Goal: Book appointment/travel/reservation

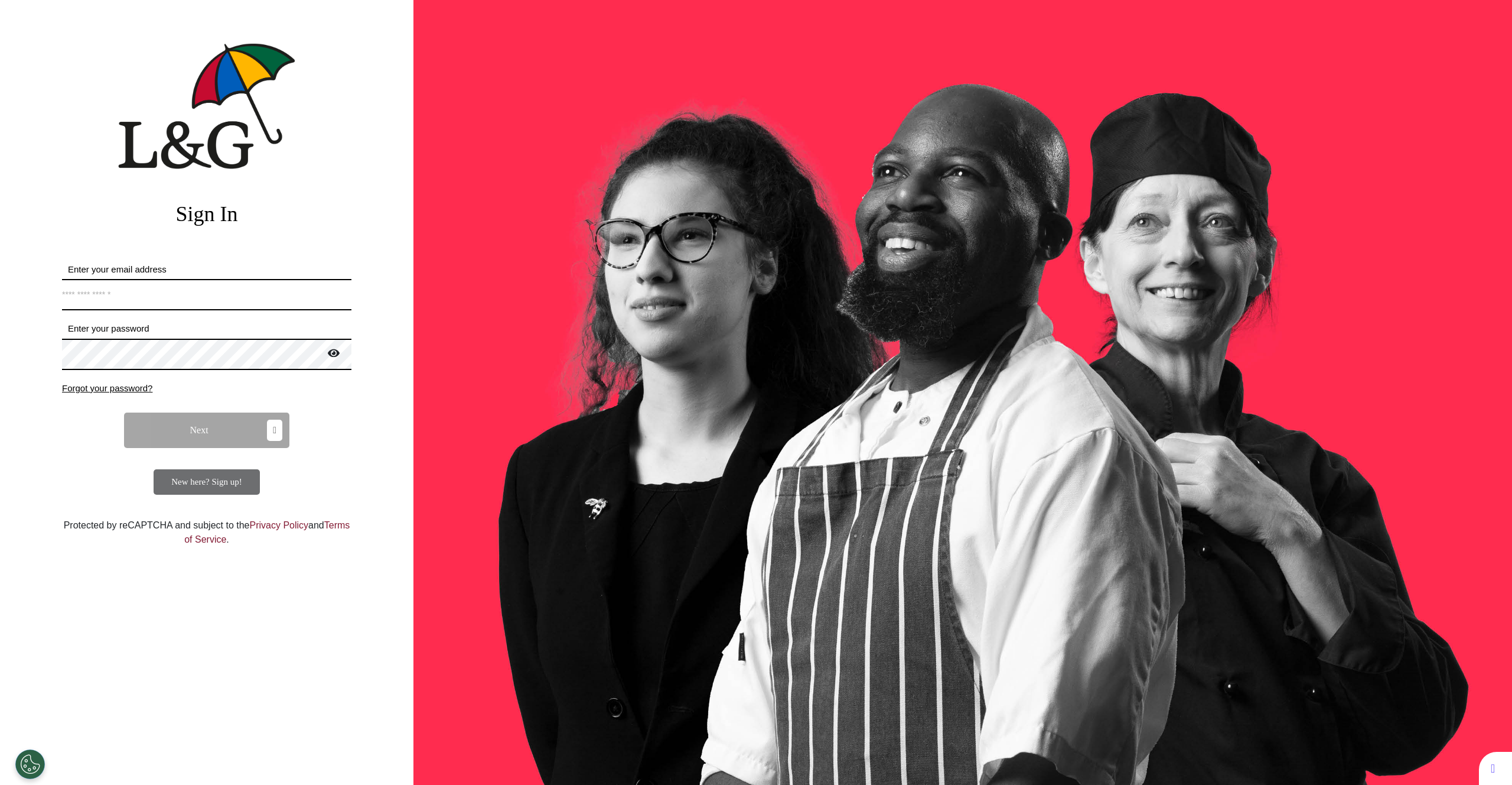
click at [244, 294] on input "Enter your email address" at bounding box center [206, 294] width 289 height 31
type input "**********"
click at [211, 424] on button "Next" at bounding box center [207, 430] width 166 height 36
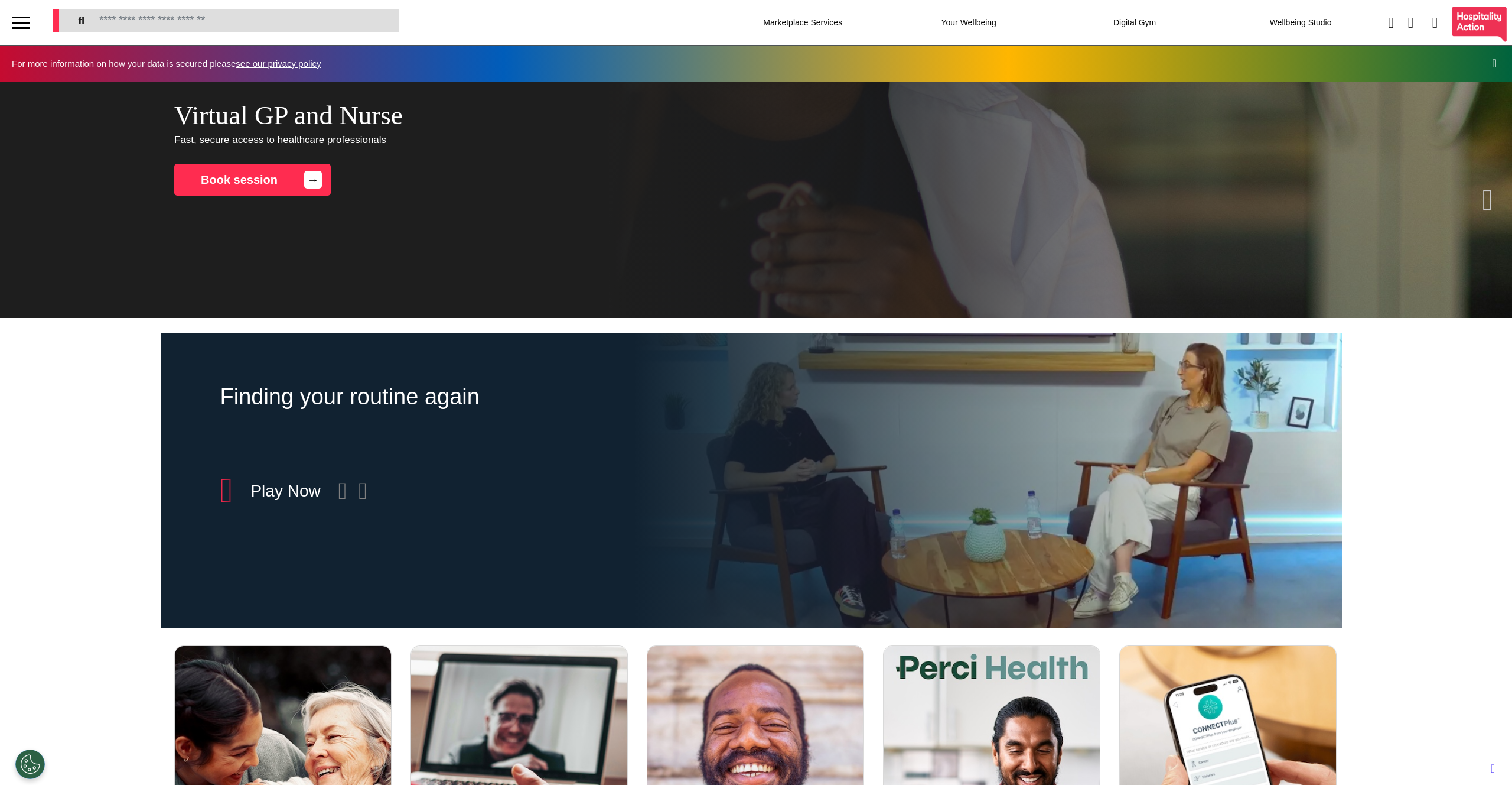
scroll to position [0, 590]
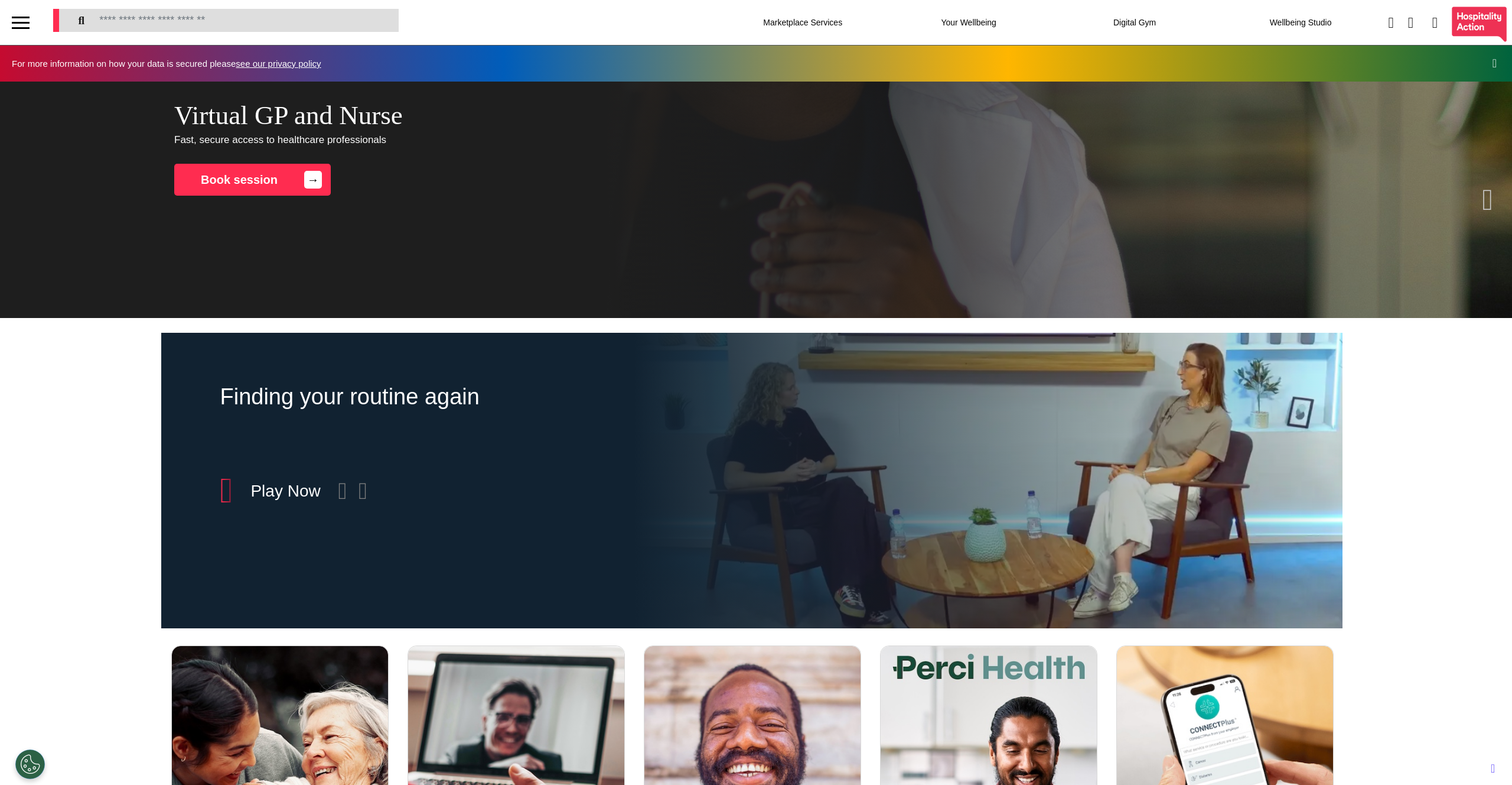
click at [82, 419] on div "Finding your routine again Included in Wellbeing + Play Now" at bounding box center [751, 481] width 1503 height 296
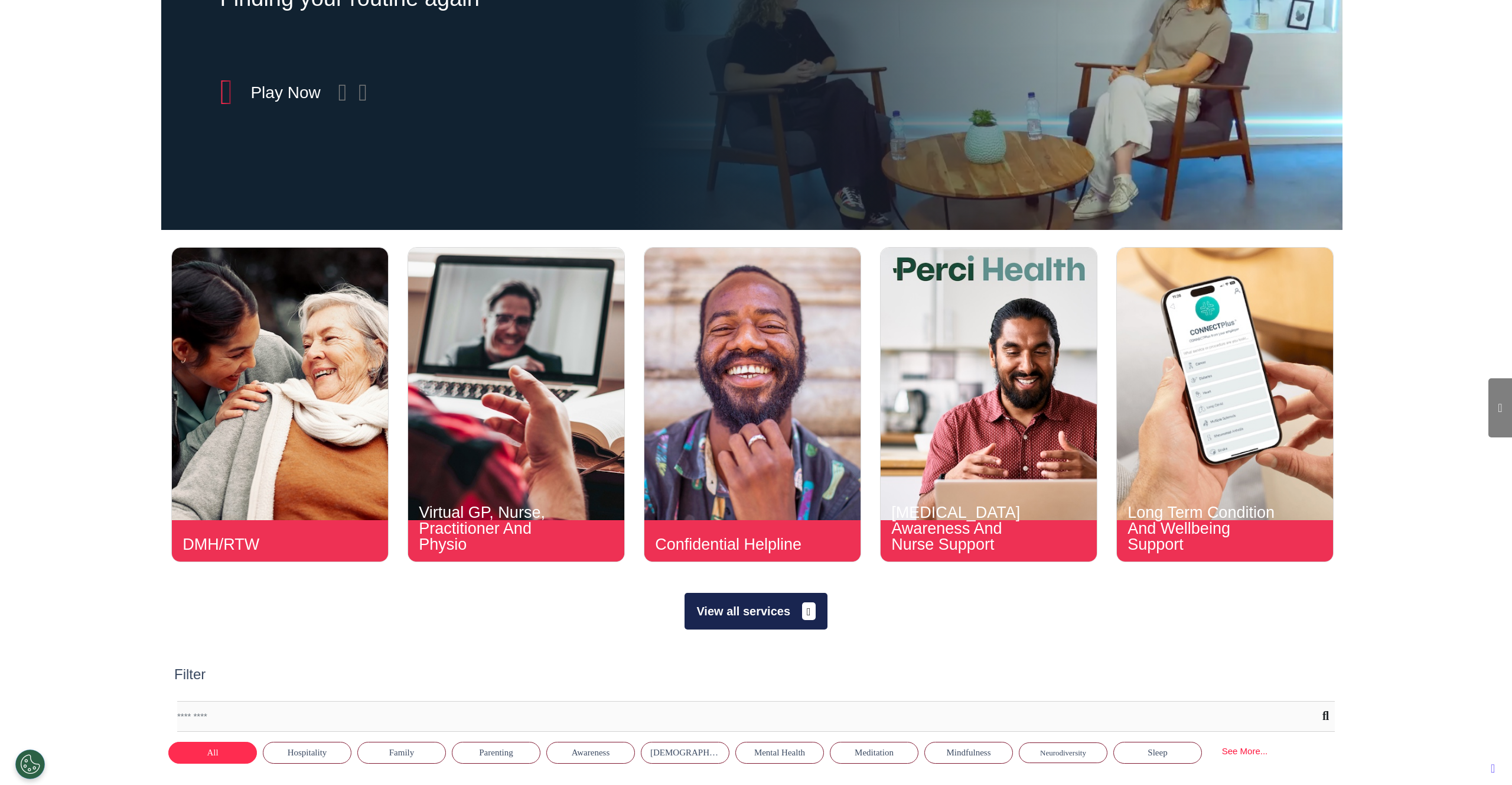
scroll to position [399, 0]
click at [83, 419] on div "DMH/RTW DMH/RTW More Details A free telephone and online resource to help you u…" at bounding box center [756, 396] width 1512 height 330
click at [1474, 767] on span "Accessibility Site" at bounding box center [1438, 768] width 70 height 14
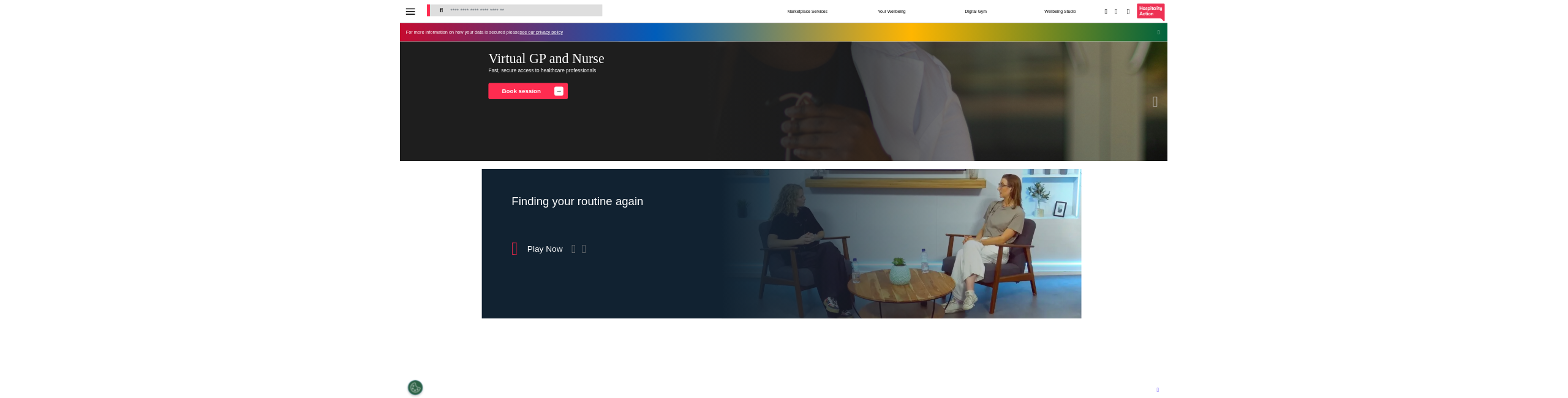
scroll to position [0, 612]
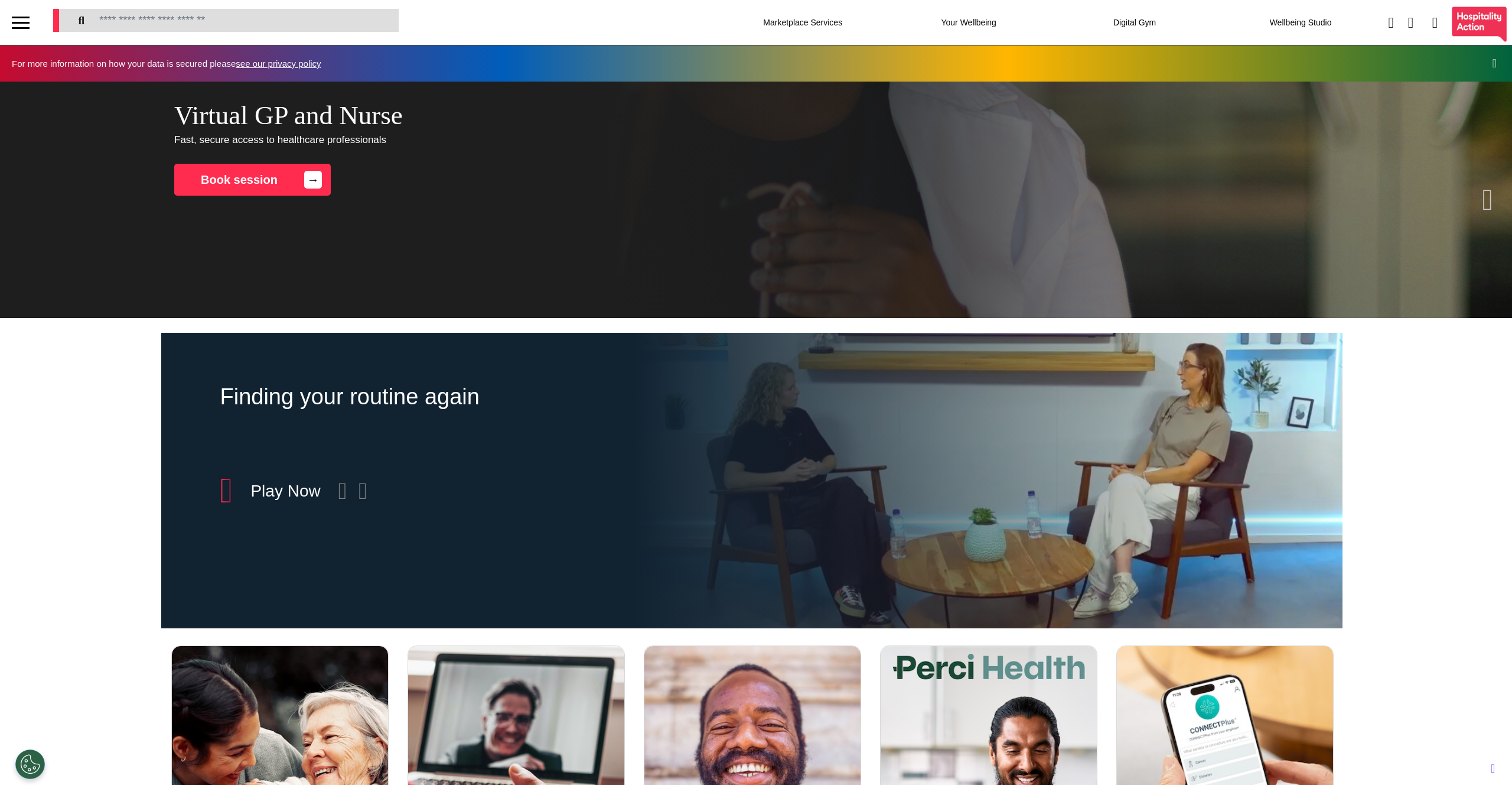
click at [1401, 586] on div "Finding your routine again Included in Wellbeing + Play Now" at bounding box center [751, 481] width 1503 height 296
click at [1418, 651] on div "DMH/RTW DMH/RTW More Details A free telephone and online resource to help you u…" at bounding box center [756, 796] width 1512 height 330
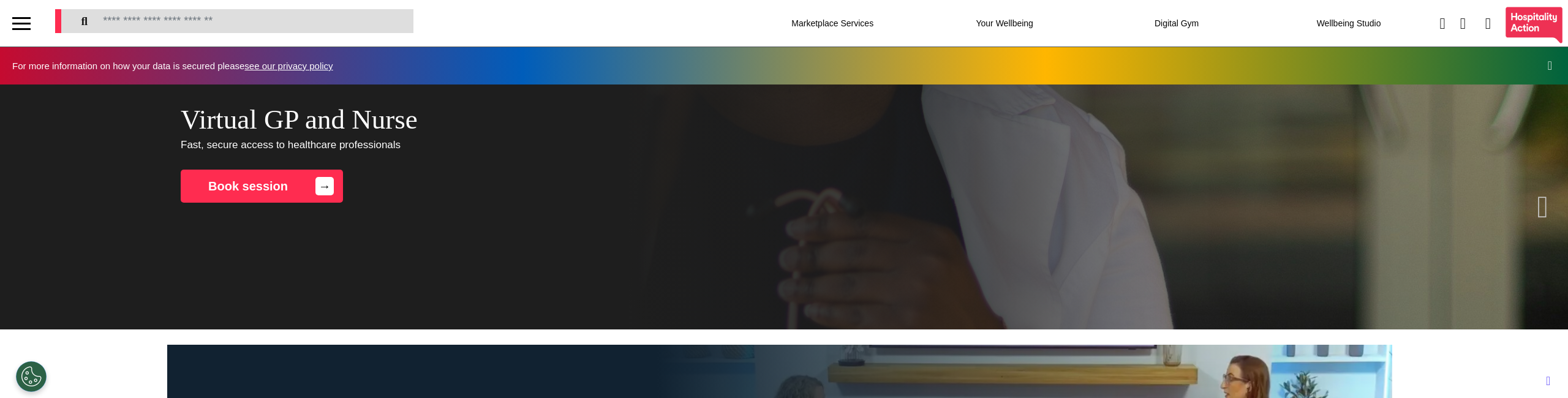
scroll to position [0, 612]
click at [19, 24] on div at bounding box center [21, 23] width 19 height 20
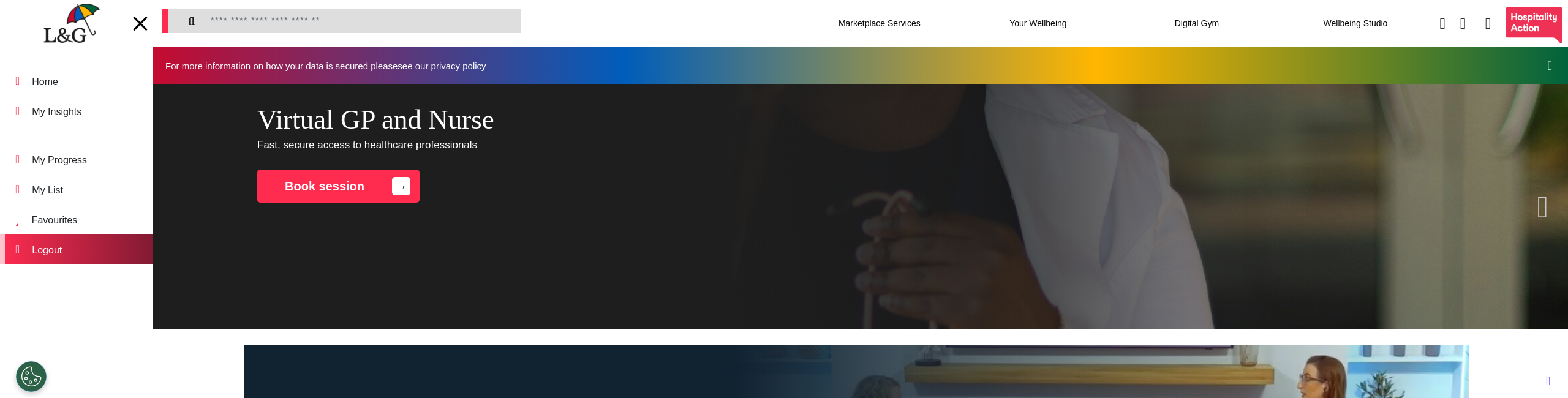
click at [62, 246] on div "Logout" at bounding box center [47, 250] width 30 height 15
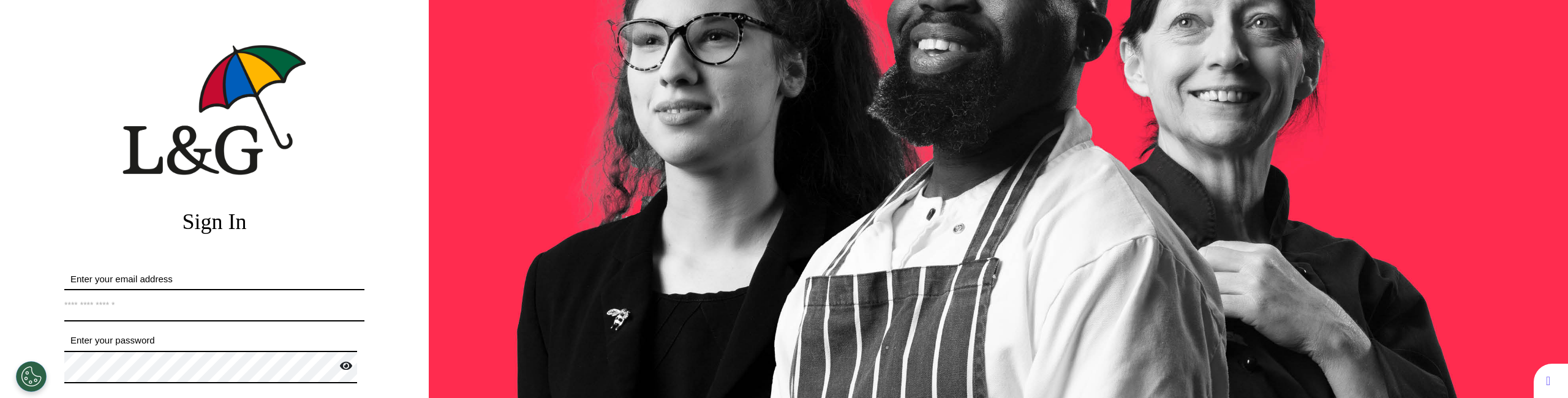
click at [166, 305] on input "Enter your email address" at bounding box center [214, 305] width 300 height 33
type input "**********"
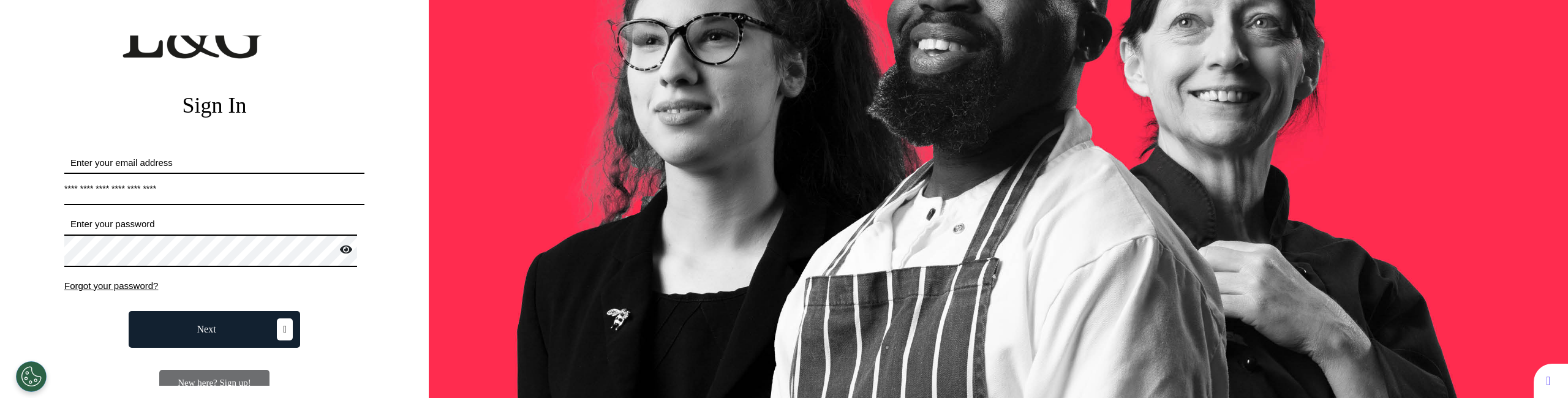
scroll to position [117, 0]
click at [230, 324] on button "Next" at bounding box center [215, 328] width 172 height 37
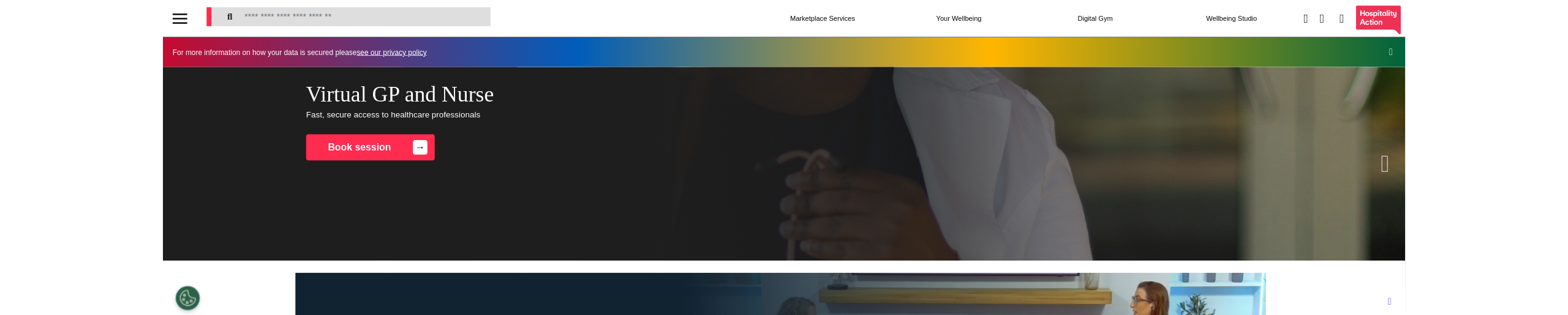
scroll to position [0, 612]
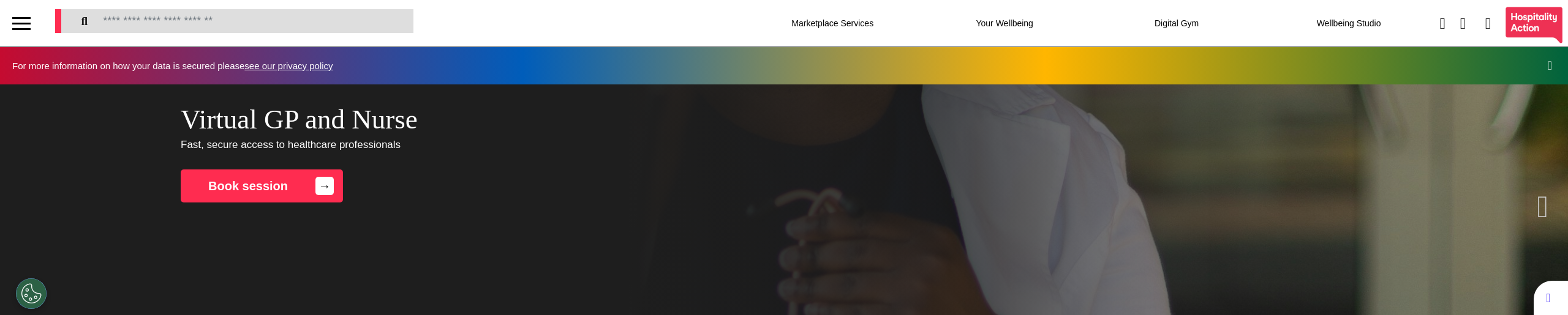
click at [481, 204] on div "Virtual GP and Nurse Fast, secure access to healthcare professionals Book sessi…" at bounding box center [784, 206] width 1568 height 245
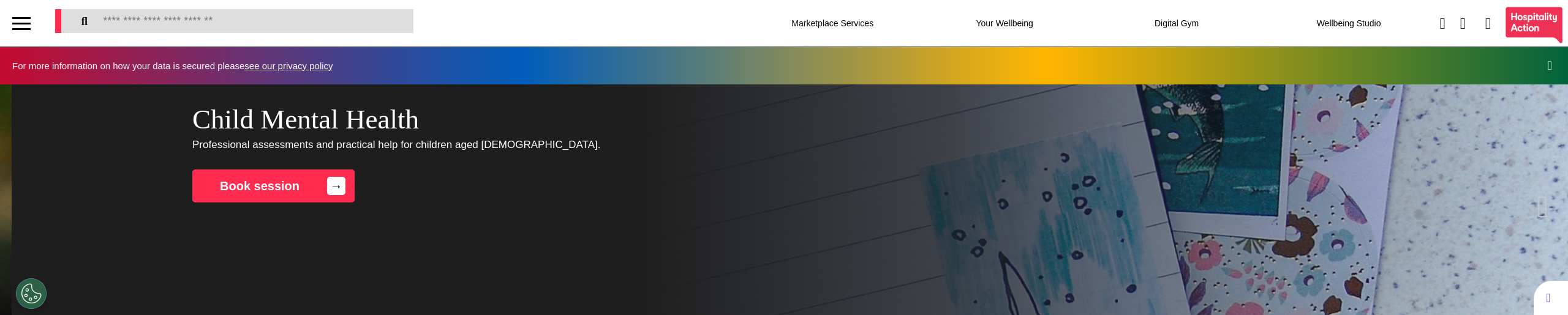
scroll to position [0, 1558]
click at [479, 234] on div "Child Mental Health Professional assessments and practical help for children ag…" at bounding box center [793, 206] width 1568 height 245
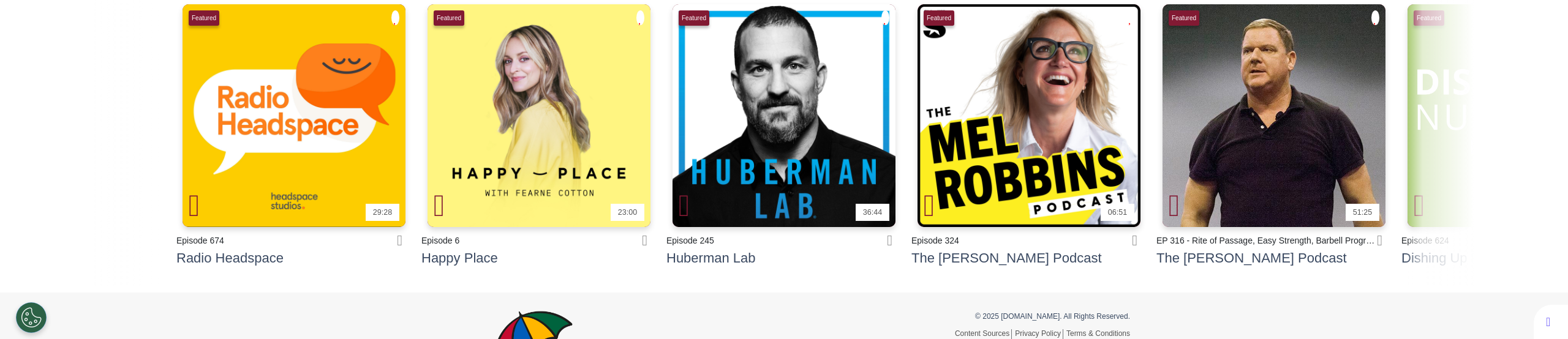
scroll to position [2868, 0]
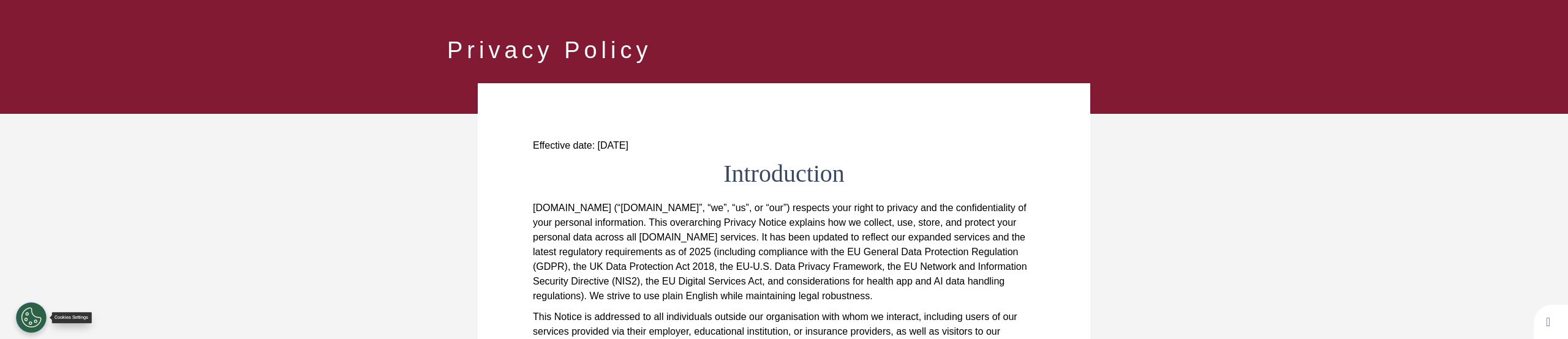
click at [37, 315] on button "Open Preferences" at bounding box center [31, 318] width 30 height 30
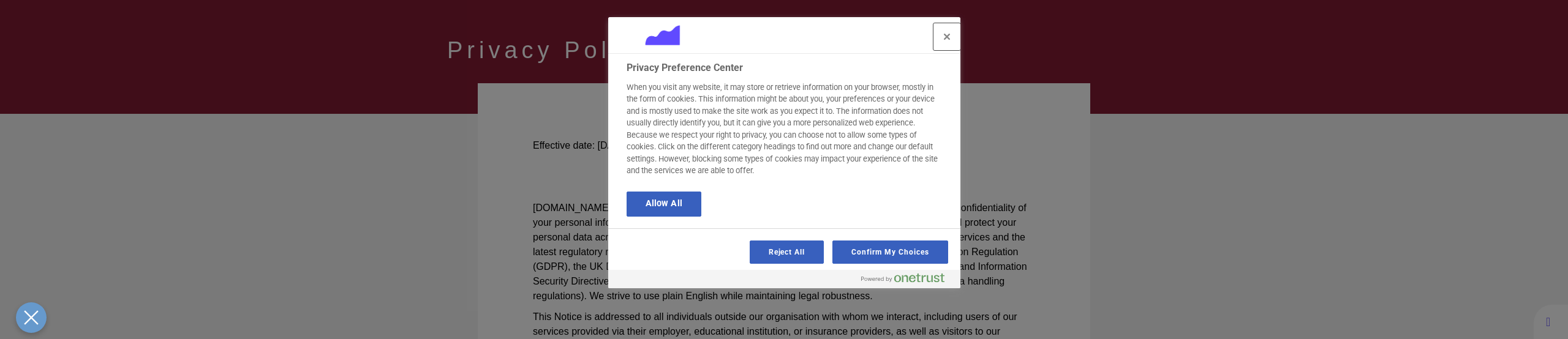
click at [948, 42] on button "Close" at bounding box center [947, 36] width 27 height 27
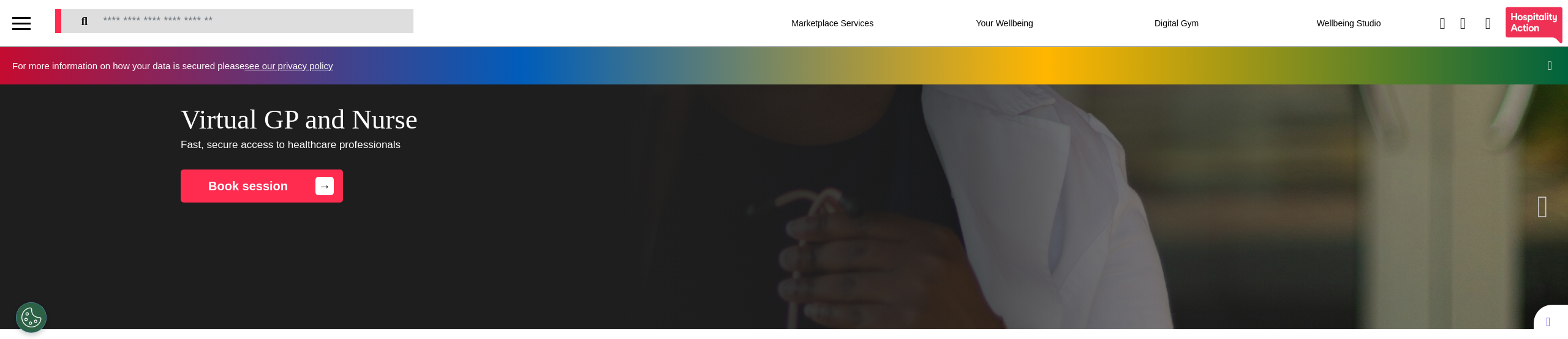
scroll to position [0, 612]
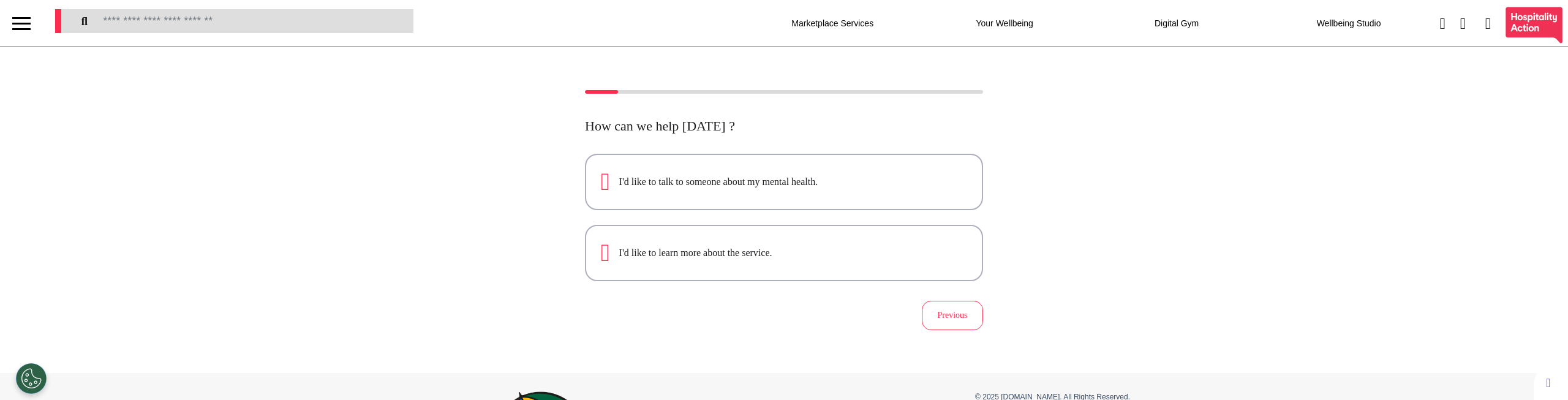
scroll to position [19, 0]
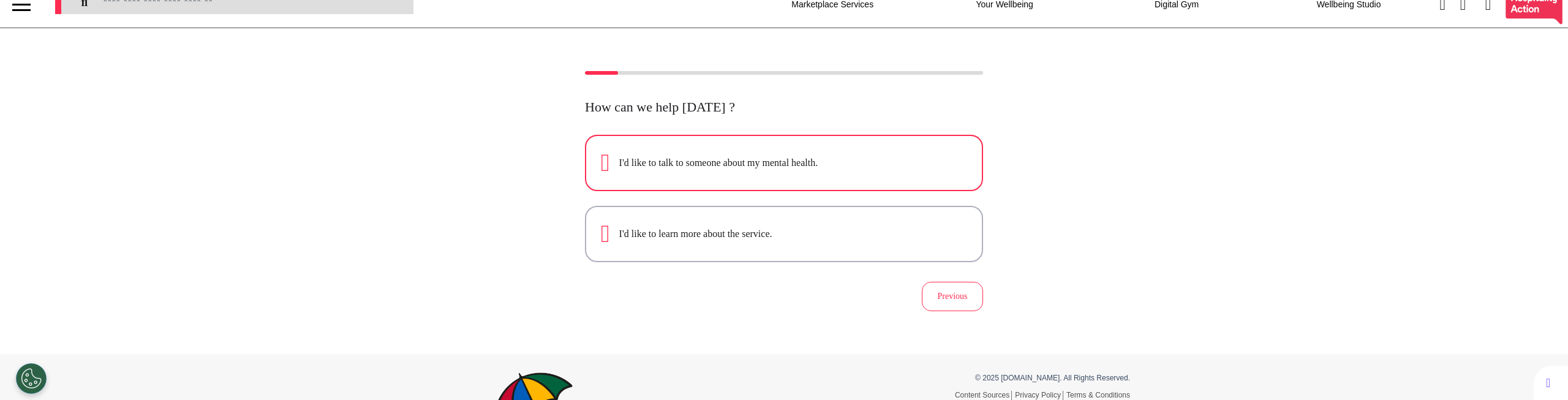
click at [856, 171] on div "I'd like to talk to someone about my mental health." at bounding box center [784, 162] width 366 height 24
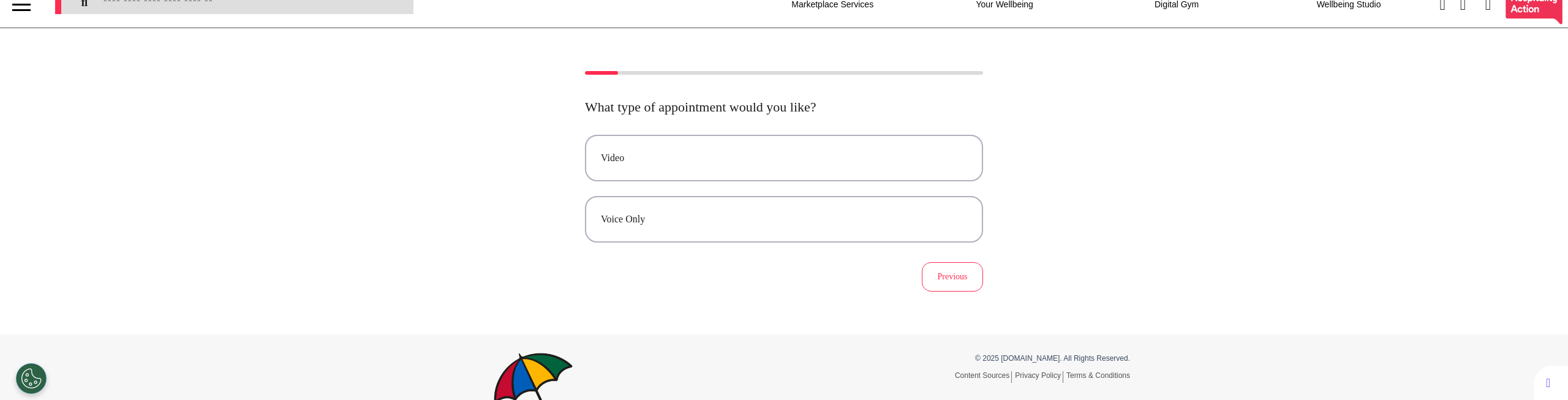
scroll to position [0, 0]
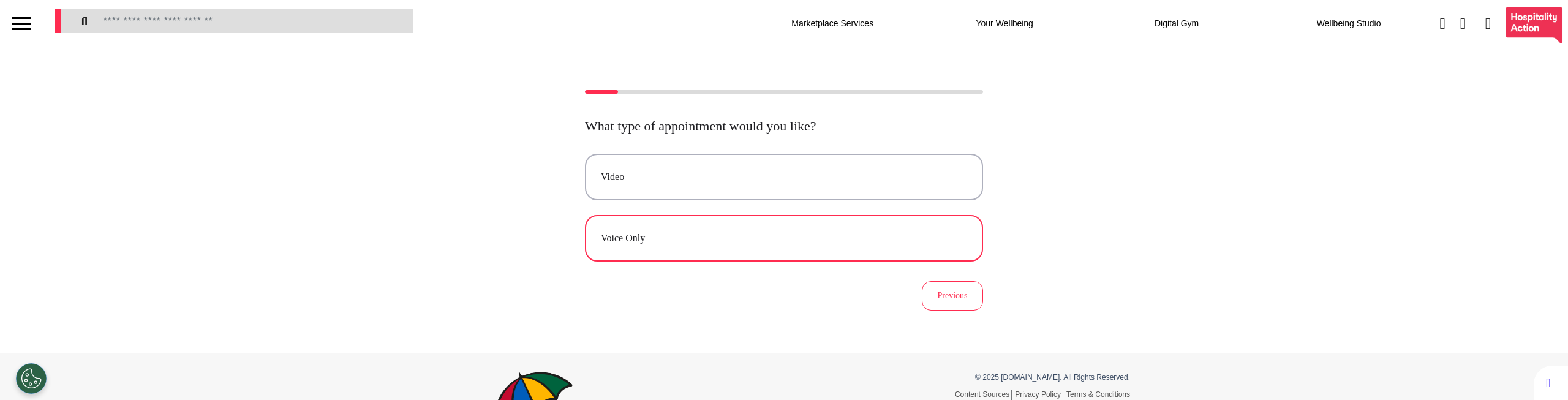
click at [712, 244] on div "Voice Only" at bounding box center [784, 239] width 366 height 15
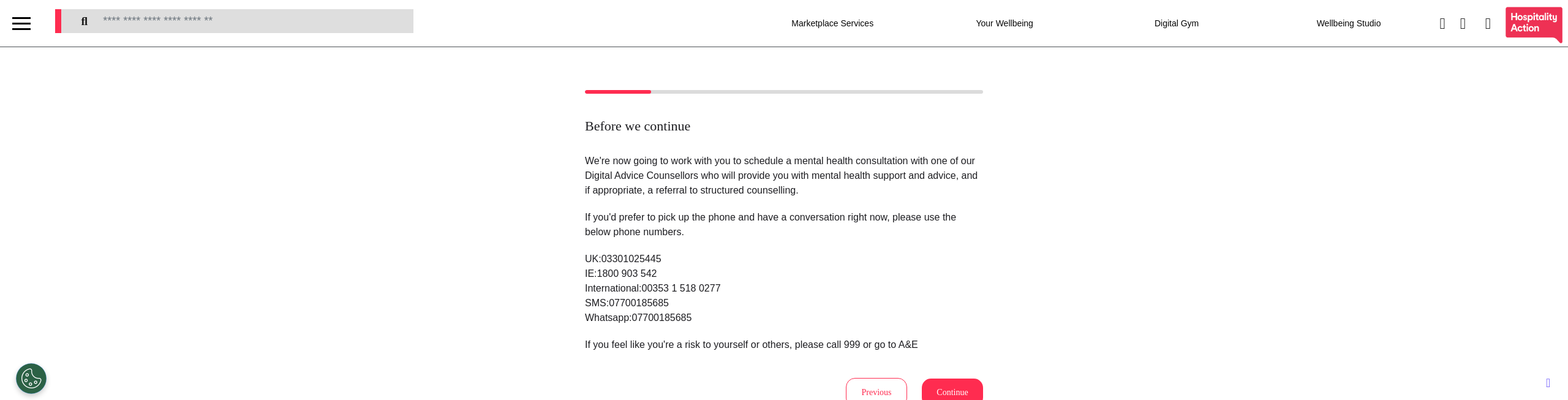
scroll to position [183, 0]
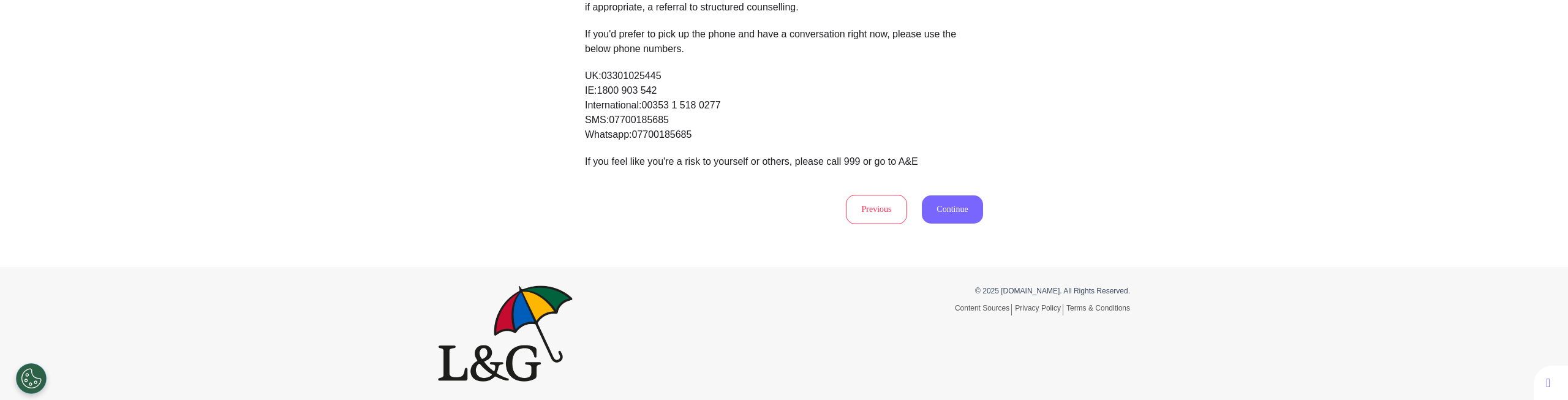
click at [951, 216] on button "Continue" at bounding box center [952, 210] width 61 height 28
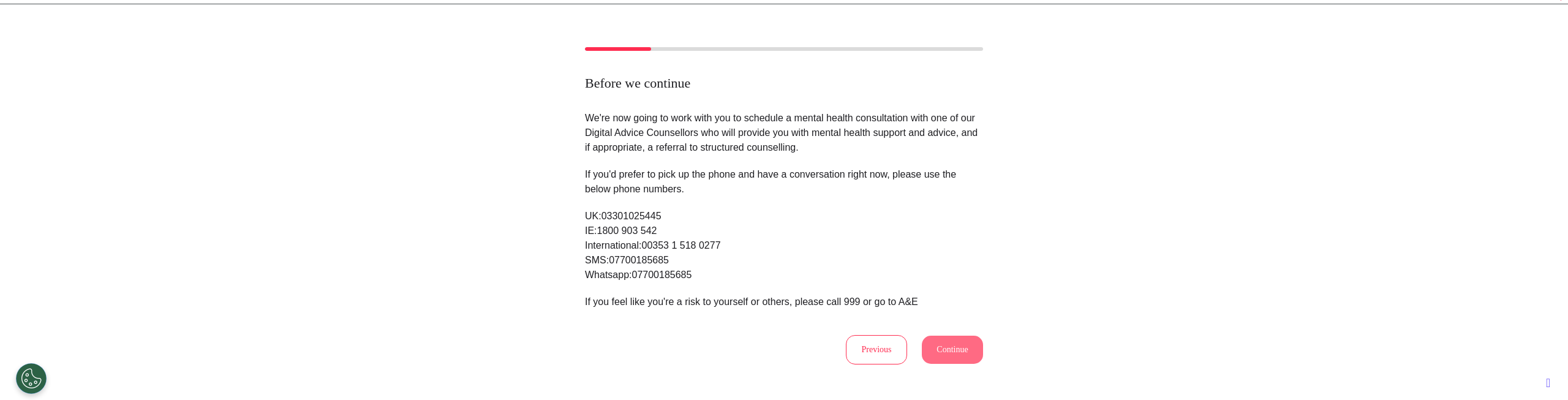
select select "****"
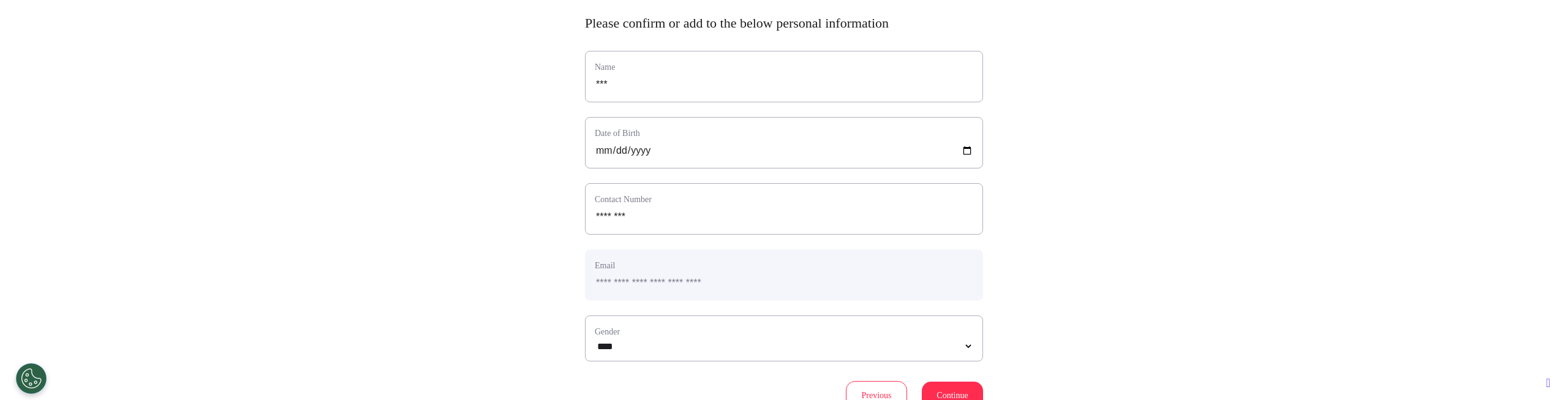
scroll to position [150, 0]
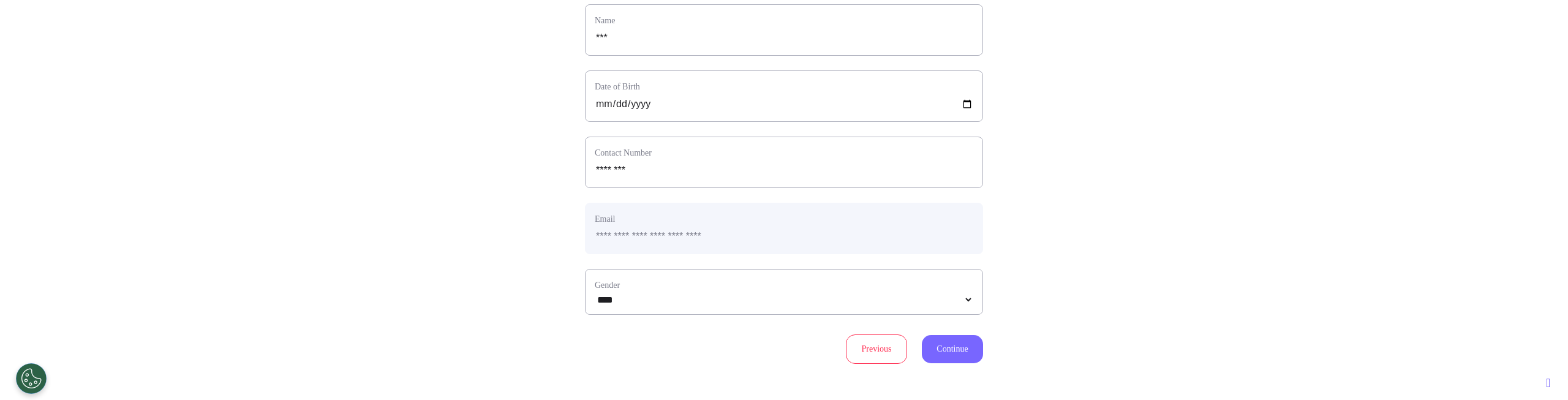
click at [949, 339] on button "Continue" at bounding box center [952, 349] width 61 height 28
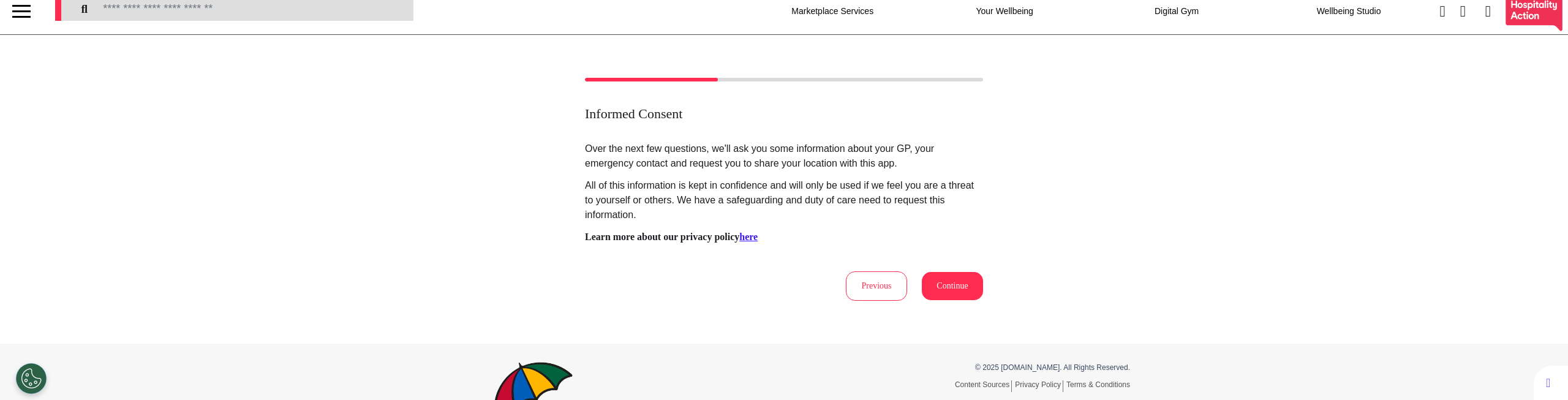
scroll to position [0, 0]
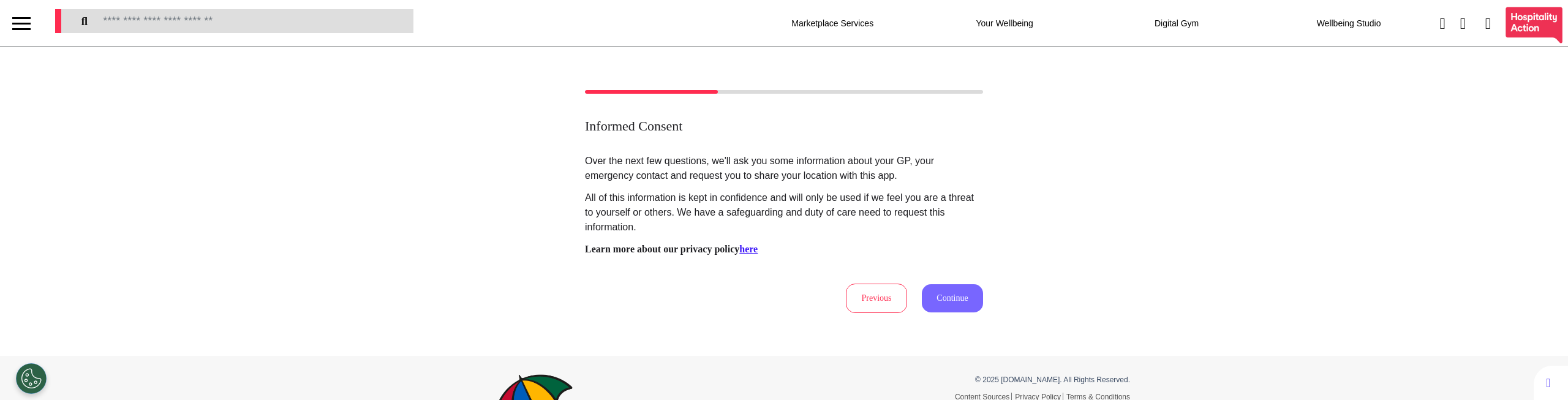
click at [934, 294] on button "Continue" at bounding box center [952, 299] width 61 height 28
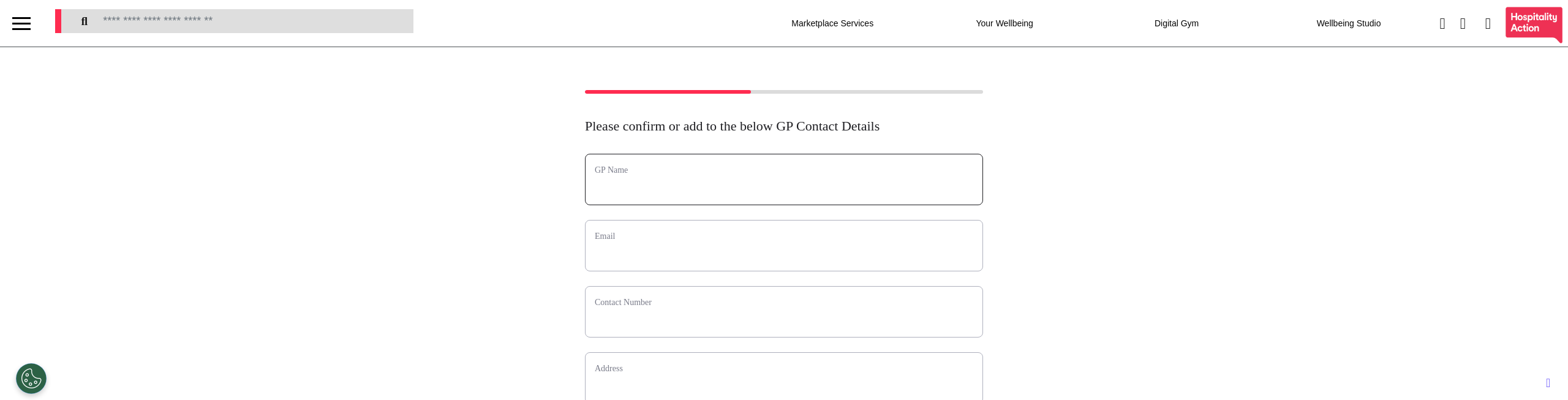
click at [654, 184] on input "text" at bounding box center [783, 187] width 378 height 16
type input "****"
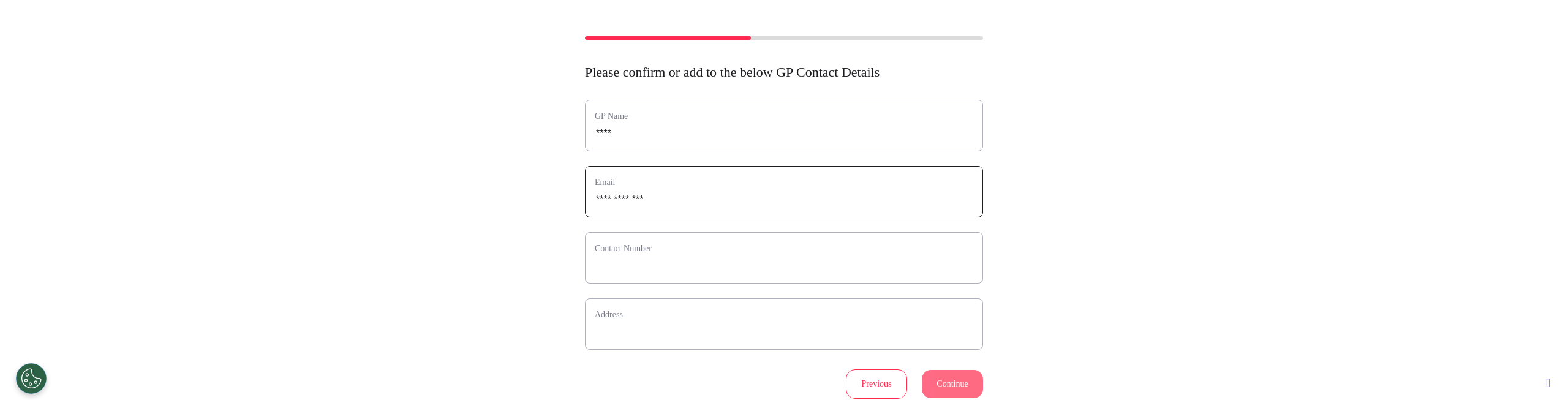
scroll to position [137, 0]
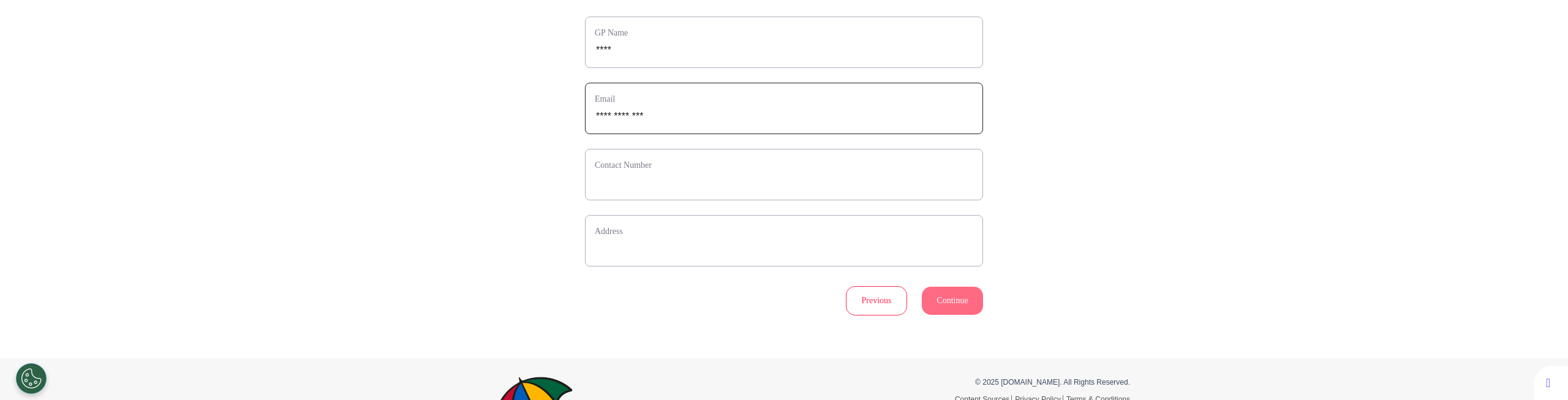
type input "**********"
click at [666, 187] on input "phone" at bounding box center [783, 183] width 378 height 16
type input "**********"
click at [709, 247] on input "text" at bounding box center [783, 249] width 378 height 16
type input "*******"
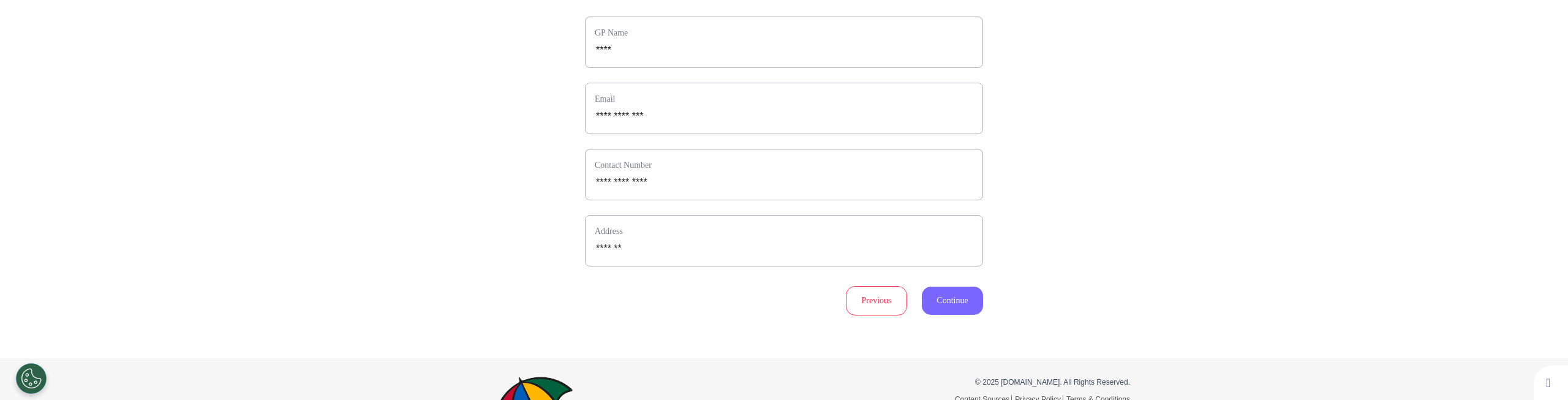
click at [954, 308] on button "Continue" at bounding box center [952, 301] width 61 height 28
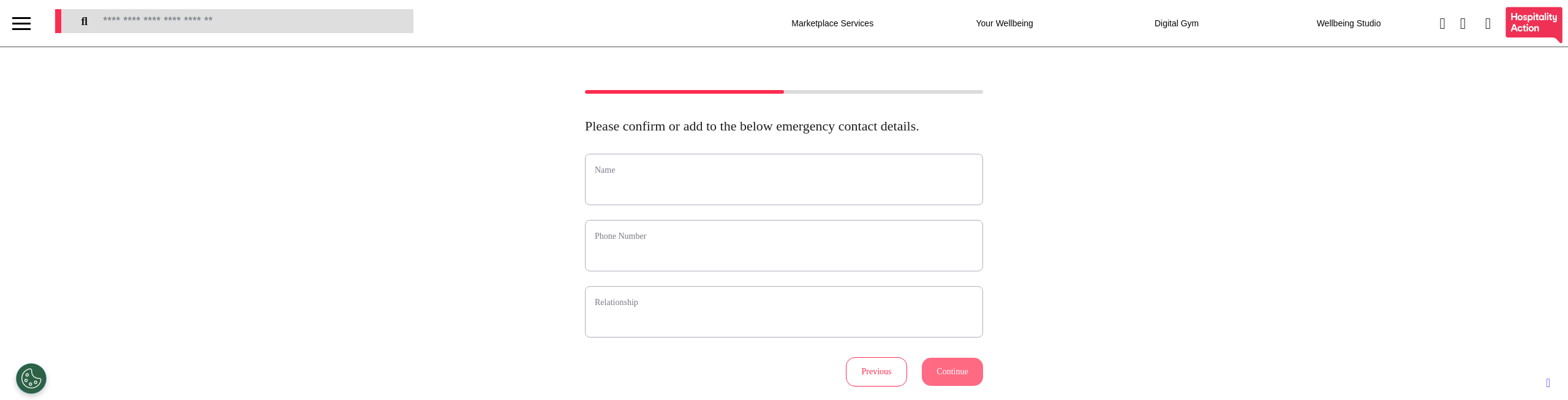
scroll to position [2, 0]
click at [646, 193] on input "text" at bounding box center [783, 185] width 378 height 16
type input "****"
click at [690, 259] on input "phone" at bounding box center [783, 251] width 378 height 16
type input "**********"
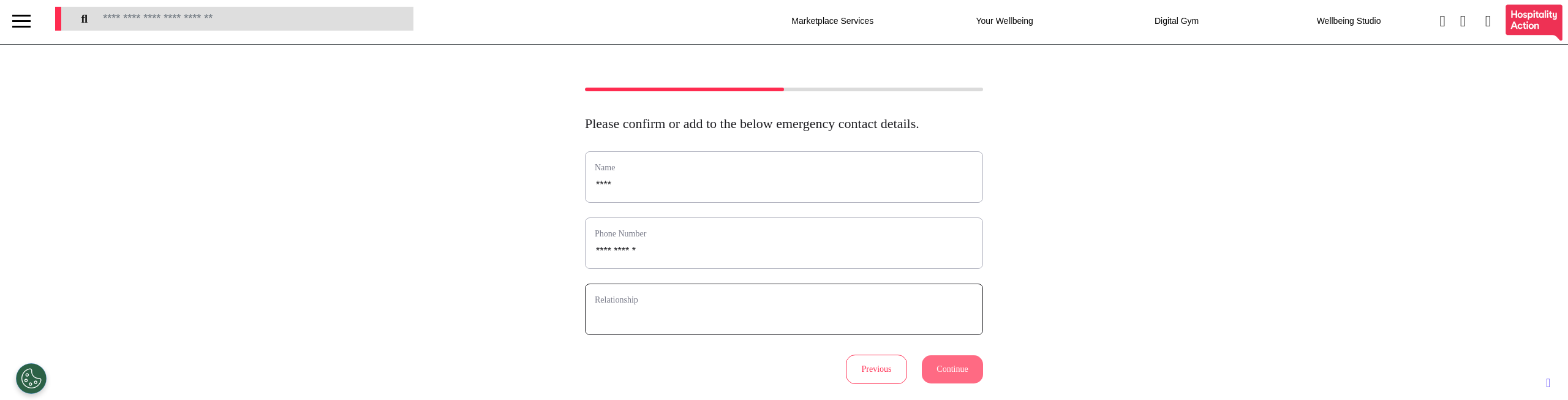
click at [714, 325] on input "text" at bounding box center [783, 318] width 378 height 16
click at [535, 307] on div "Please confirm or add to the below emergency contact details. Name **** Phone N…" at bounding box center [784, 236] width 1568 height 296
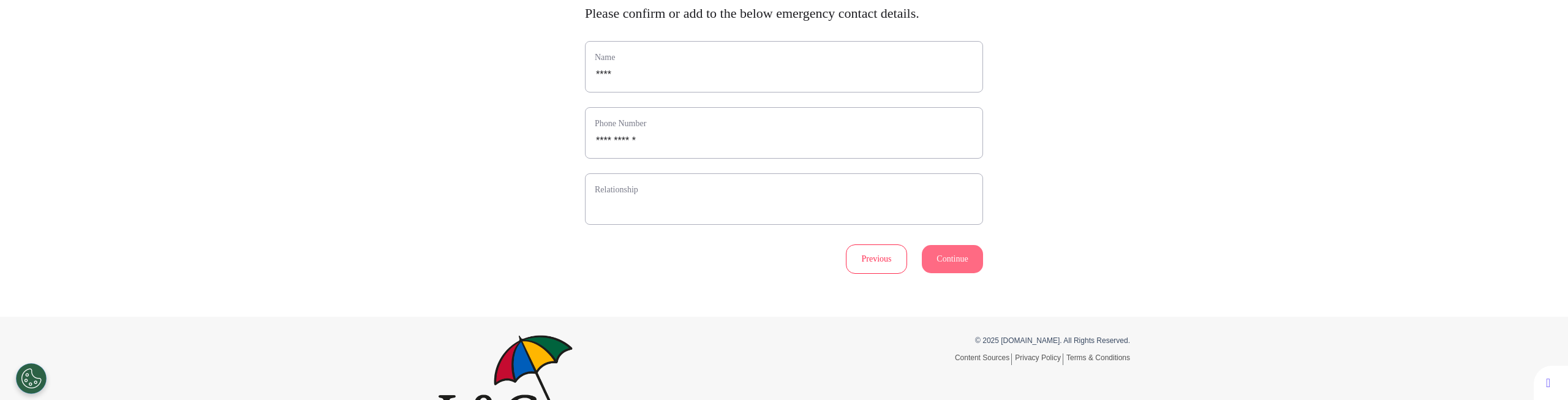
scroll to position [119, 0]
click at [834, 219] on div "Relationship" at bounding box center [784, 193] width 398 height 51
click at [823, 209] on input "text" at bounding box center [783, 201] width 378 height 16
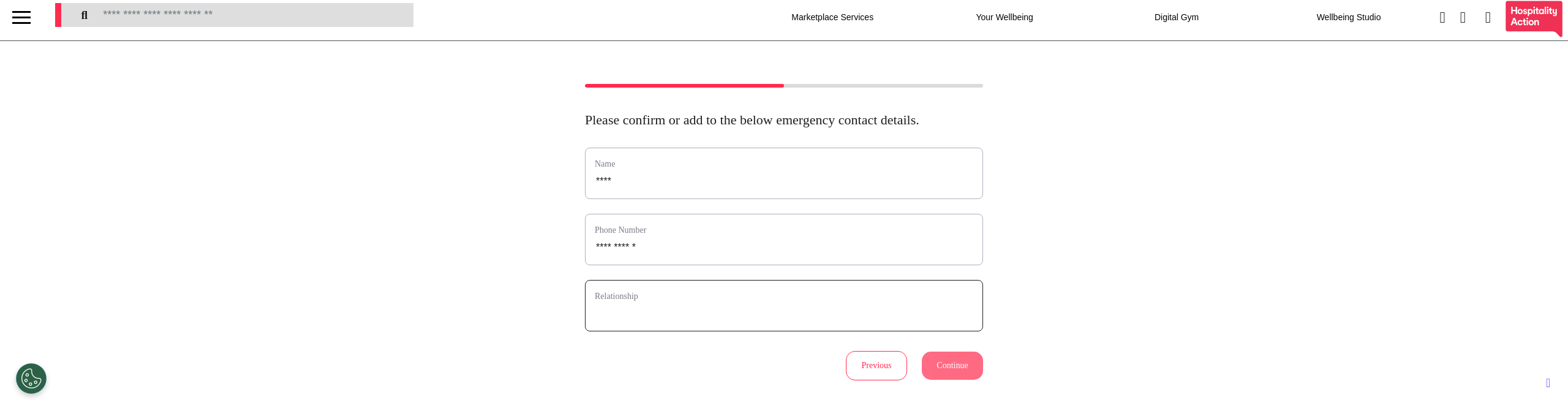
scroll to position [0, 0]
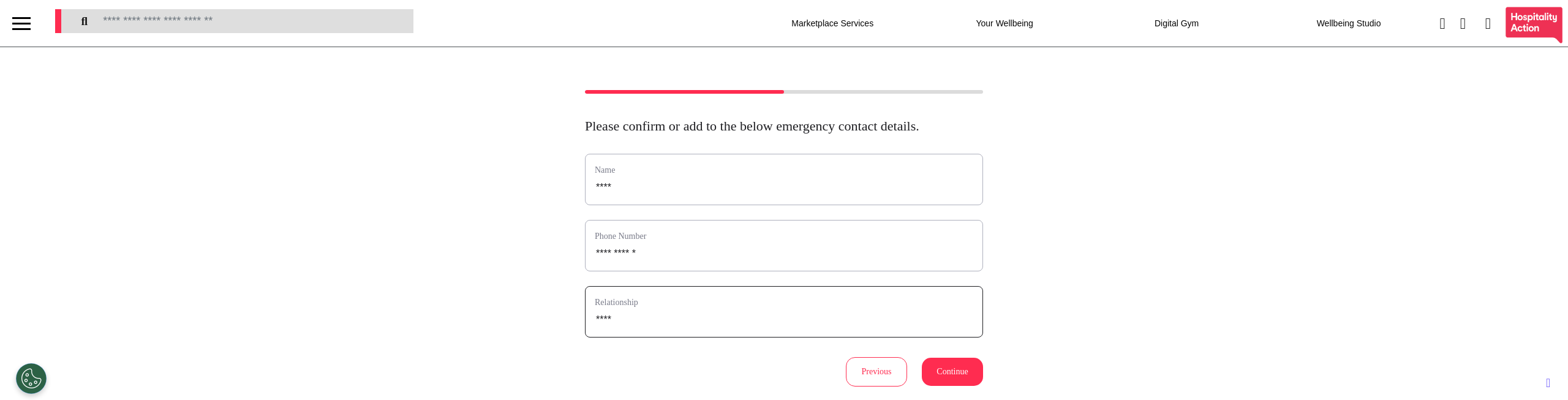
type input "****"
click at [946, 339] on button "Continue" at bounding box center [952, 372] width 61 height 28
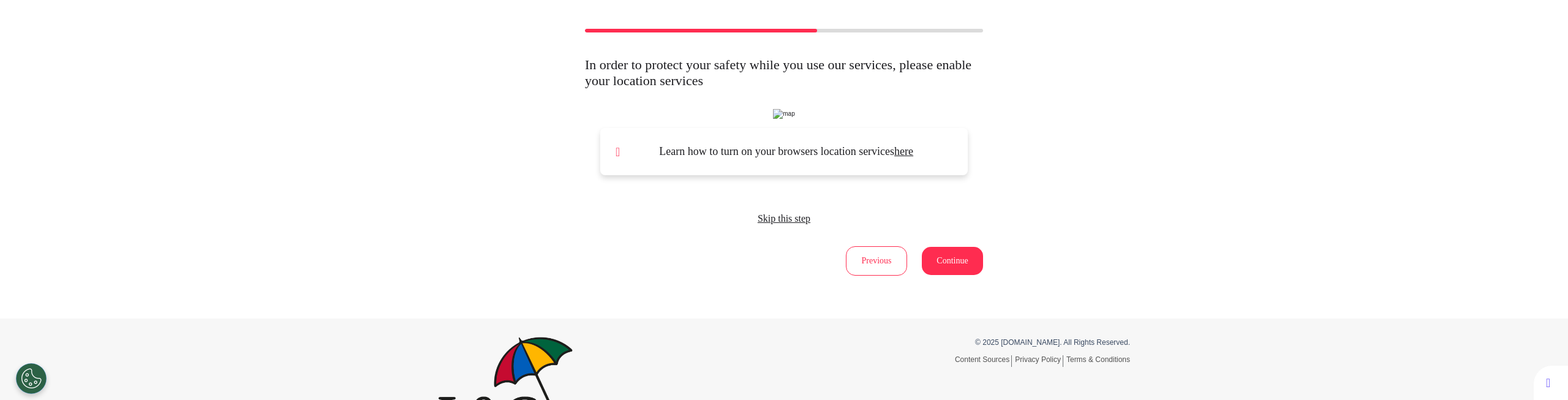
scroll to position [51, 0]
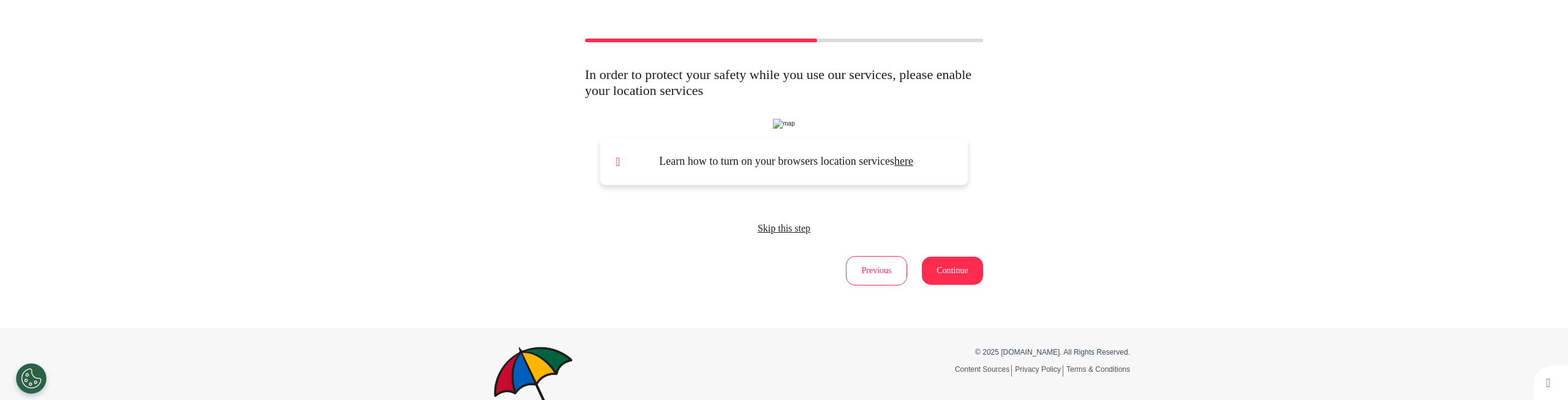
click at [783, 233] on span "Skip this step" at bounding box center [783, 228] width 53 height 10
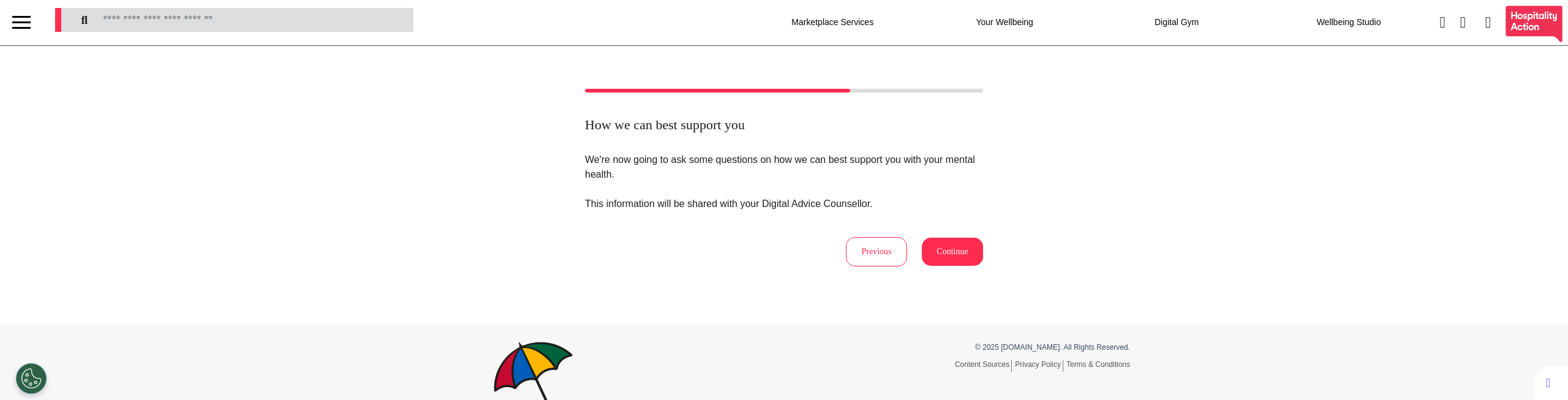
scroll to position [0, 0]
click at [948, 256] on button "Continue" at bounding box center [952, 253] width 61 height 28
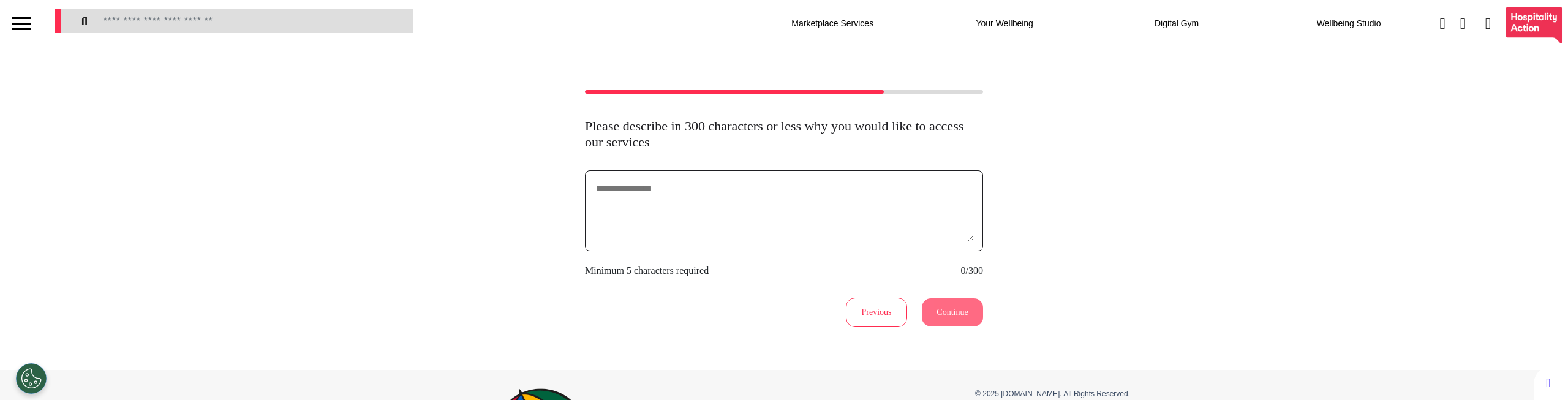
click at [805, 201] on textarea at bounding box center [783, 210] width 378 height 61
type textarea "*******"
click at [952, 314] on button "Continue" at bounding box center [952, 313] width 61 height 28
click at [533, 164] on div "Please describe in 300 characters or less why you would like to access our serv…" at bounding box center [784, 209] width 1568 height 237
drag, startPoint x: 888, startPoint y: 274, endPoint x: 880, endPoint y: 271, distance: 8.5
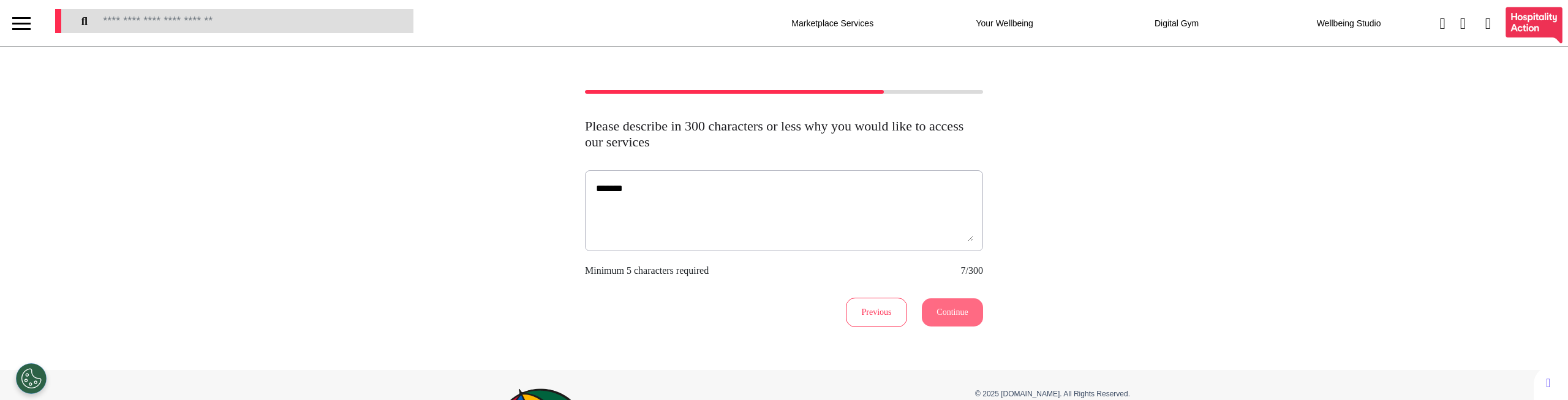
click at [888, 274] on div "Minimum 5 characters required 7/300" at bounding box center [784, 271] width 398 height 15
click at [680, 179] on div "*******" at bounding box center [784, 210] width 398 height 81
click at [675, 192] on textarea "*******" at bounding box center [783, 210] width 378 height 61
click at [506, 187] on div "Please describe in 300 characters or less why you would like to access our serv…" at bounding box center [784, 209] width 1568 height 237
click at [797, 221] on textarea "*******" at bounding box center [783, 210] width 378 height 61
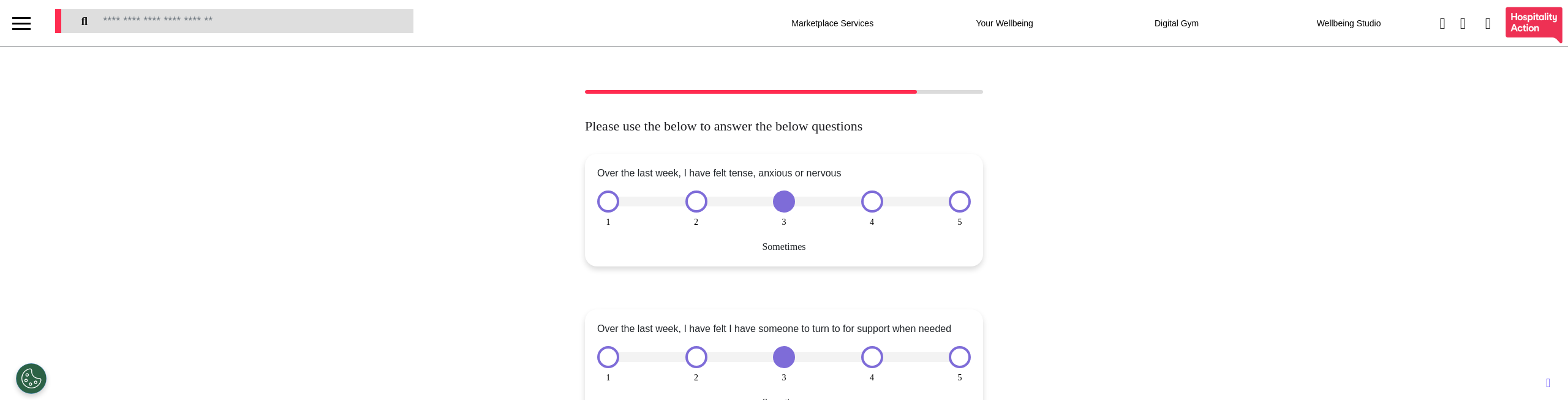
drag, startPoint x: 774, startPoint y: 201, endPoint x: 683, endPoint y: 200, distance: 91.0
click at [683, 200] on div "1 2 3 4 5" at bounding box center [784, 201] width 374 height 22
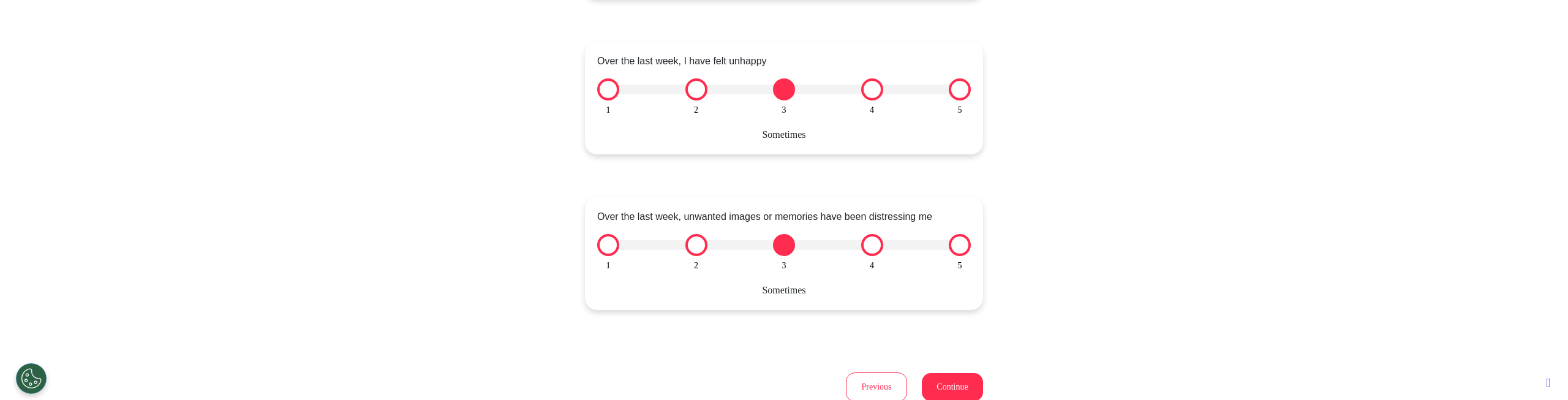
scroll to position [1379, 0]
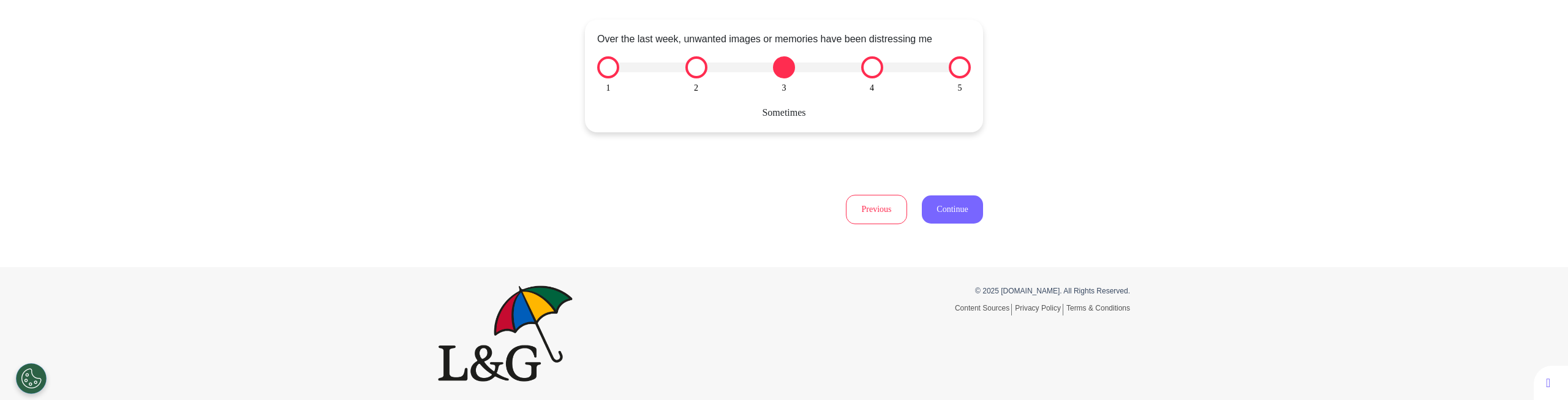
click at [948, 215] on button "Continue" at bounding box center [952, 210] width 61 height 28
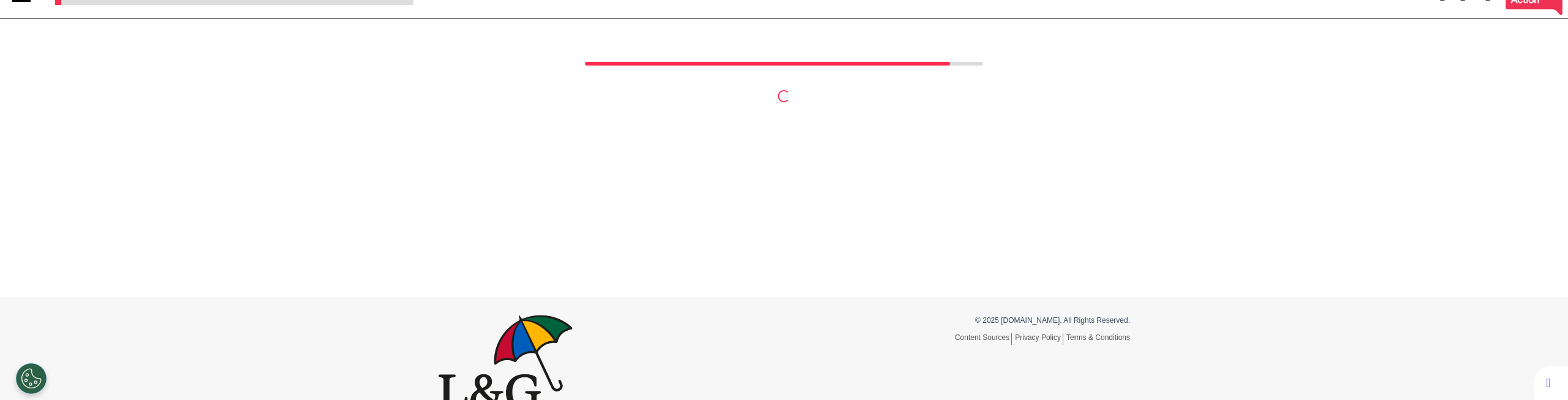
scroll to position [0, 0]
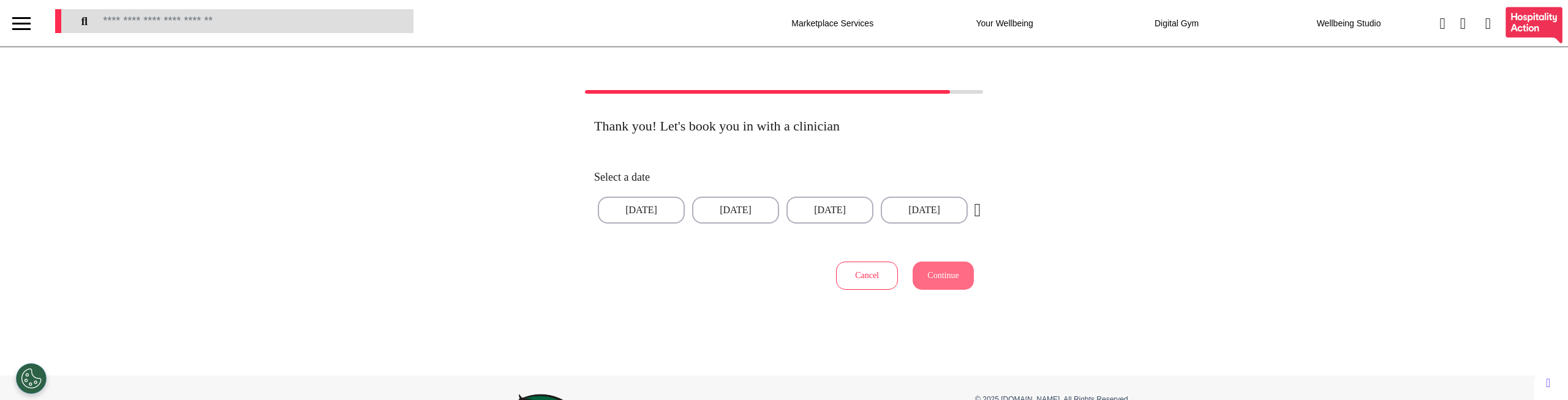
click at [1022, 224] on div "Thank you! Let's book you in with a clinician Select a date 15 Sep 2025 16 Sep …" at bounding box center [784, 226] width 711 height 215
drag, startPoint x: 911, startPoint y: 211, endPoint x: 629, endPoint y: 221, distance: 282.2
click at [629, 221] on button "18 Sep 2025" at bounding box center [623, 210] width 87 height 27
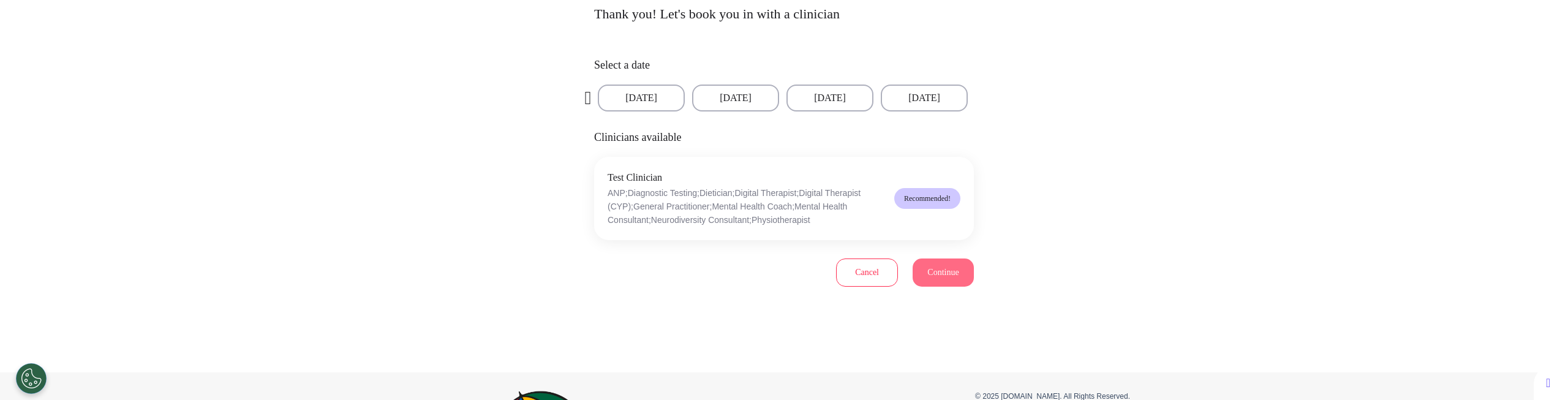
scroll to position [5, 0]
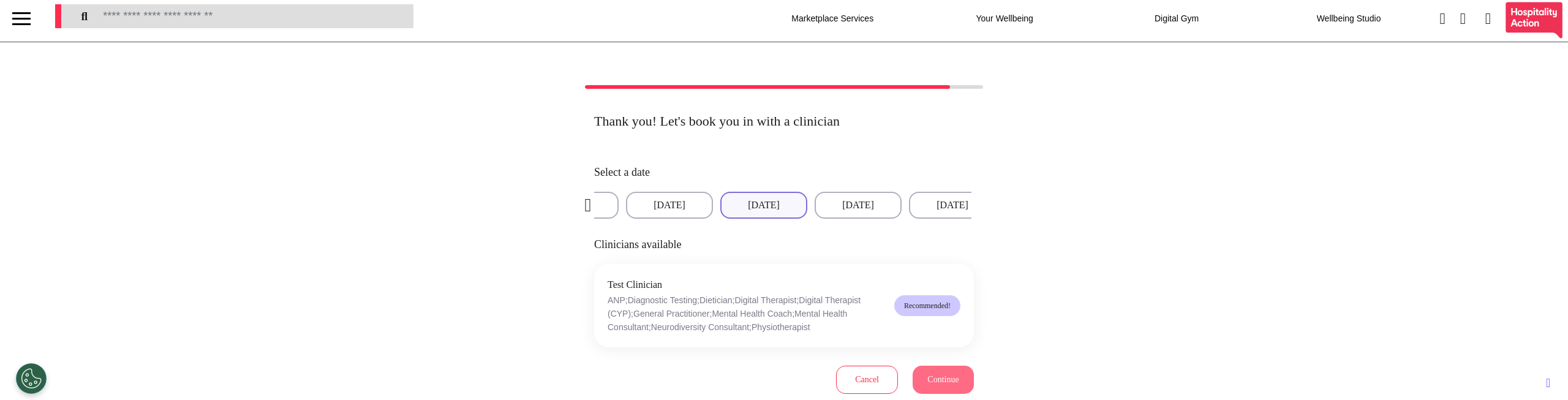
drag, startPoint x: 700, startPoint y: 198, endPoint x: 1036, endPoint y: 193, distance: 336.0
click at [1028, 194] on div "Thank you! Let's book you in with a clinician Select a date 15 Sep 2025 16 Sep …" at bounding box center [784, 275] width 711 height 324
drag, startPoint x: 669, startPoint y: 204, endPoint x: 854, endPoint y: 204, distance: 185.0
click at [853, 204] on div "15 Sep 2025 16 Sep 2025 17 Sep 2025 18 Sep 2025 19 Sep 2025 20 Sep 2025 21 Sep …" at bounding box center [1053, 205] width 754 height 27
click at [483, 210] on div "Thank you! Let's book you in with a clinician Select a date 15 Sep 2025 16 Sep …" at bounding box center [784, 275] width 711 height 324
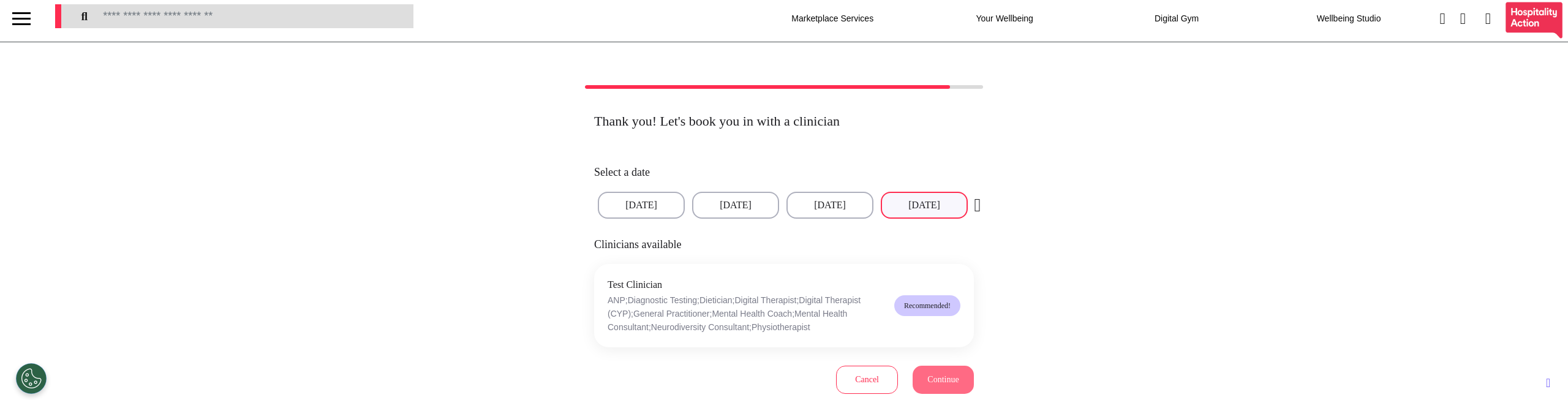
click at [845, 180] on div "Select a date 15 Sep 2025 16 Sep 2025 17 Sep 2025 18 Sep 2025 19 Sep 2025 20 Se…" at bounding box center [783, 193] width 380 height 77
click at [728, 206] on button "16 Sep 2025" at bounding box center [735, 205] width 87 height 27
click at [975, 202] on icon "button" at bounding box center [977, 205] width 17 height 19
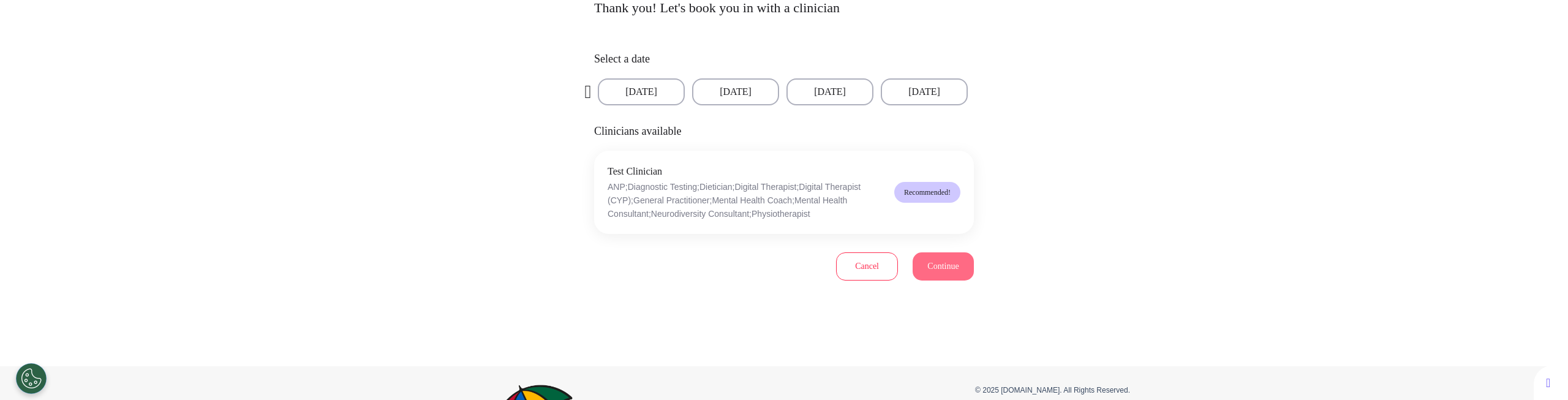
click at [860, 269] on button "Cancel" at bounding box center [867, 267] width 62 height 28
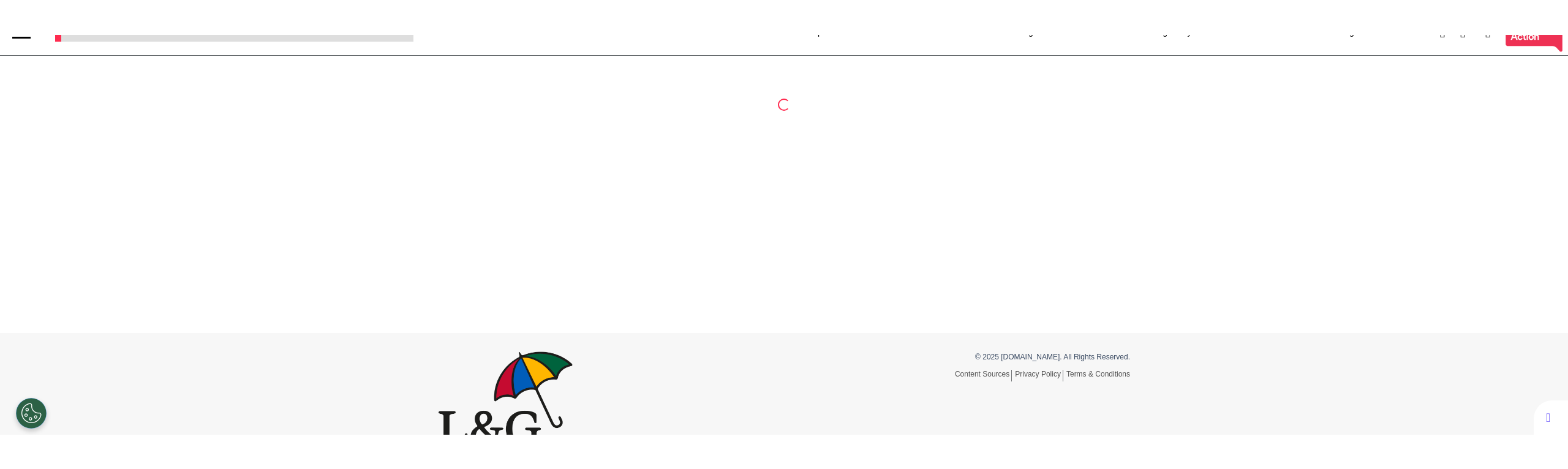
scroll to position [0, 0]
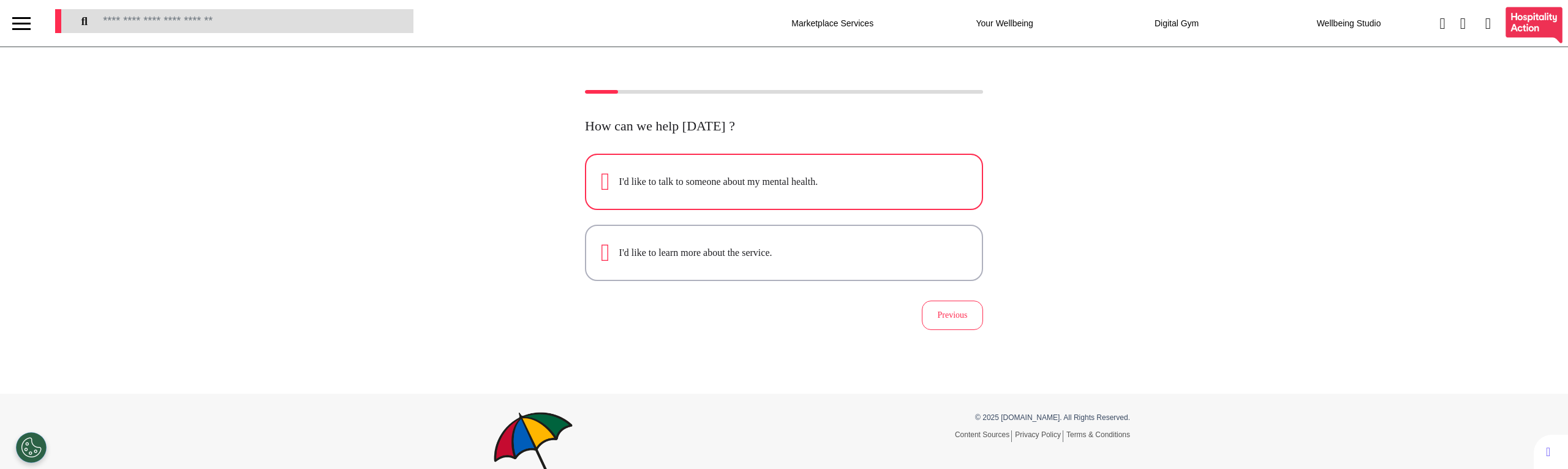
click at [810, 189] on div "I'd like to talk to someone about my mental health." at bounding box center [793, 182] width 348 height 15
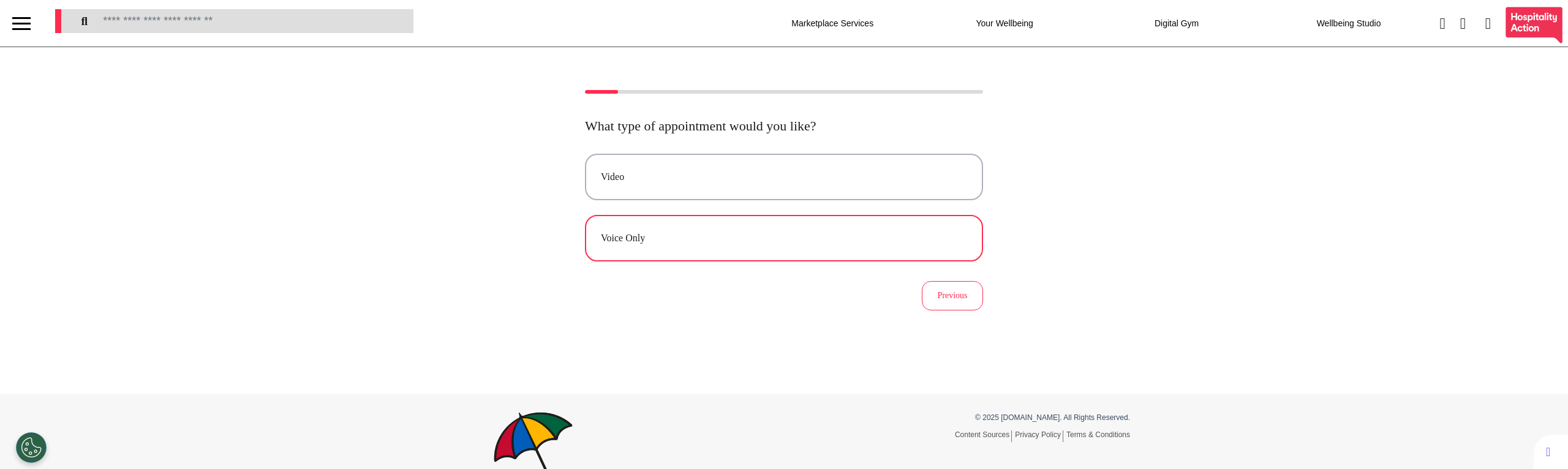
click at [711, 224] on button "Voice Only" at bounding box center [784, 237] width 398 height 47
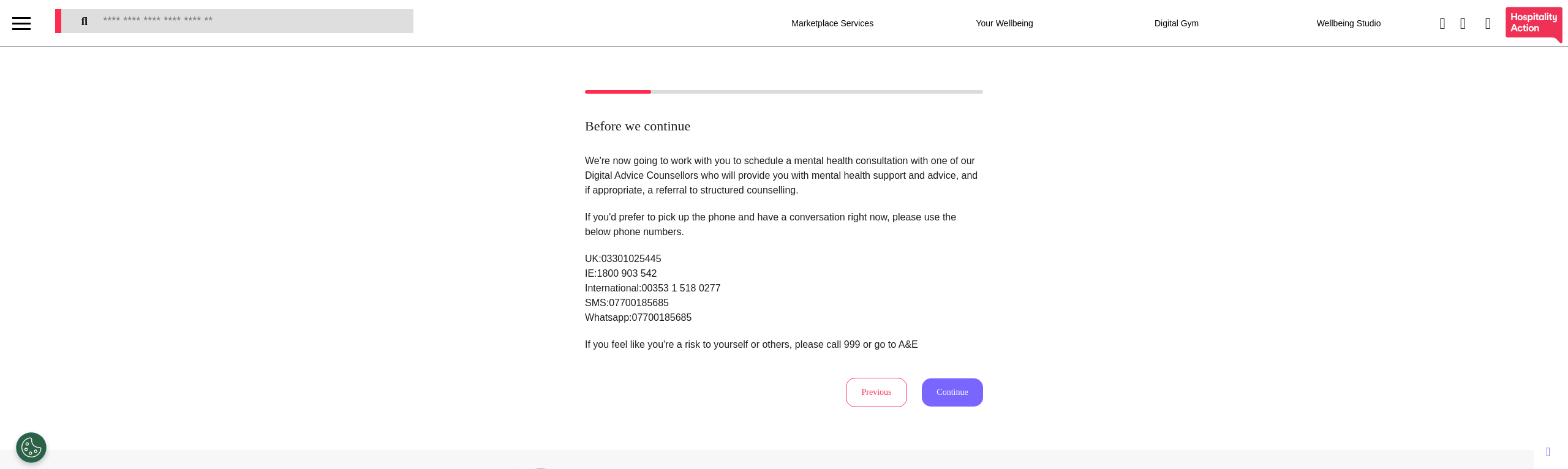
click at [959, 396] on button "Continue" at bounding box center [952, 392] width 61 height 28
select select "****"
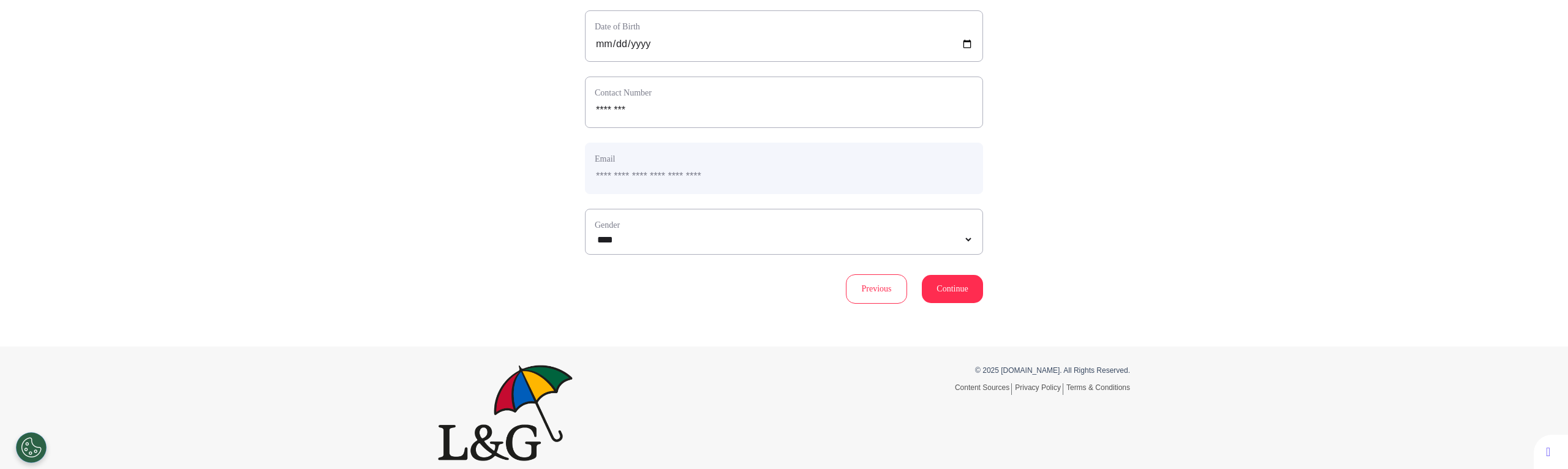
scroll to position [223, 0]
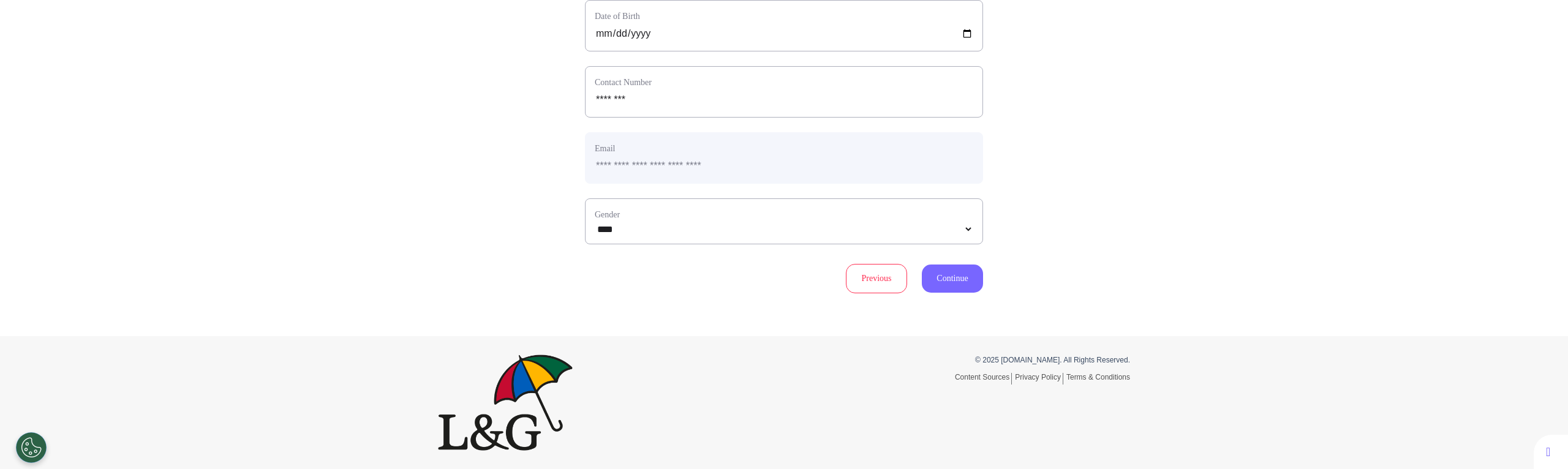
click at [948, 278] on button "Continue" at bounding box center [952, 278] width 61 height 28
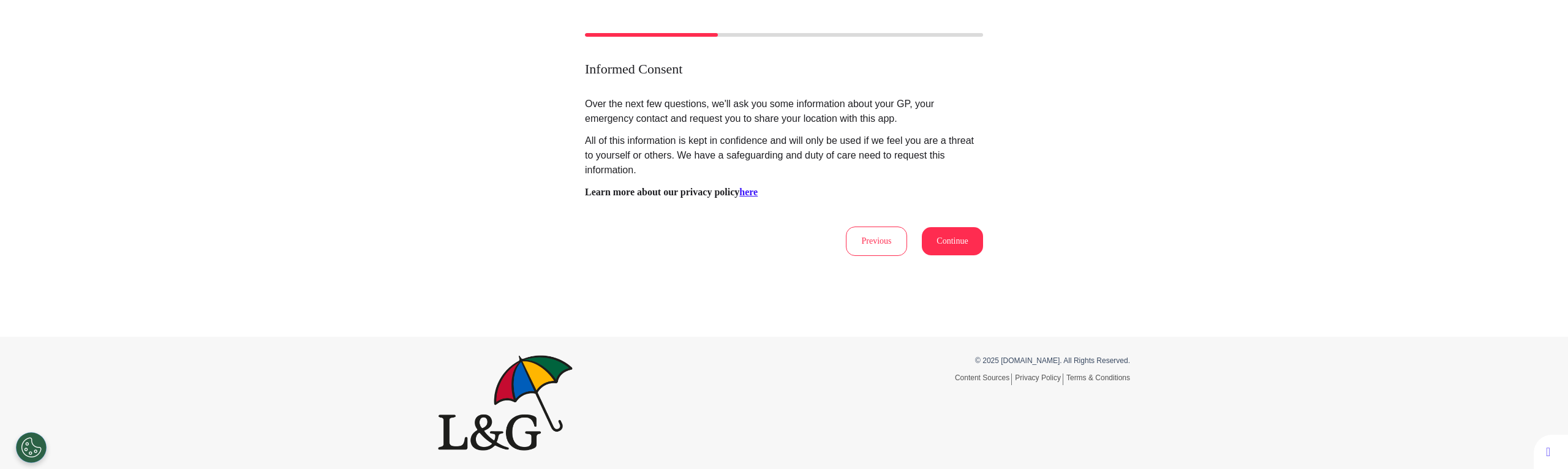
scroll to position [0, 0]
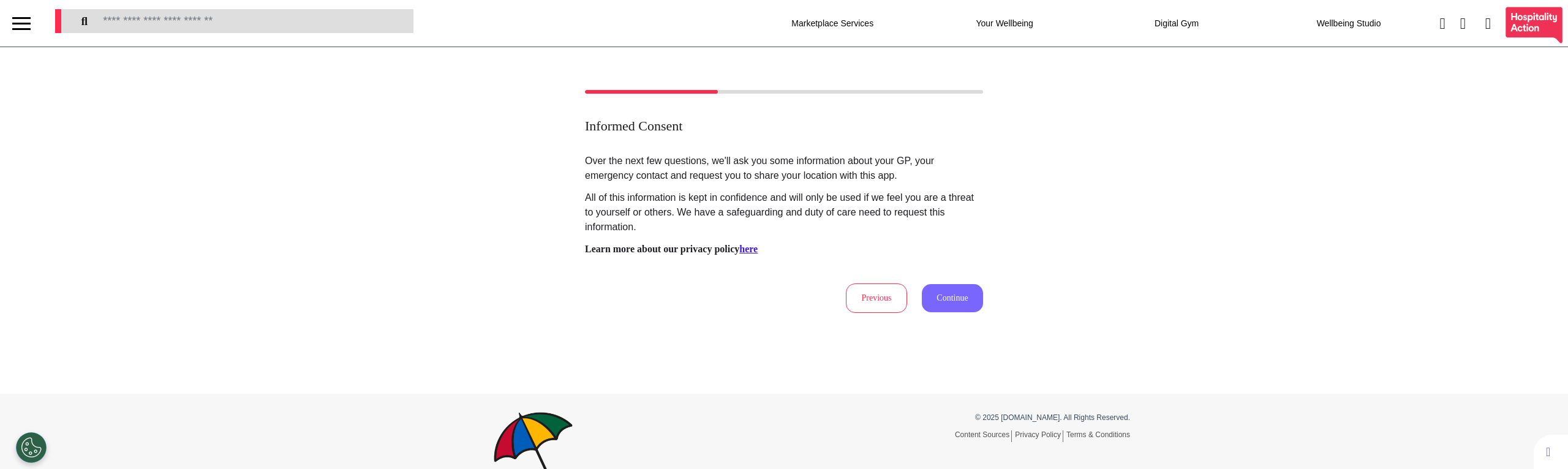
click at [942, 294] on button "Continue" at bounding box center [952, 298] width 61 height 28
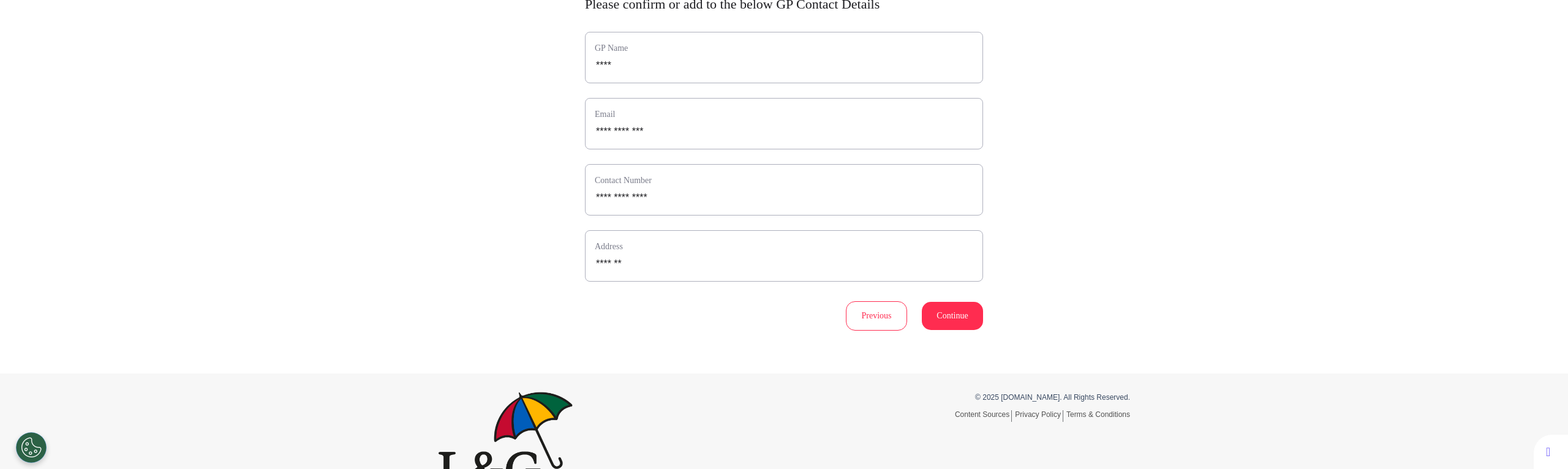
scroll to position [122, 0]
click at [943, 317] on button "Continue" at bounding box center [952, 315] width 61 height 28
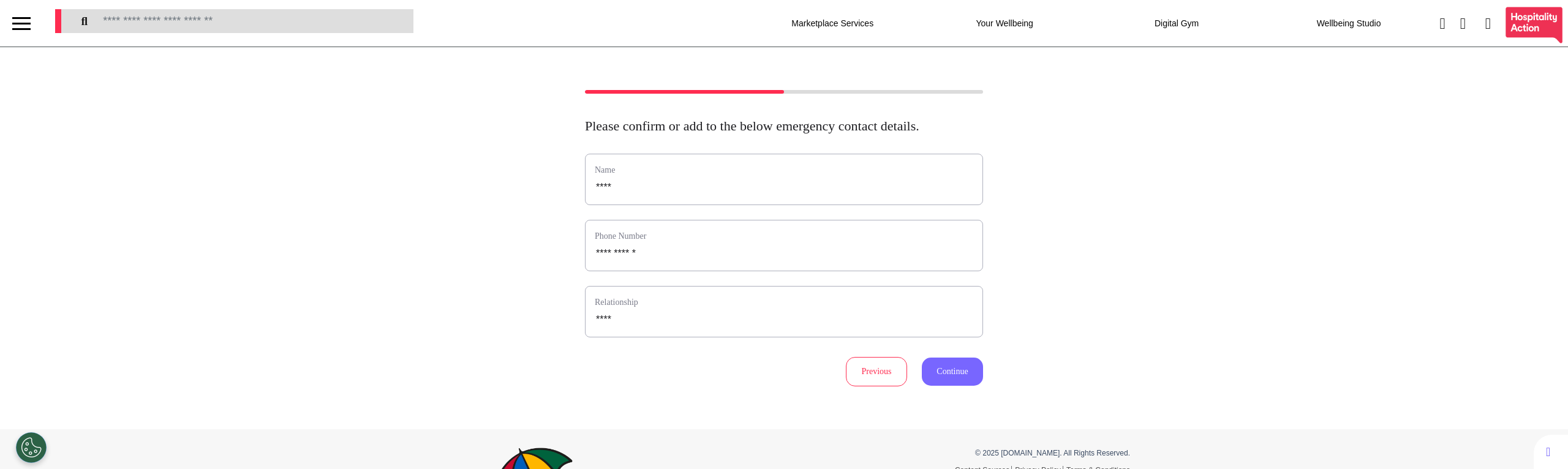
click at [948, 385] on button "Continue" at bounding box center [952, 371] width 61 height 28
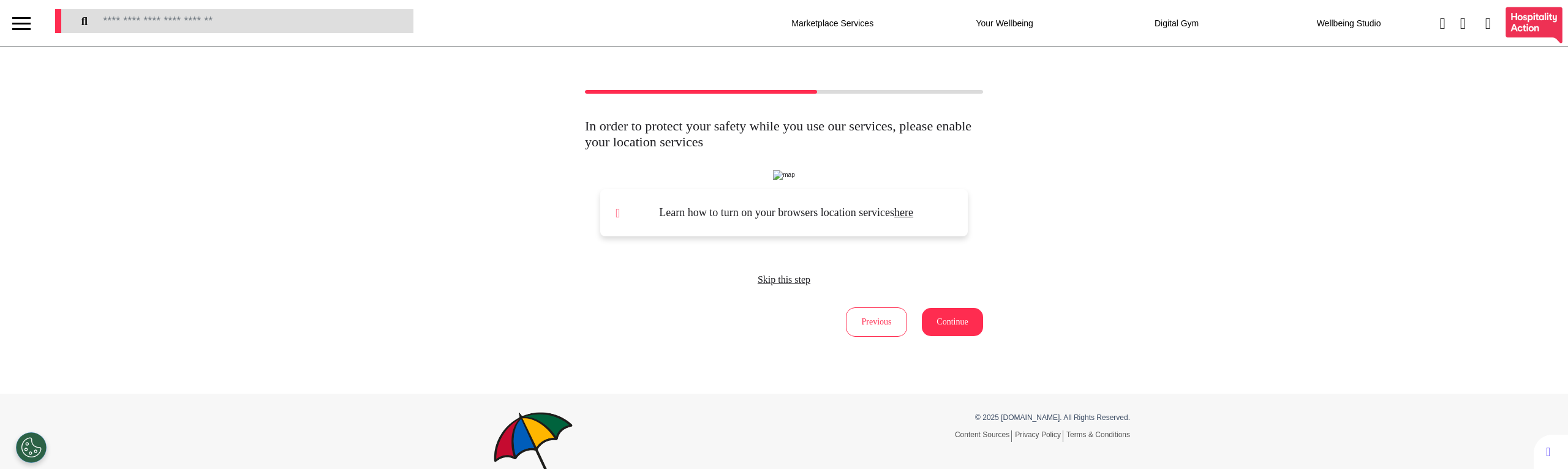
click at [768, 285] on span "Skip this step" at bounding box center [783, 280] width 53 height 10
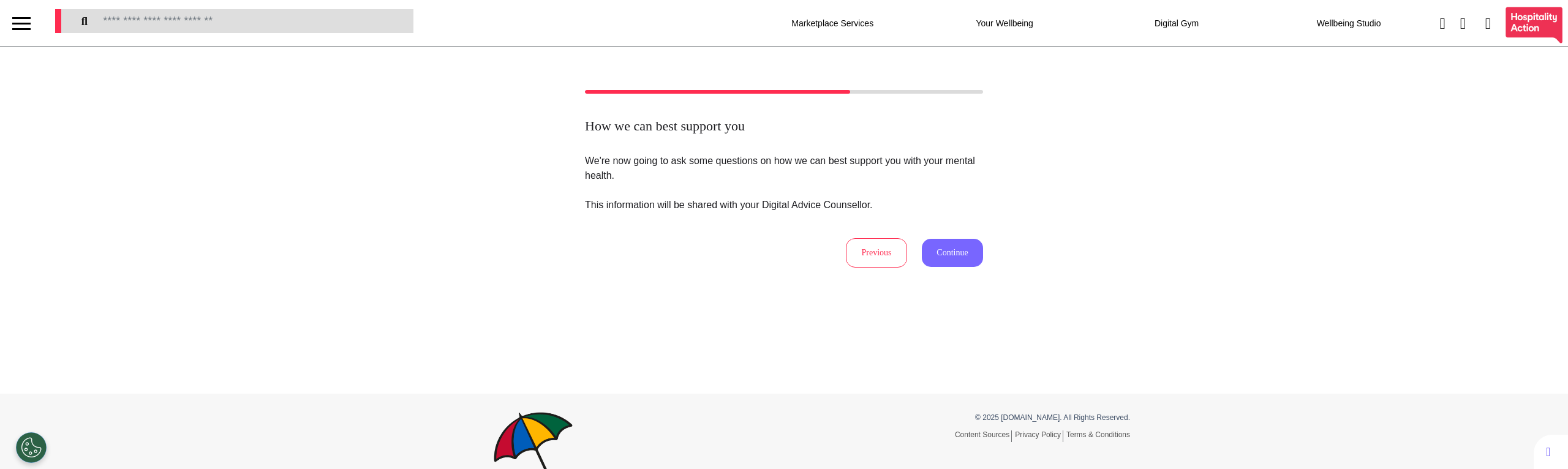
click at [943, 251] on button "Continue" at bounding box center [952, 253] width 61 height 28
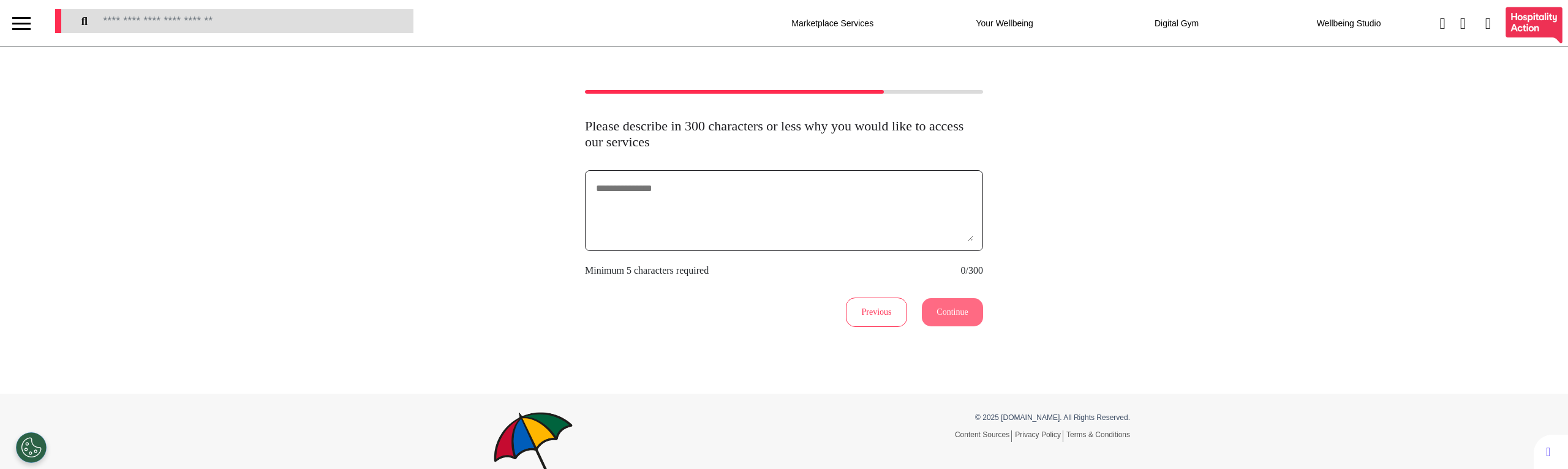
click at [780, 207] on textarea at bounding box center [783, 210] width 378 height 61
type textarea "**********"
click at [954, 306] on button "Continue" at bounding box center [952, 312] width 61 height 28
click at [676, 196] on textarea "**********" at bounding box center [783, 210] width 378 height 61
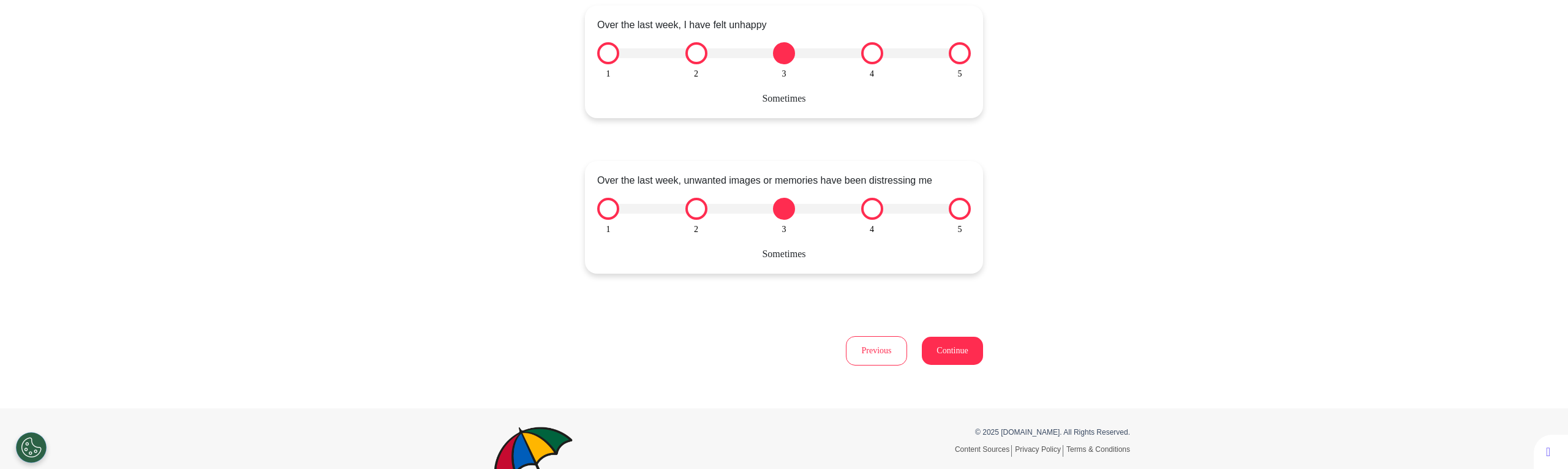
scroll to position [1309, 0]
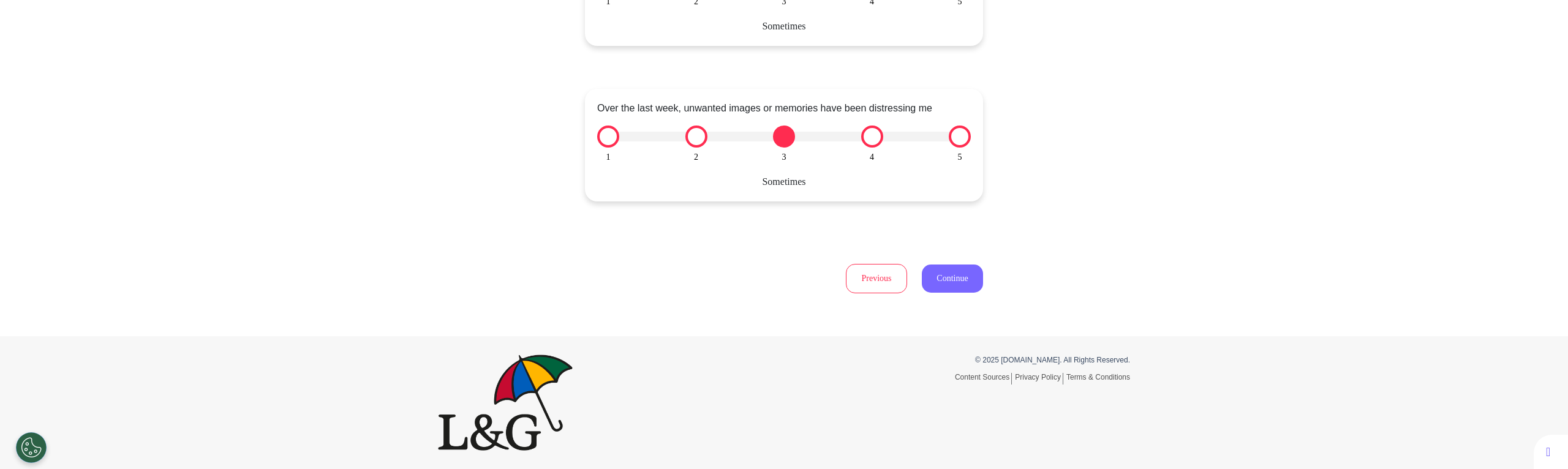
click at [937, 276] on button "Continue" at bounding box center [952, 278] width 61 height 28
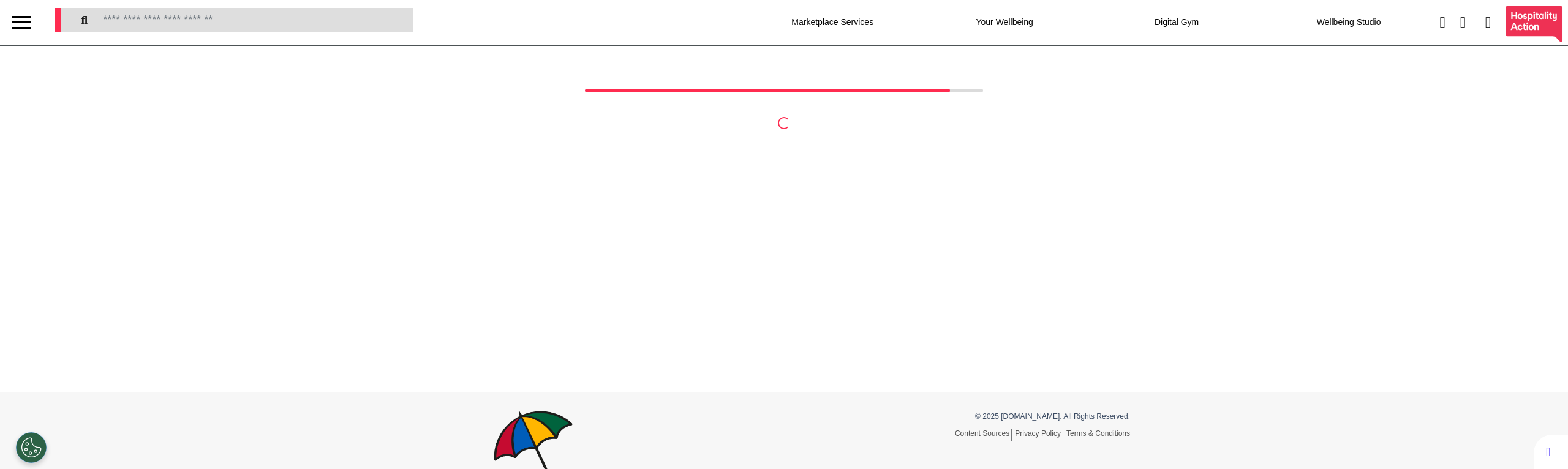
scroll to position [0, 0]
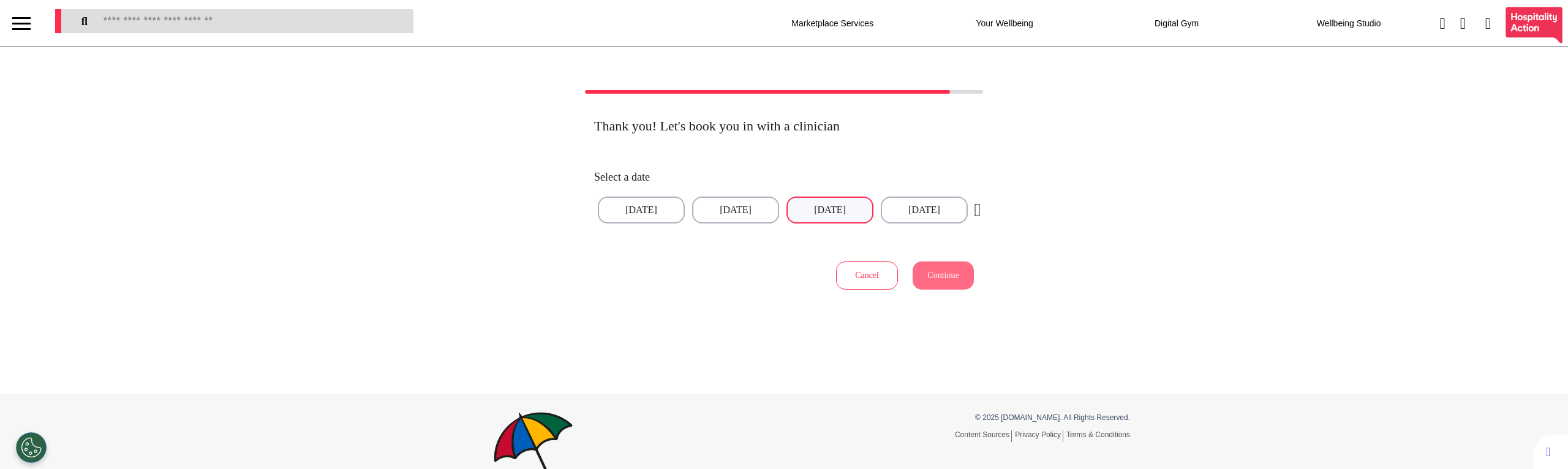
click at [826, 203] on button "17 Sep 2025" at bounding box center [829, 210] width 87 height 27
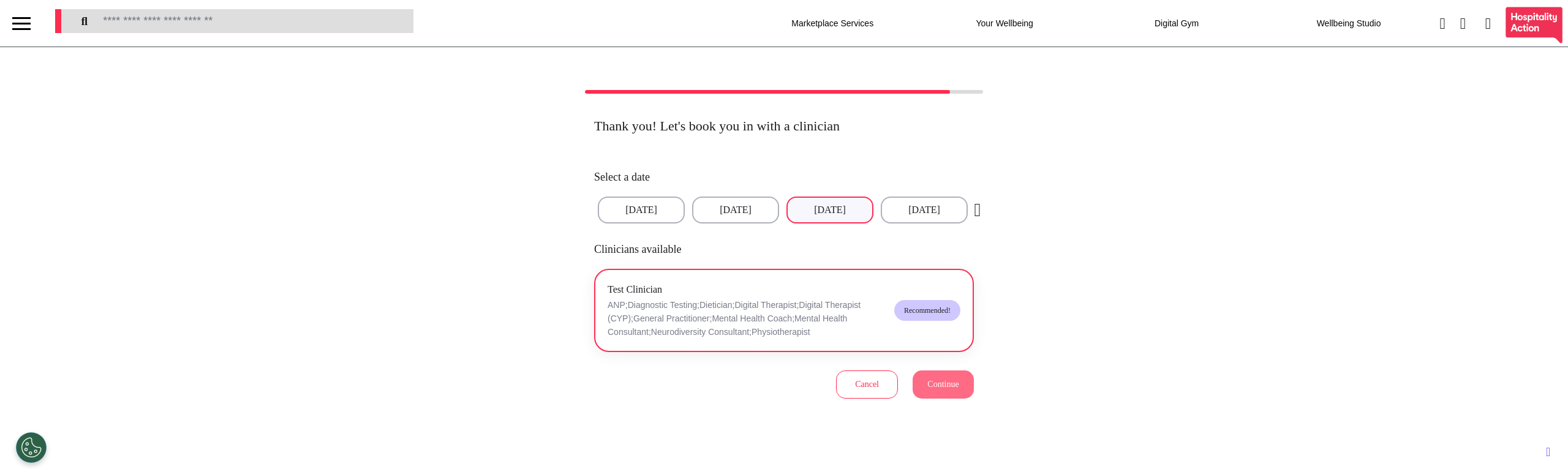
click at [800, 294] on div "Test Clinician ANP;Diagnostic Testing;Dietician;Digital Therapist;Digital Thera…" at bounding box center [746, 310] width 277 height 57
click at [928, 379] on span "Continue" at bounding box center [942, 384] width 31 height 9
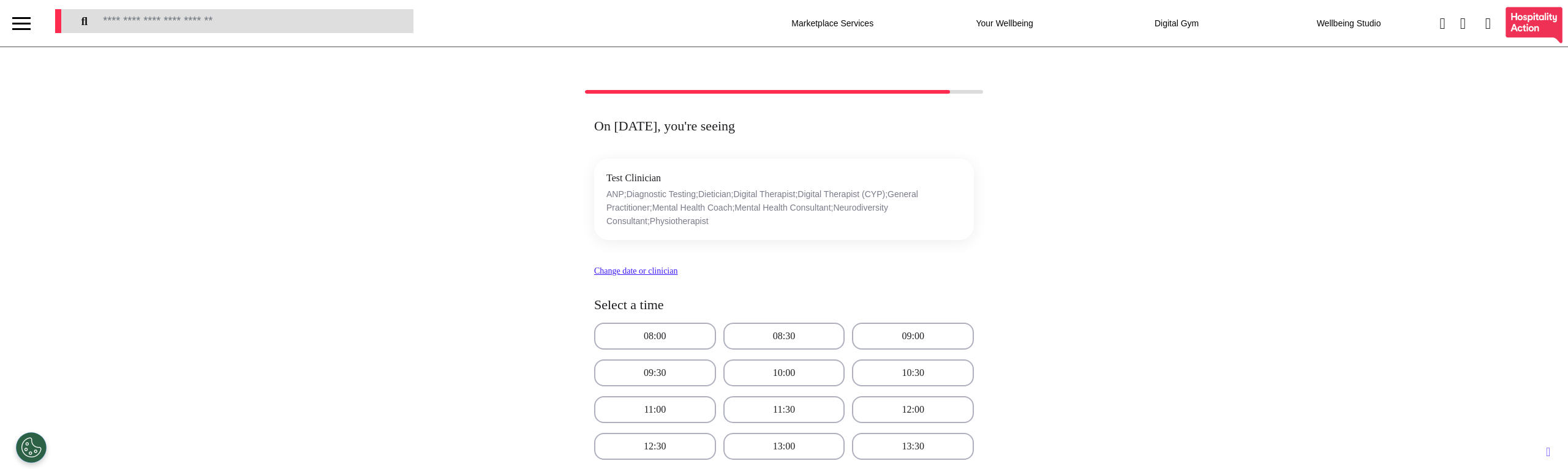
click at [438, 260] on div "On 17 Sep 2025, you're seeing Test Clinician ANP;Diagnostic Testing;Dietician;D…" at bounding box center [784, 424] width 711 height 612
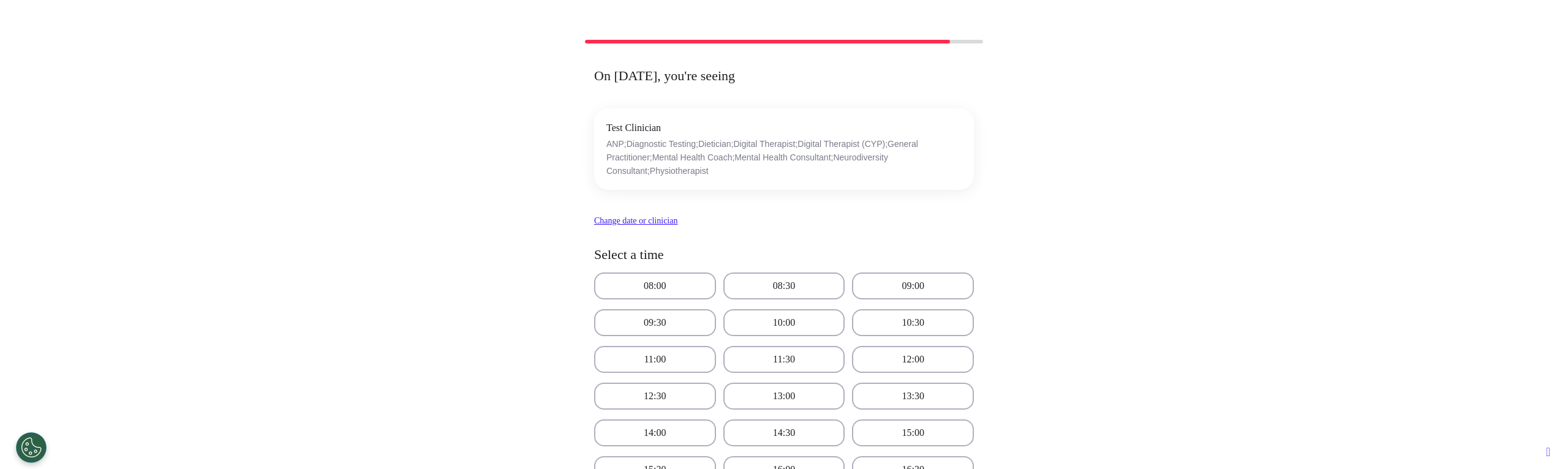
scroll to position [296, 0]
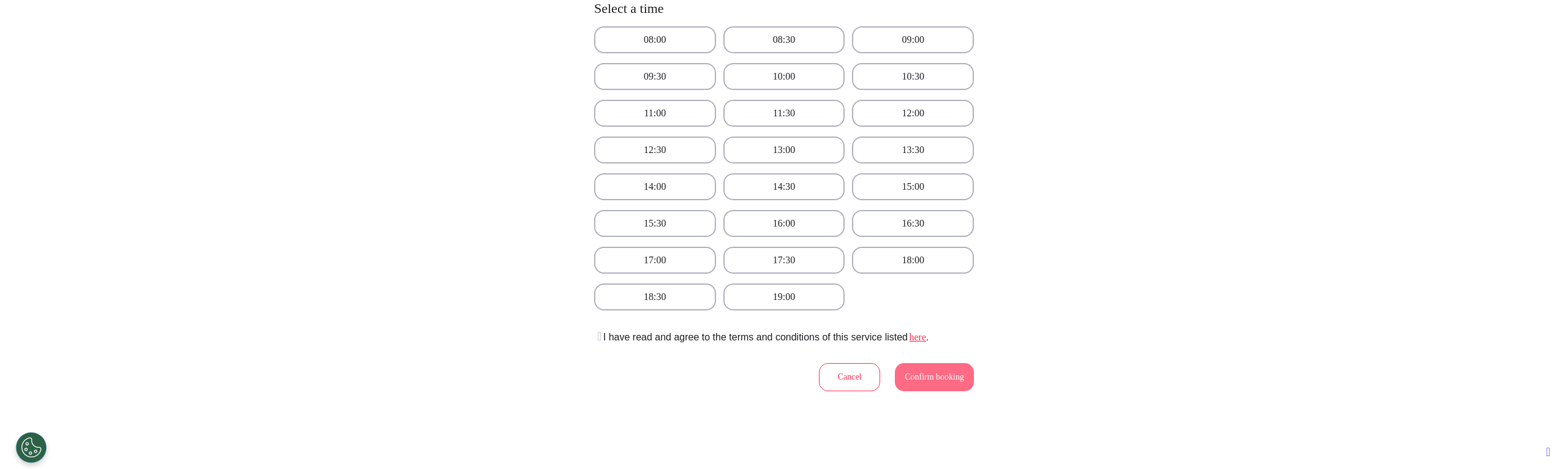
click at [600, 338] on icon at bounding box center [597, 336] width 7 height 13
click at [807, 287] on button "19:00" at bounding box center [784, 297] width 122 height 27
click at [939, 374] on span "Confirm booking" at bounding box center [934, 377] width 59 height 9
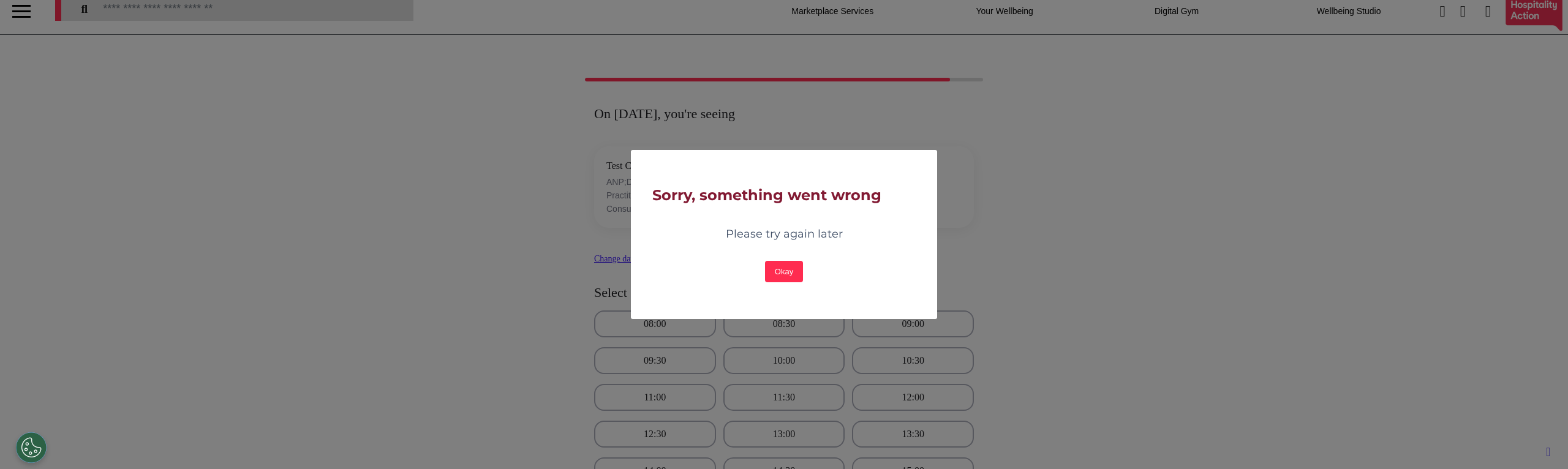
scroll to position [148, 0]
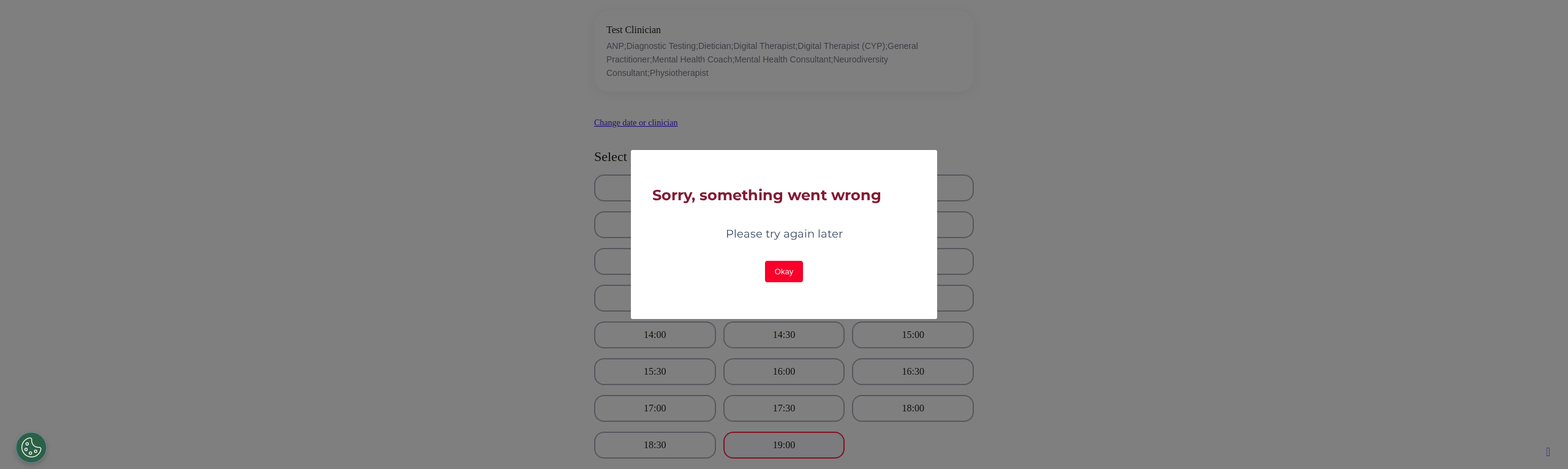
click at [792, 269] on button "Okay" at bounding box center [783, 271] width 38 height 21
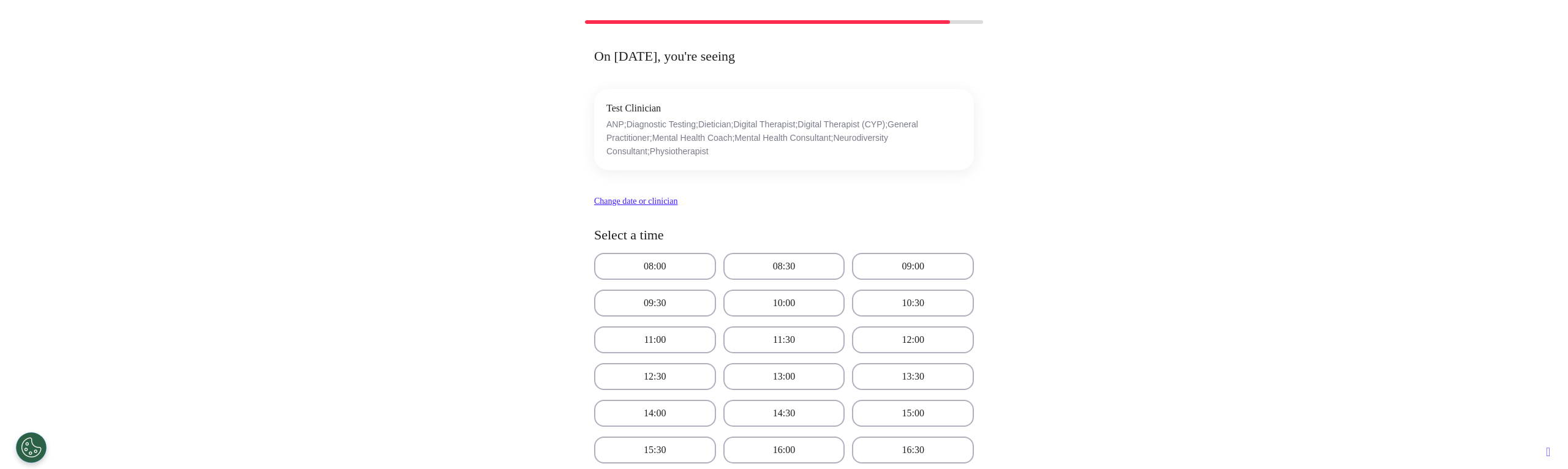
scroll to position [0, 0]
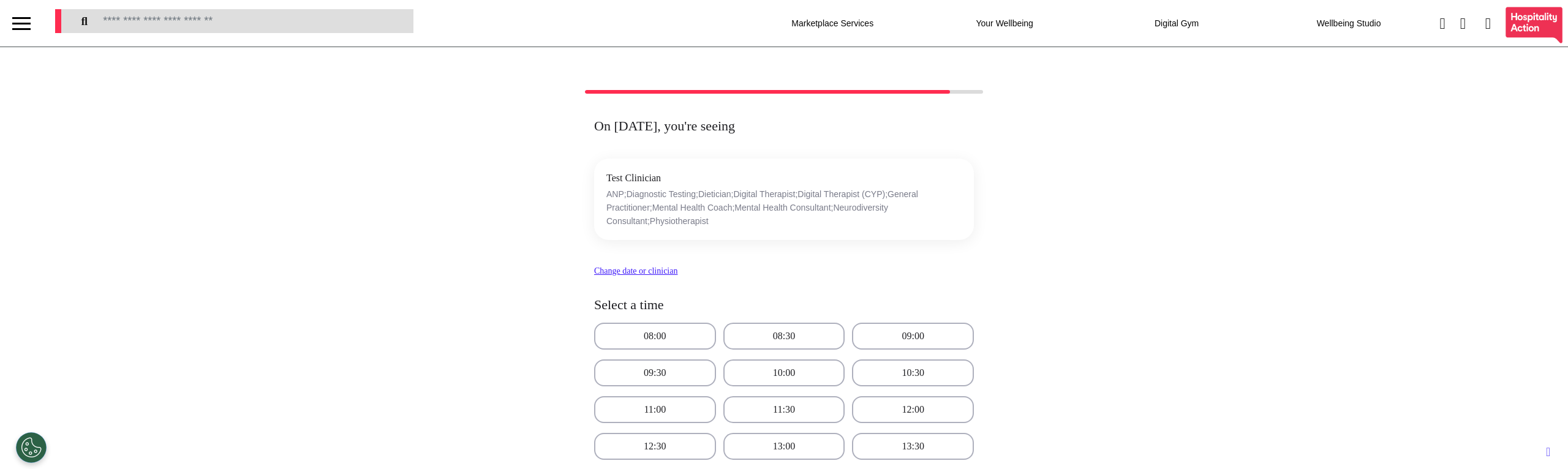
click at [28, 19] on div at bounding box center [21, 23] width 19 height 20
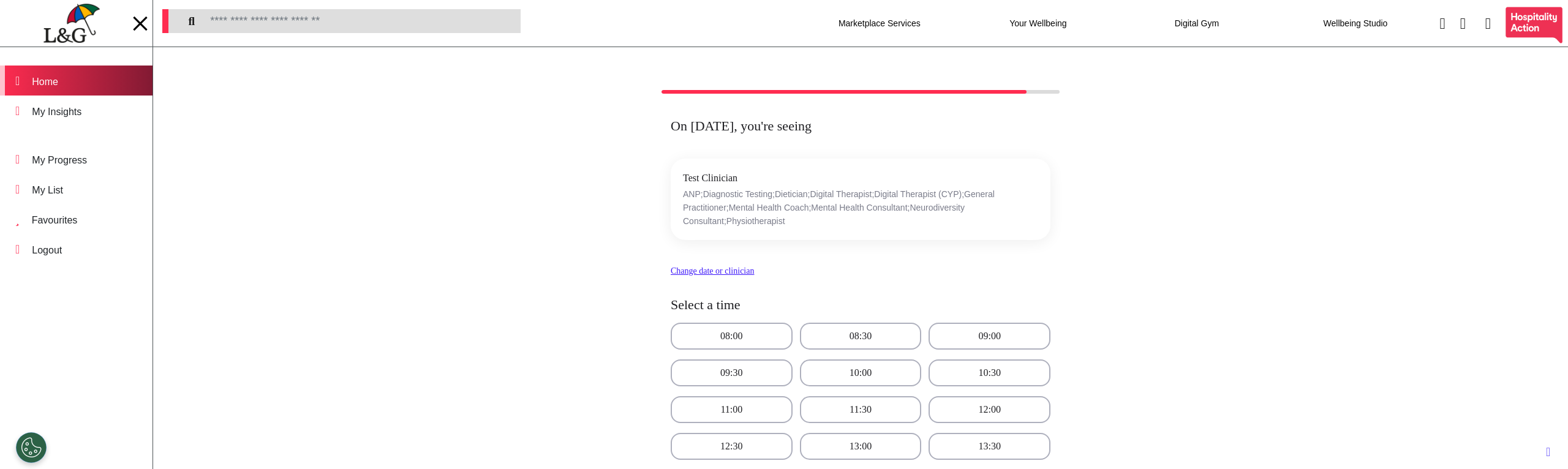
click at [62, 92] on div "Home" at bounding box center [76, 81] width 153 height 30
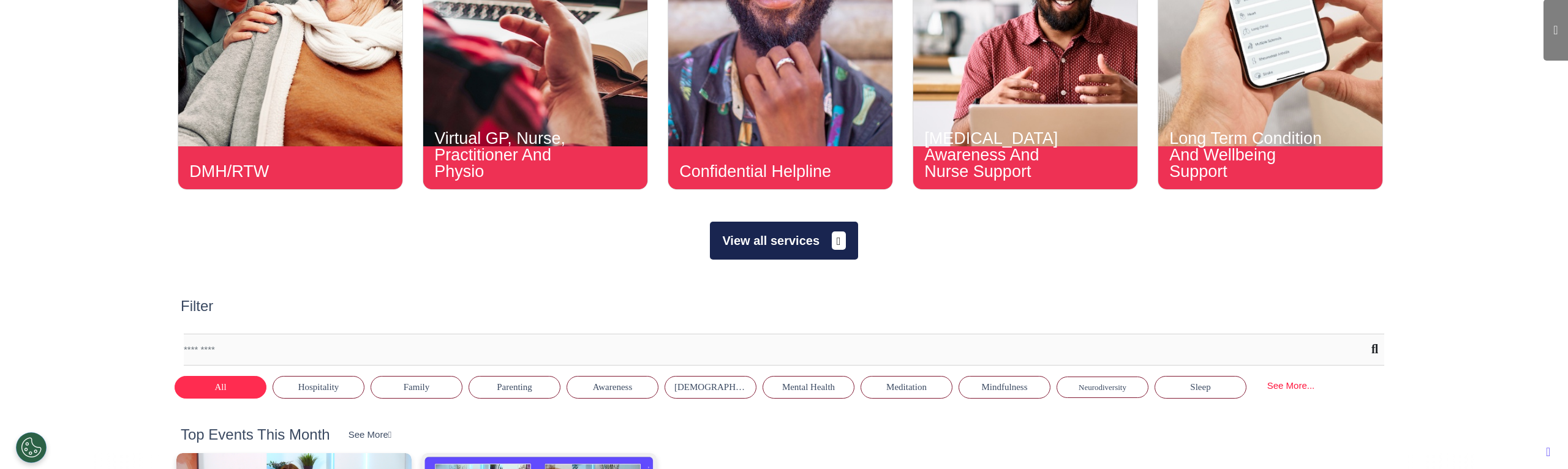
scroll to position [931, 0]
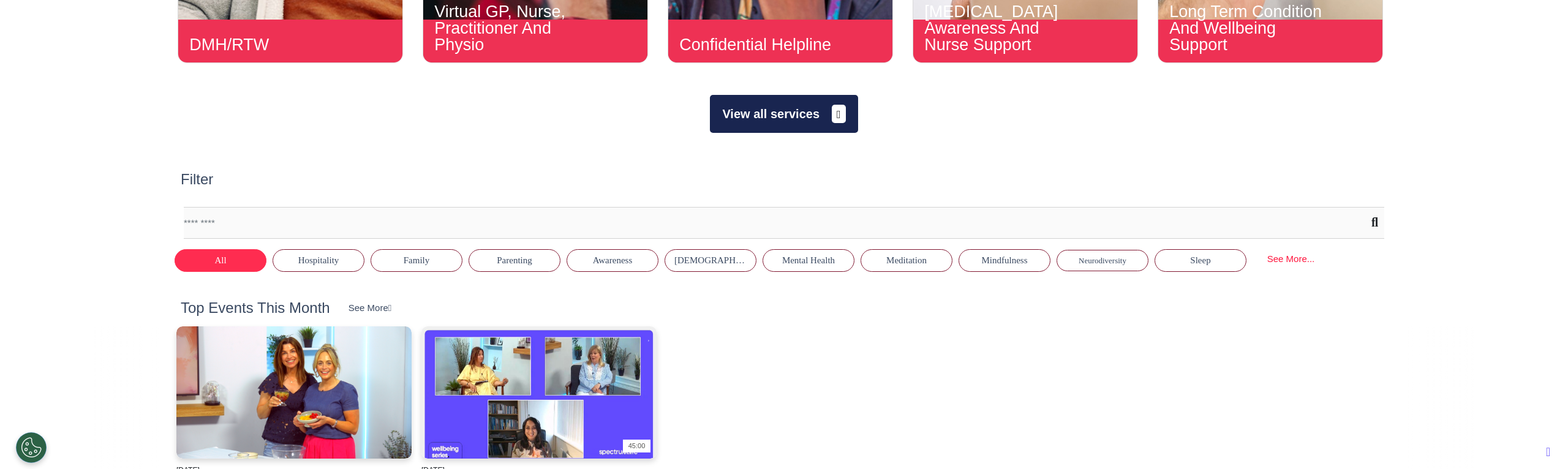
click at [332, 263] on button "Hospitality" at bounding box center [318, 260] width 92 height 23
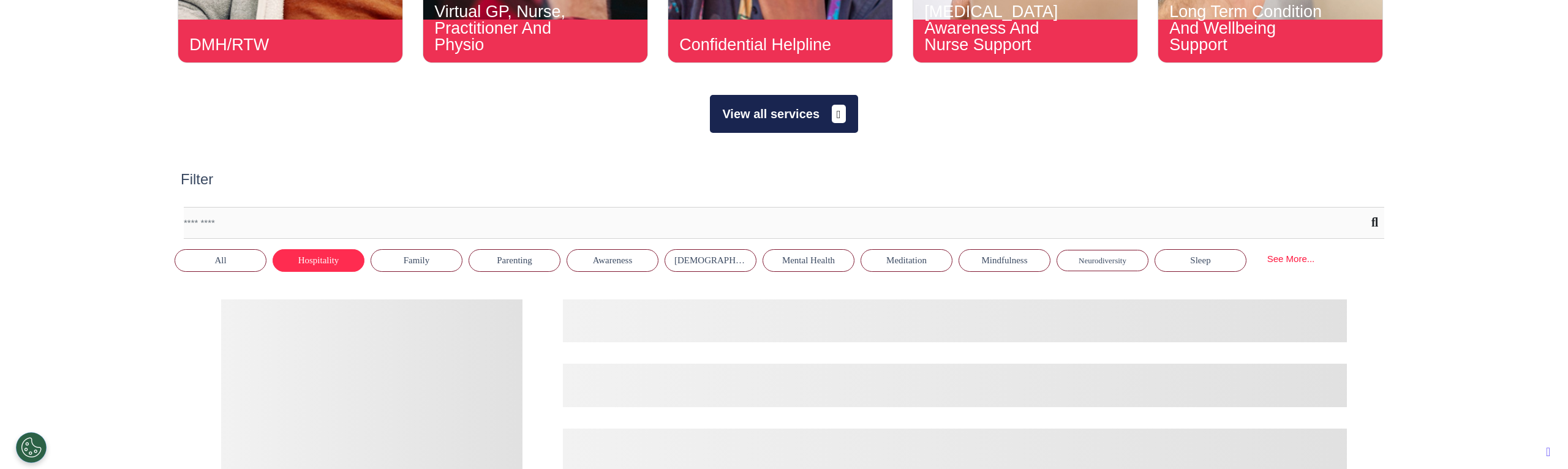
click at [210, 259] on button "All" at bounding box center [221, 260] width 92 height 23
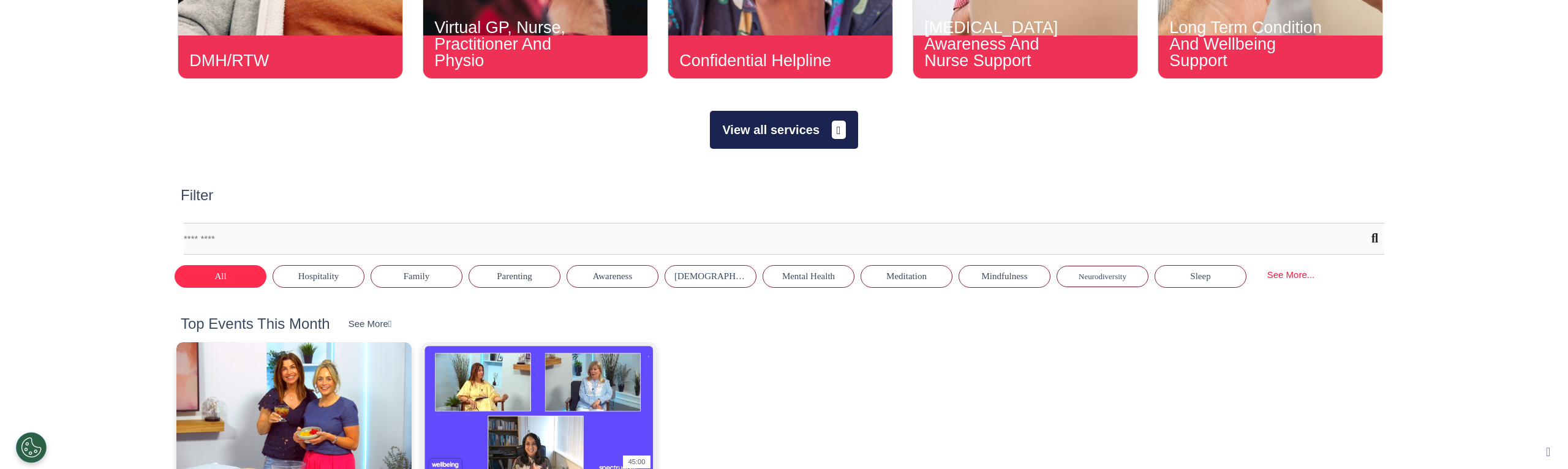
scroll to position [0, 0]
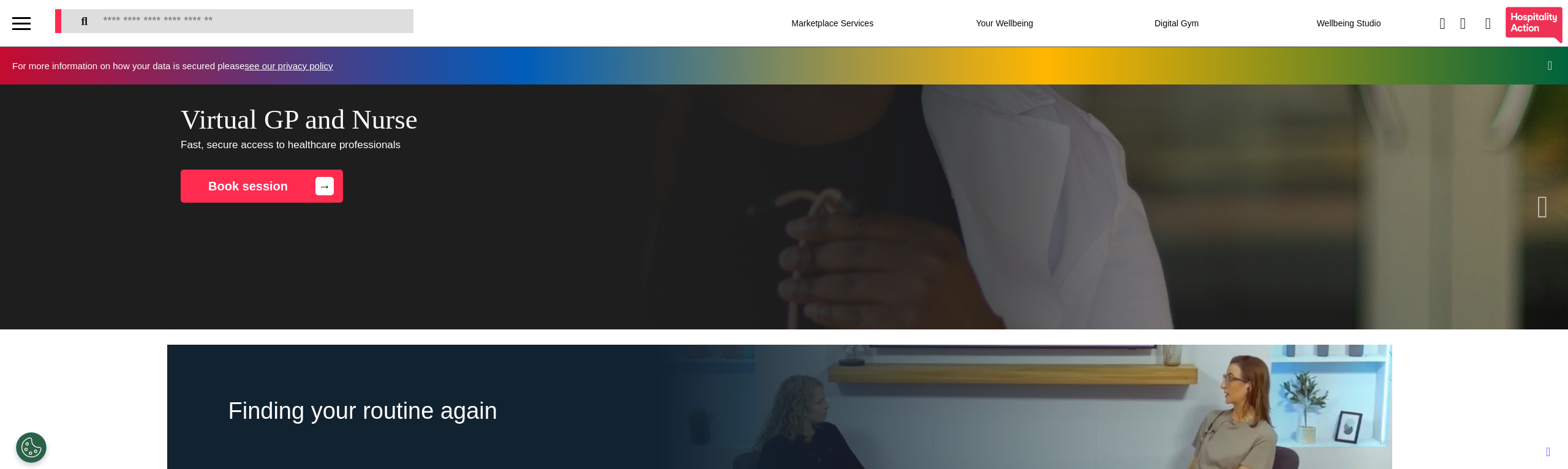
click at [27, 29] on div at bounding box center [21, 29] width 19 height 1
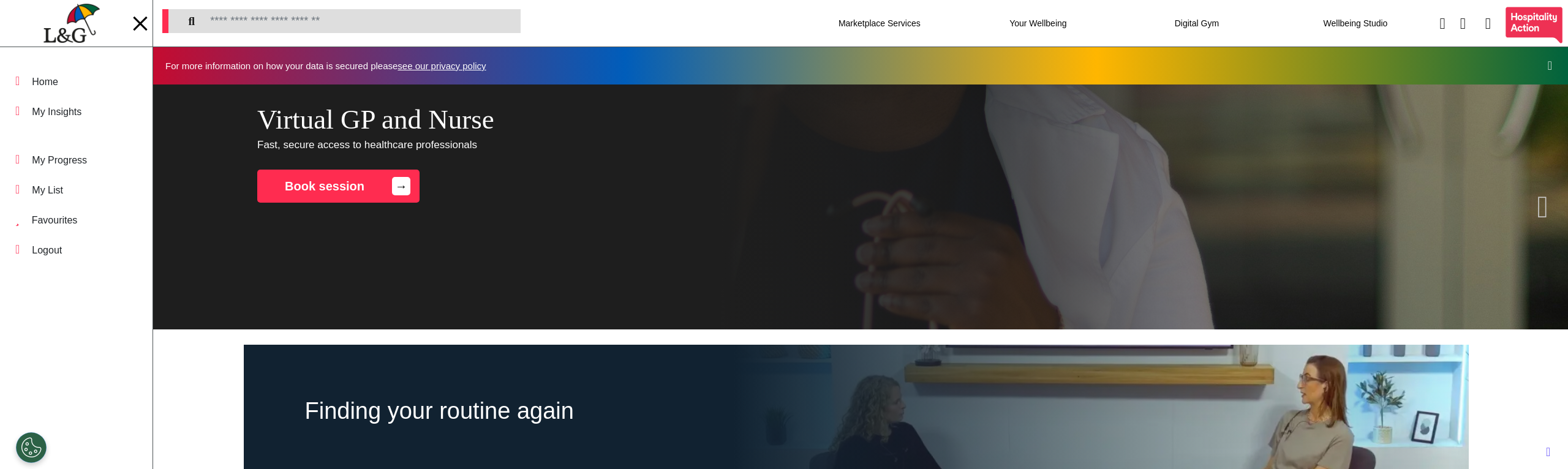
click at [144, 23] on div at bounding box center [140, 24] width 19 height 1
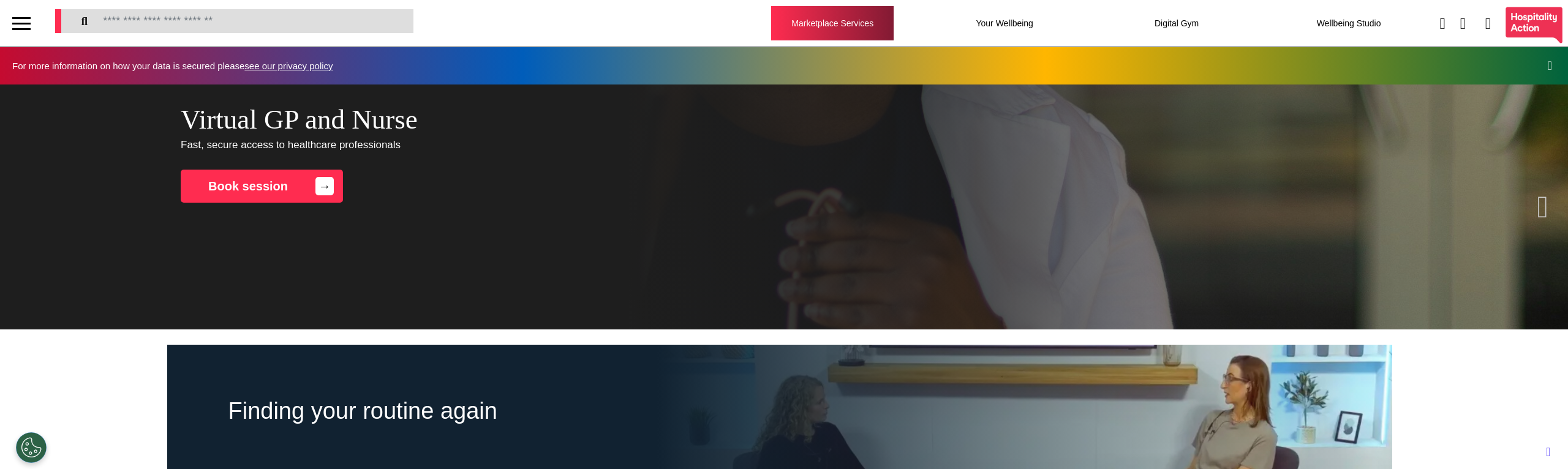
click at [837, 18] on div "Marketplace Services" at bounding box center [831, 23] width 122 height 34
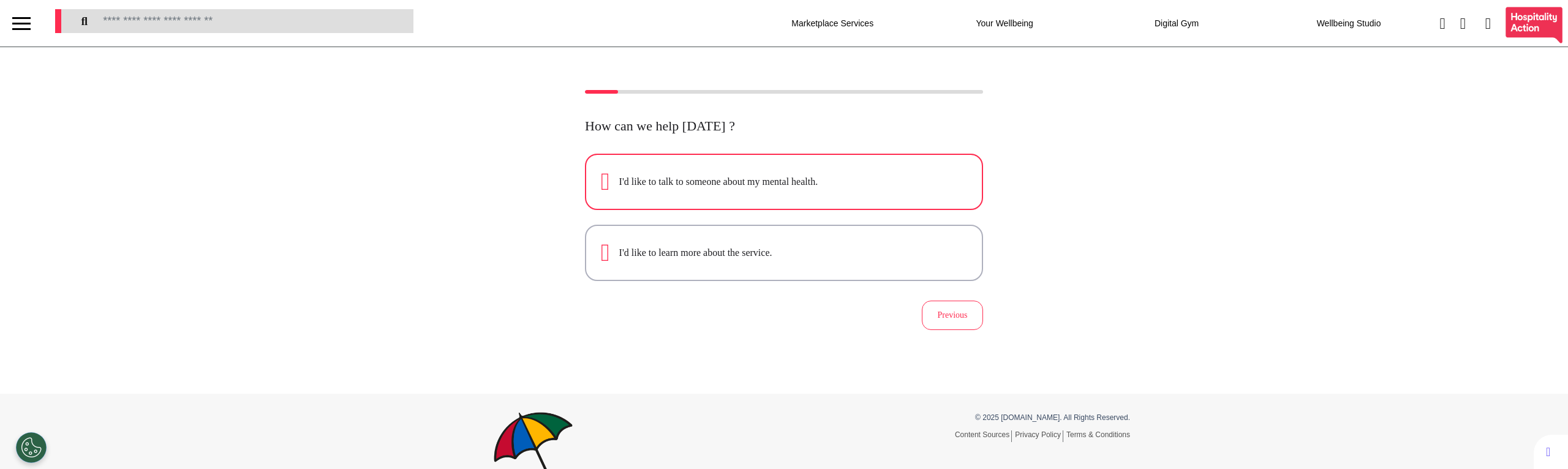
click at [734, 184] on div "I'd like to talk to someone about my mental health." at bounding box center [793, 182] width 348 height 15
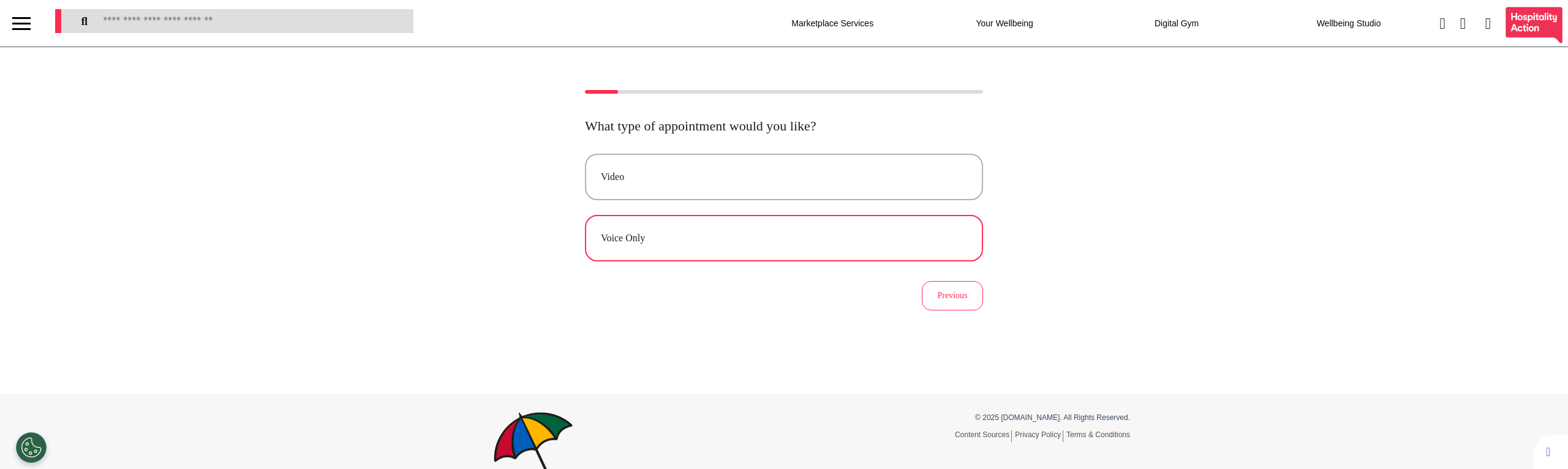
click at [723, 242] on div "Voice Only" at bounding box center [784, 238] width 366 height 15
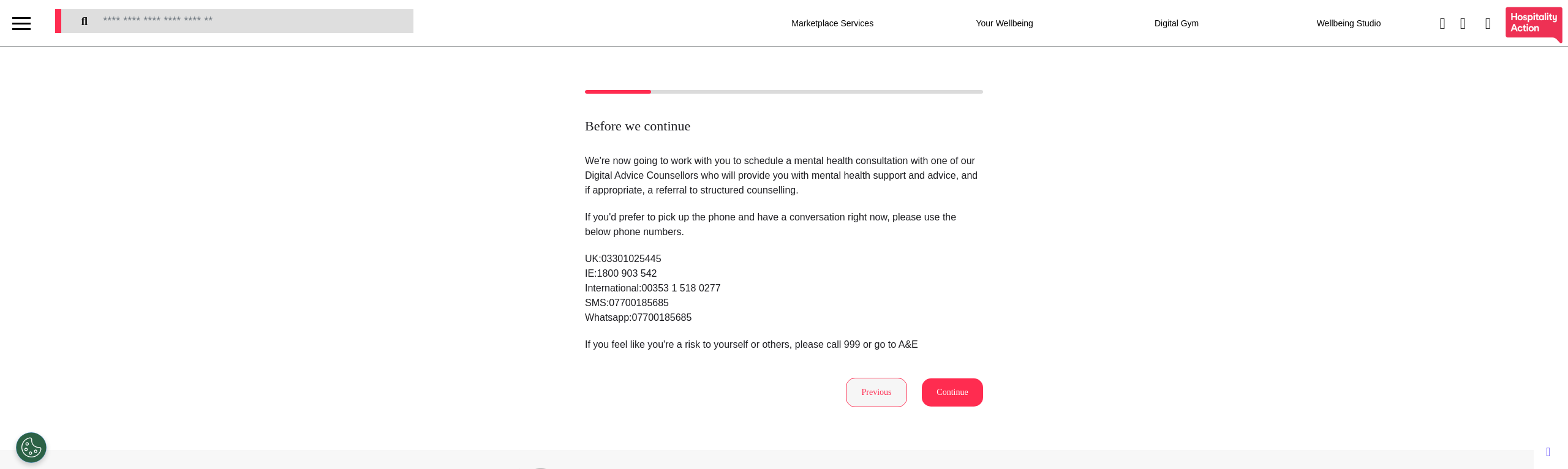
click at [872, 398] on button "Previous" at bounding box center [876, 392] width 61 height 30
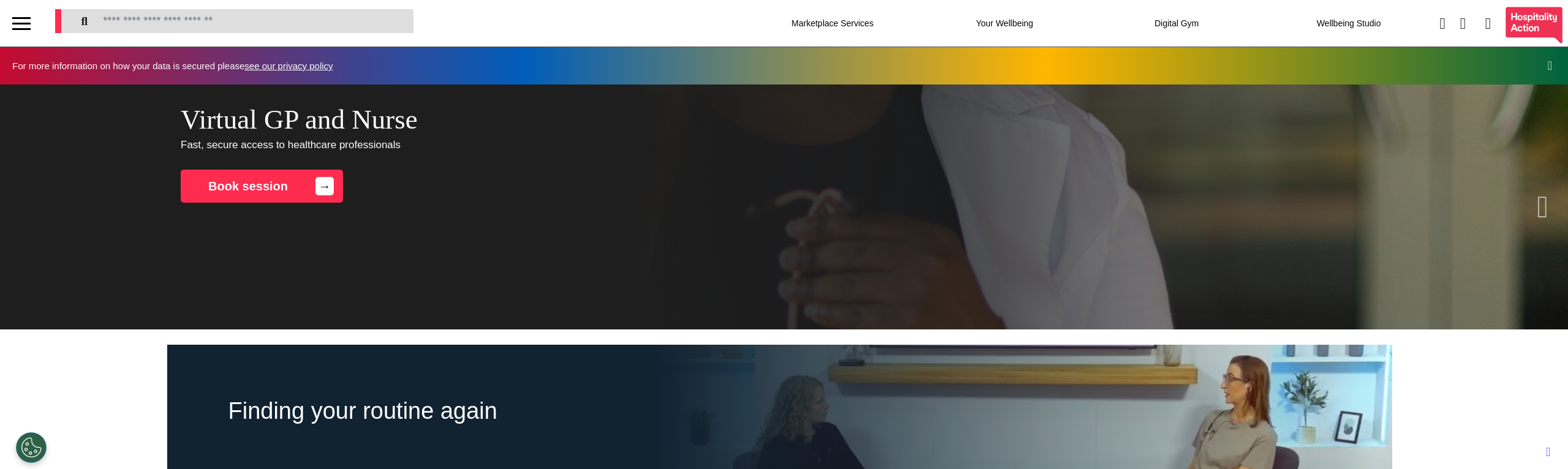
scroll to position [0, 612]
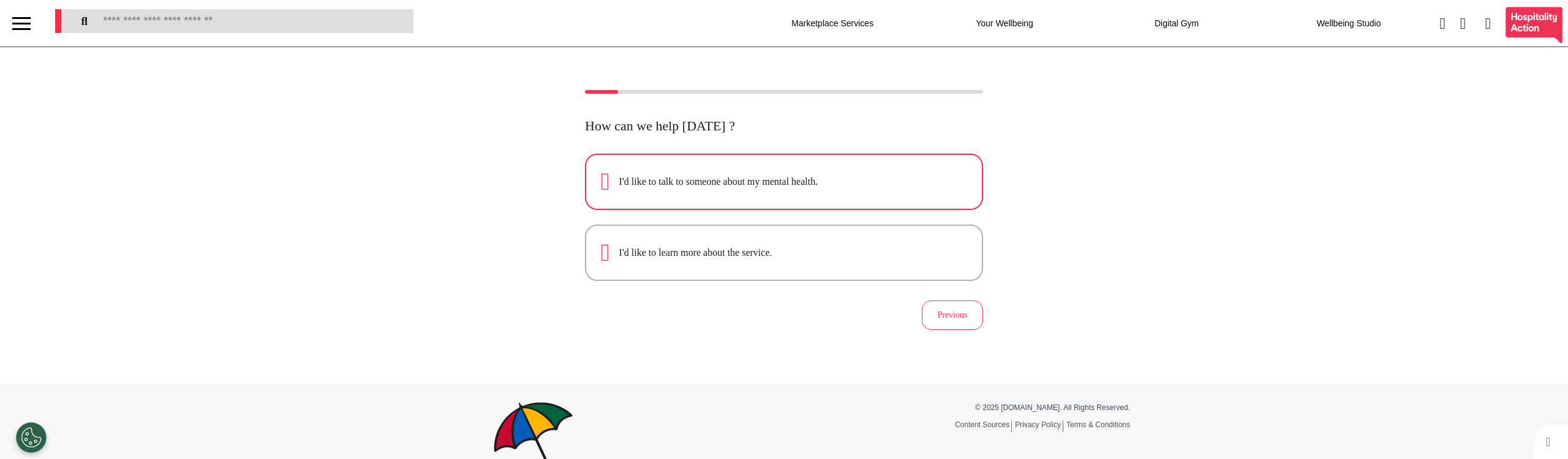
click at [745, 179] on div "I'd like to talk to someone about my mental health." at bounding box center [793, 182] width 348 height 15
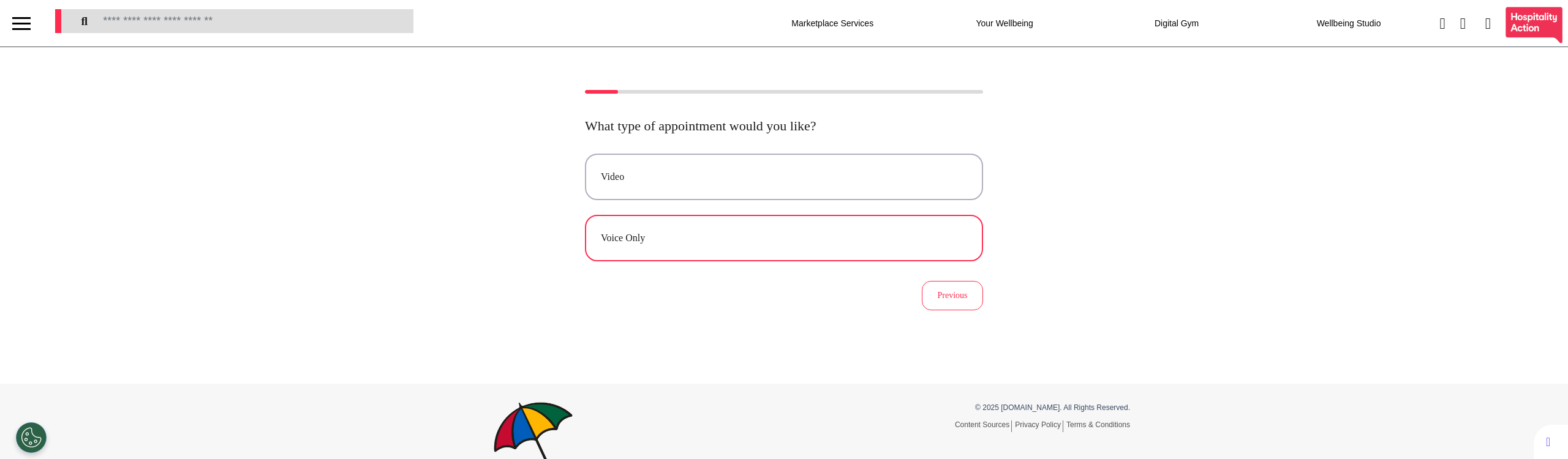
click at [711, 229] on button "Voice Only" at bounding box center [784, 238] width 398 height 47
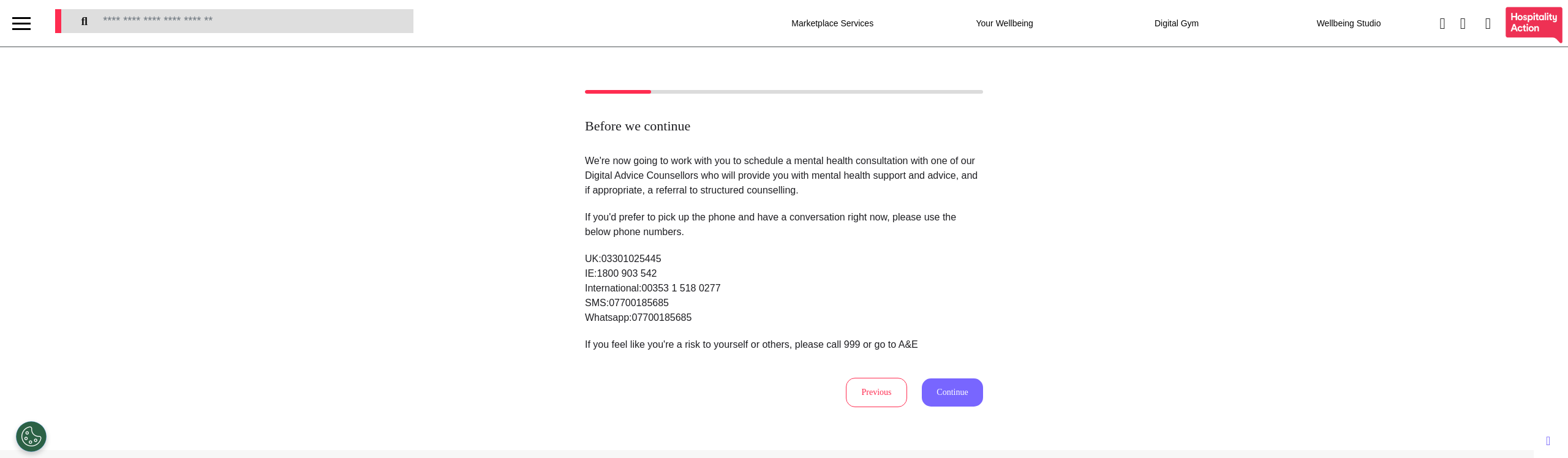
click at [932, 394] on button "Continue" at bounding box center [952, 392] width 61 height 28
select select "****"
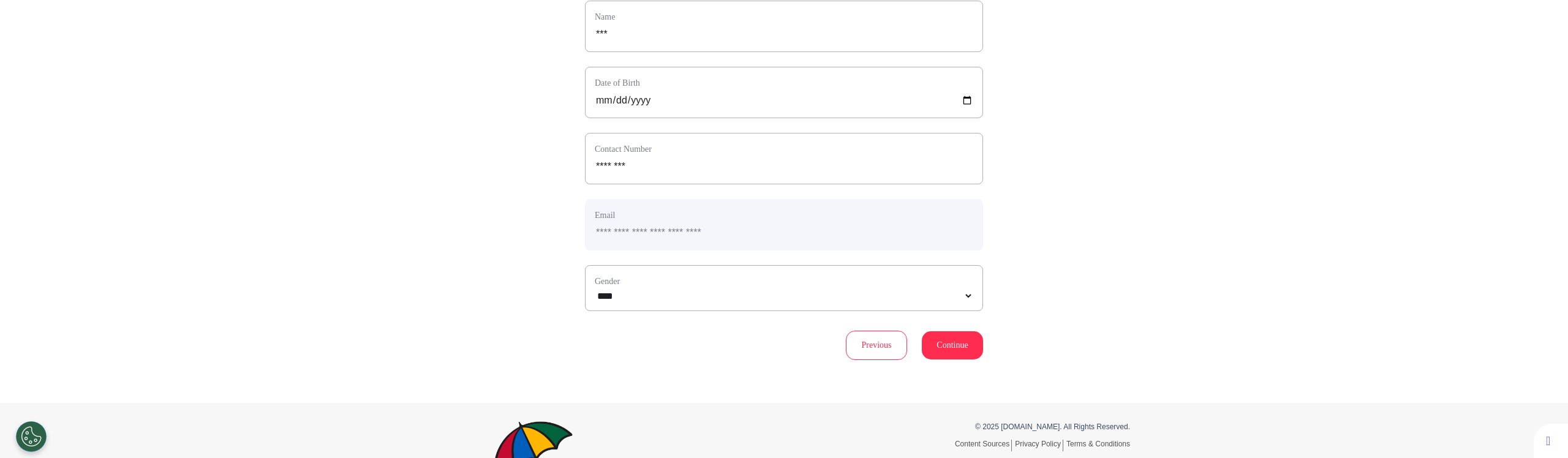
scroll to position [164, 0]
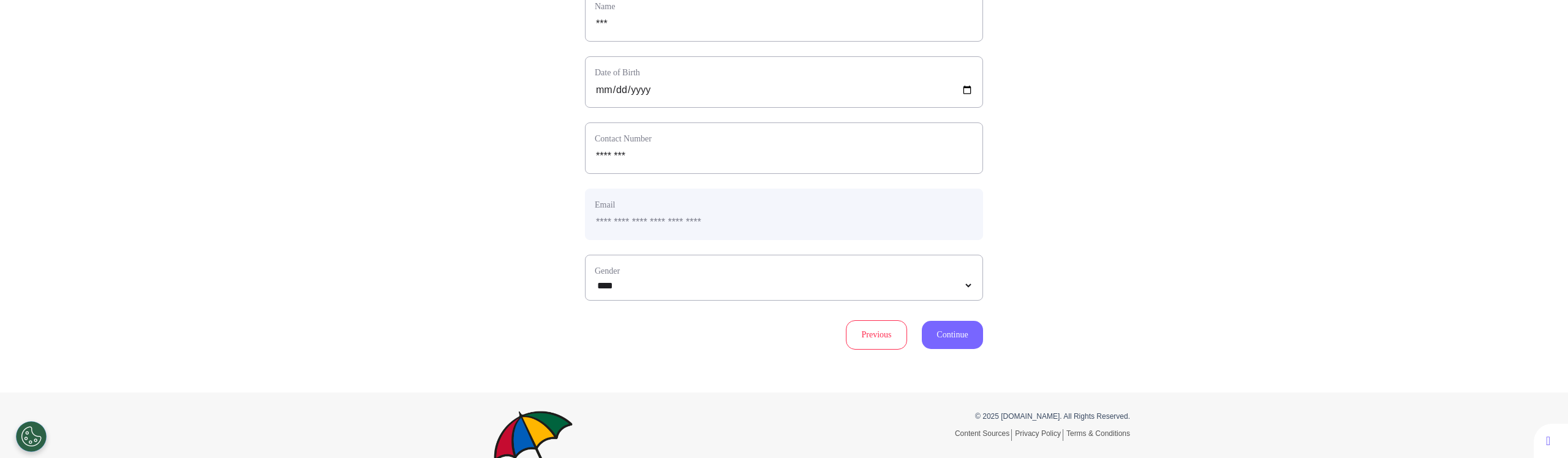
click at [938, 334] on button "Continue" at bounding box center [952, 334] width 61 height 28
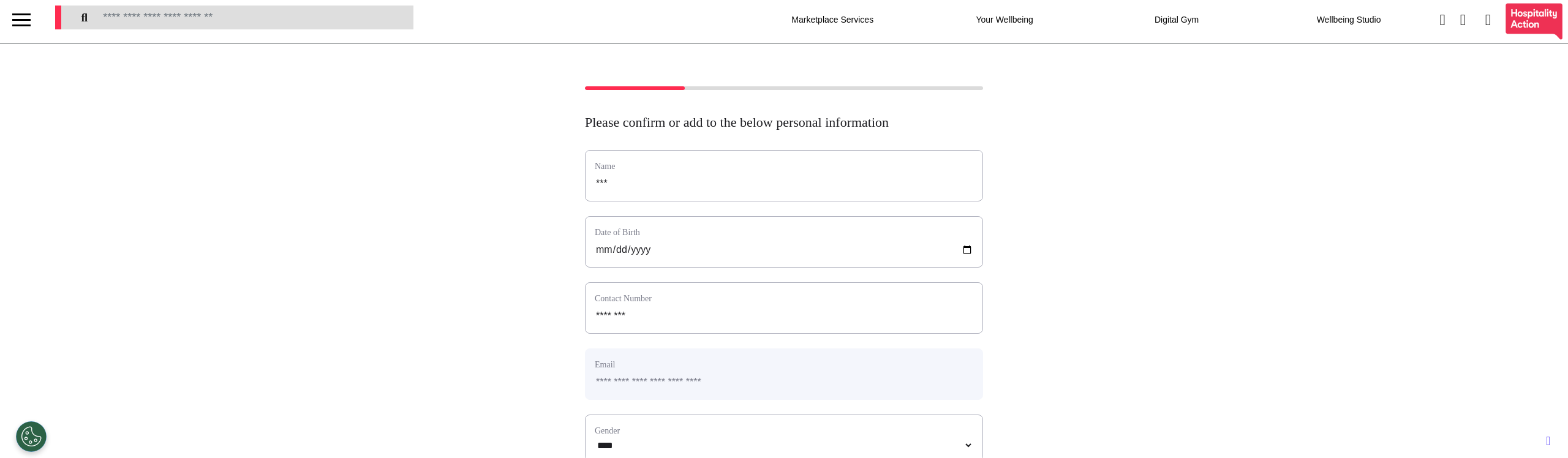
scroll to position [0, 0]
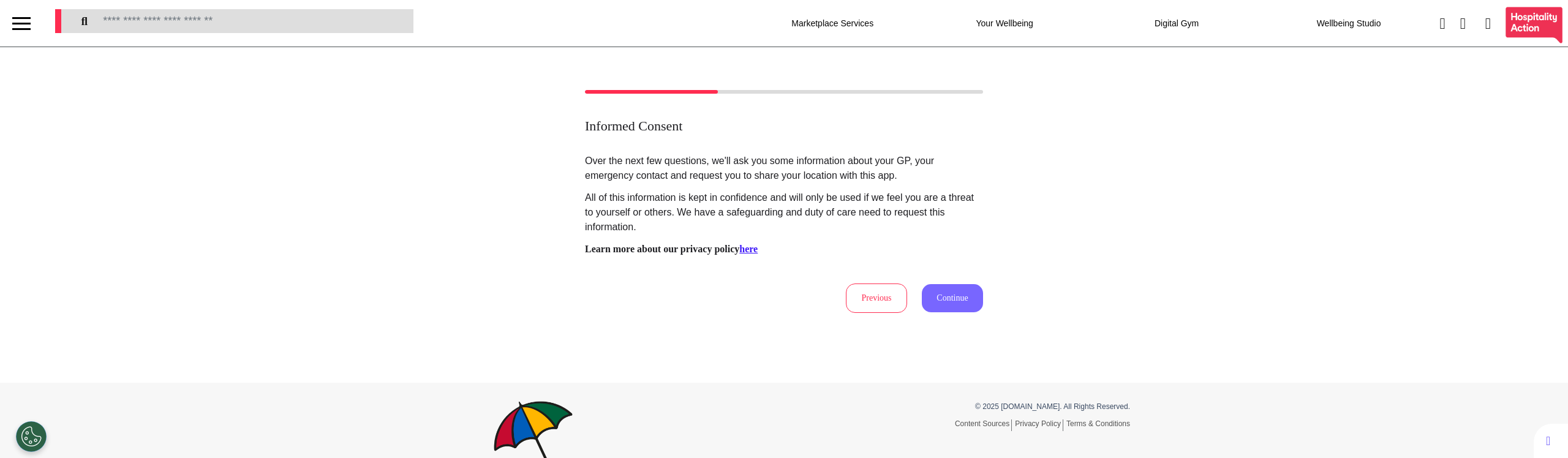
click at [929, 299] on button "Continue" at bounding box center [952, 298] width 61 height 28
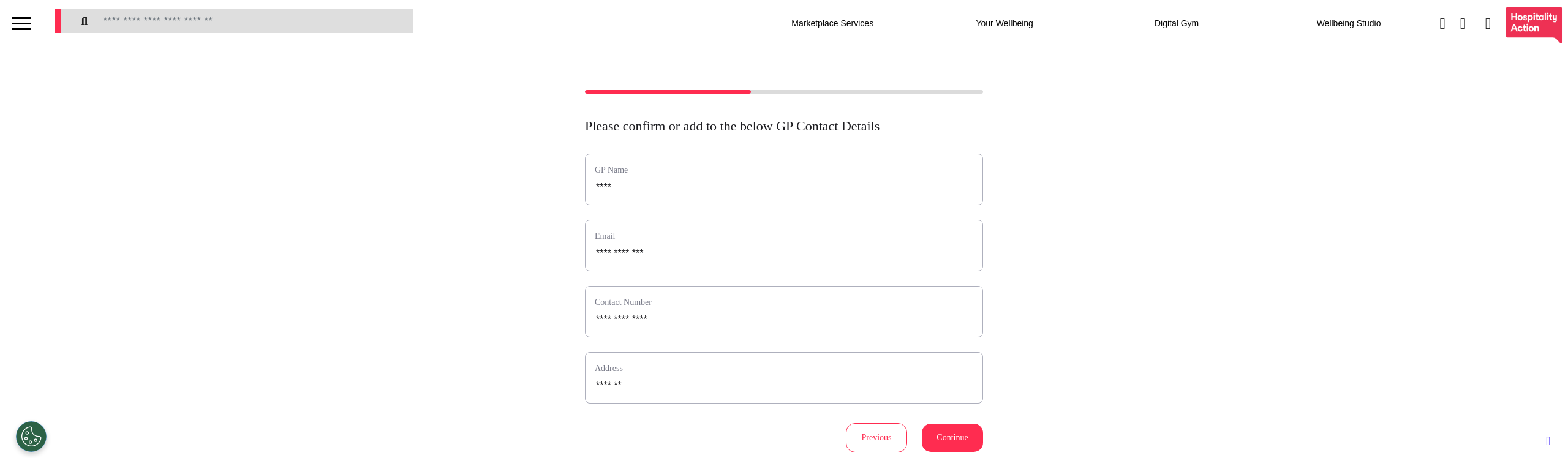
scroll to position [138, 0]
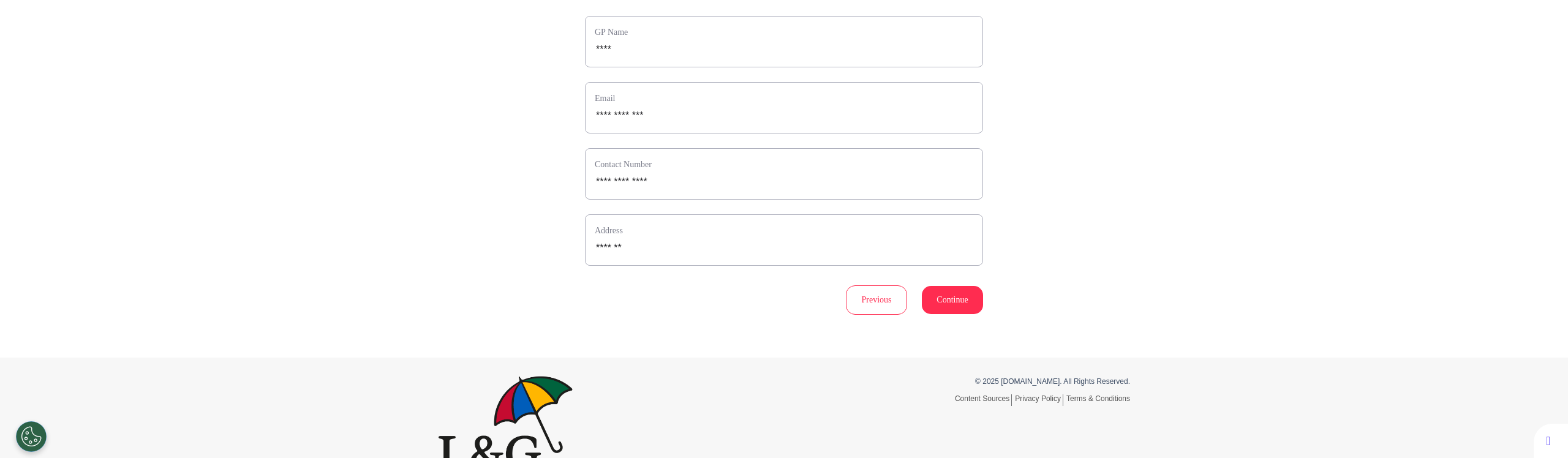
click at [426, 239] on div "**********" at bounding box center [784, 133] width 1568 height 363
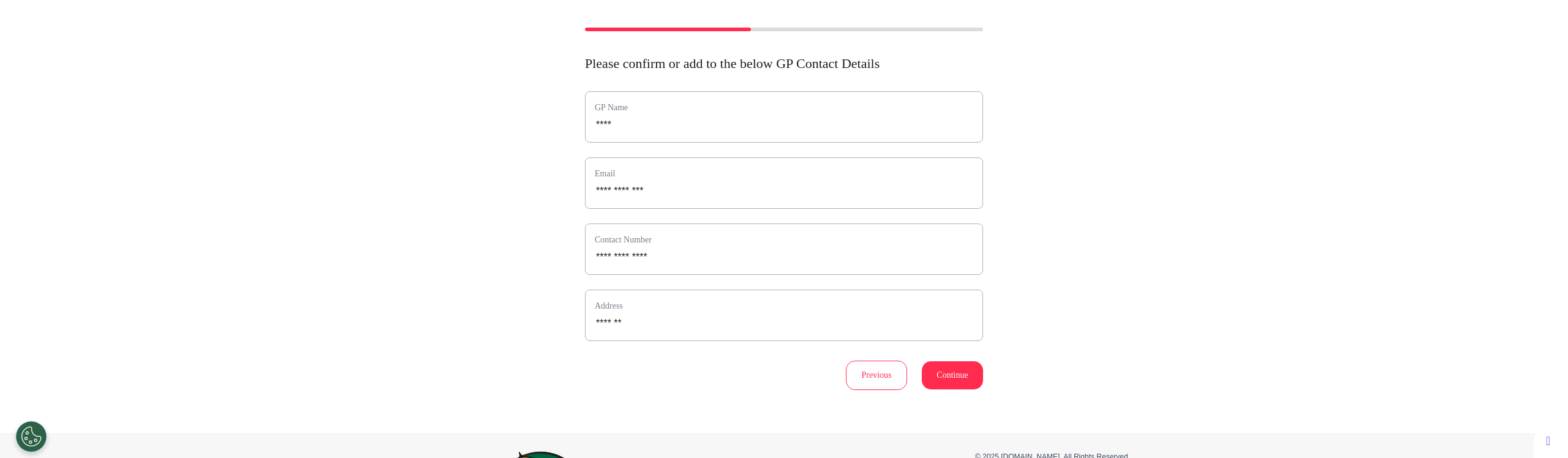
scroll to position [0, 0]
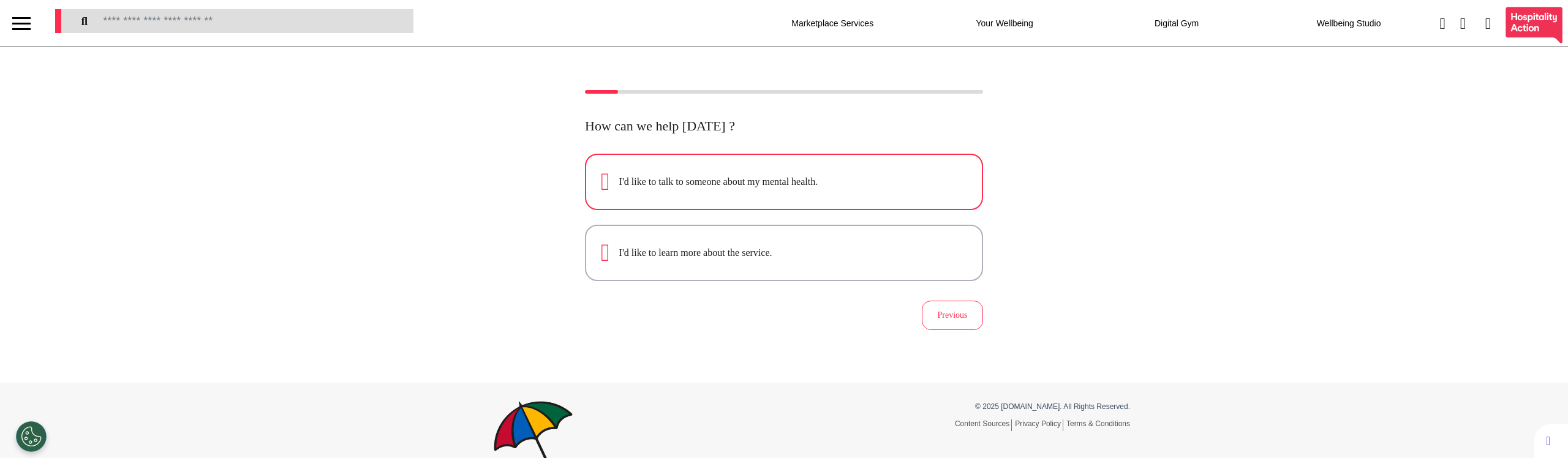
click at [746, 178] on div "I'd like to talk to someone about my mental health." at bounding box center [793, 182] width 348 height 15
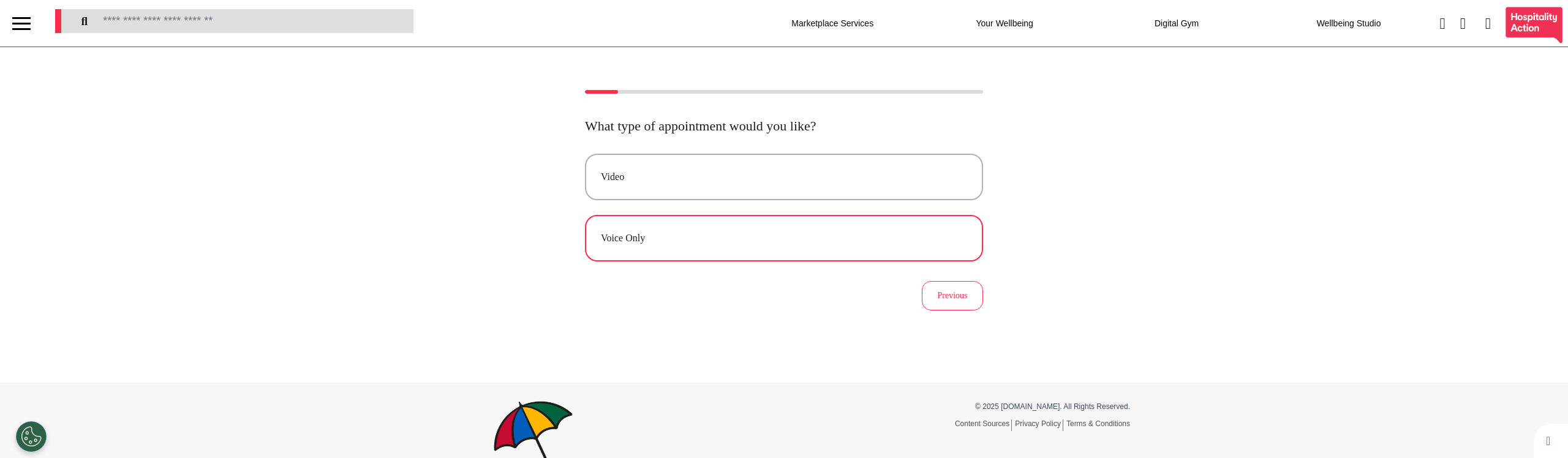
click at [677, 238] on div "Voice Only" at bounding box center [784, 238] width 366 height 15
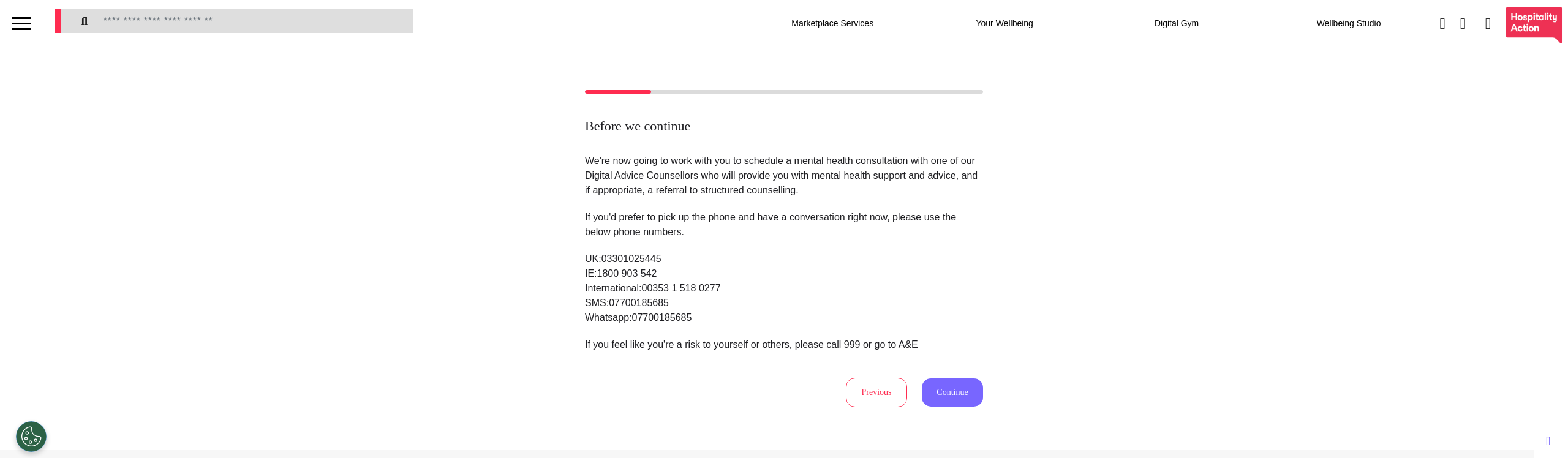
click at [947, 391] on button "Continue" at bounding box center [952, 392] width 61 height 28
select select "****"
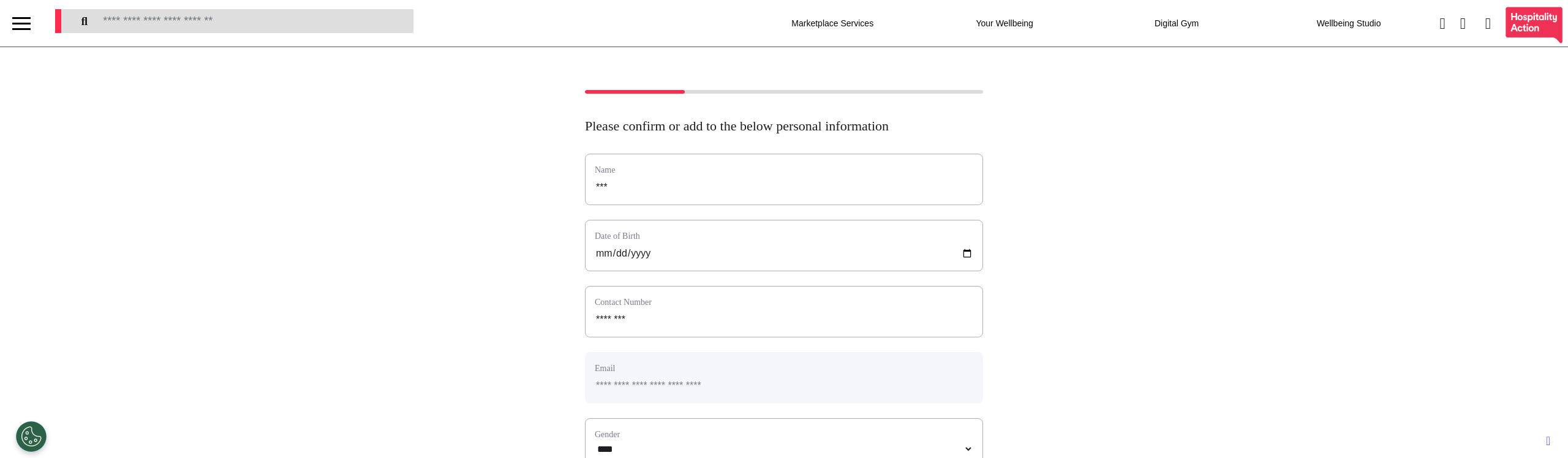
scroll to position [235, 0]
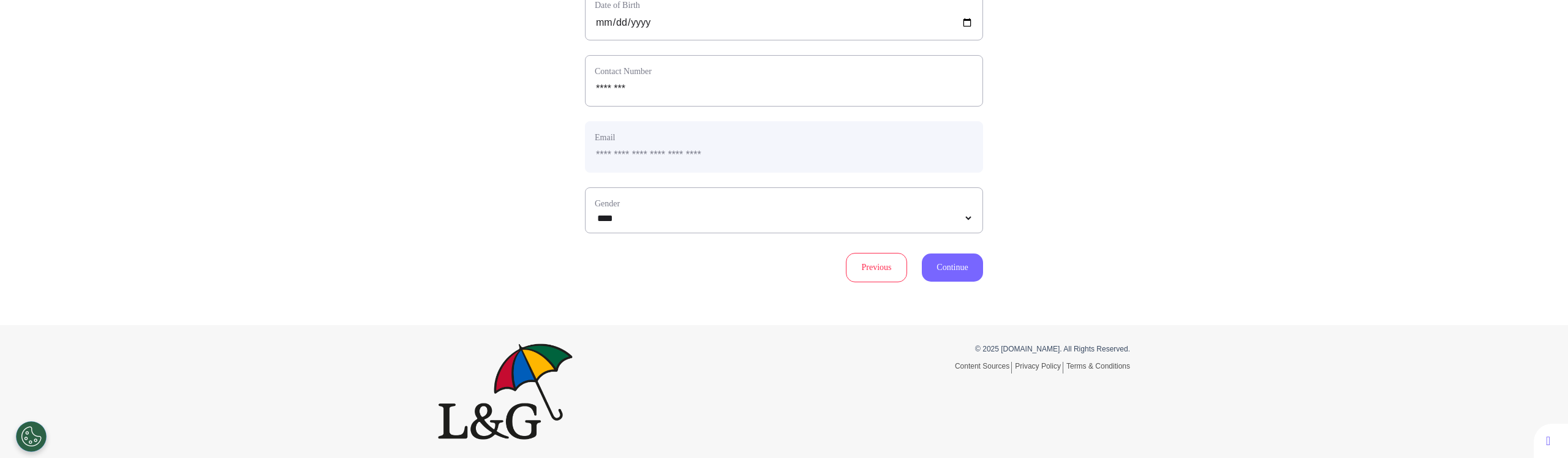
click at [948, 269] on button "Continue" at bounding box center [952, 267] width 61 height 28
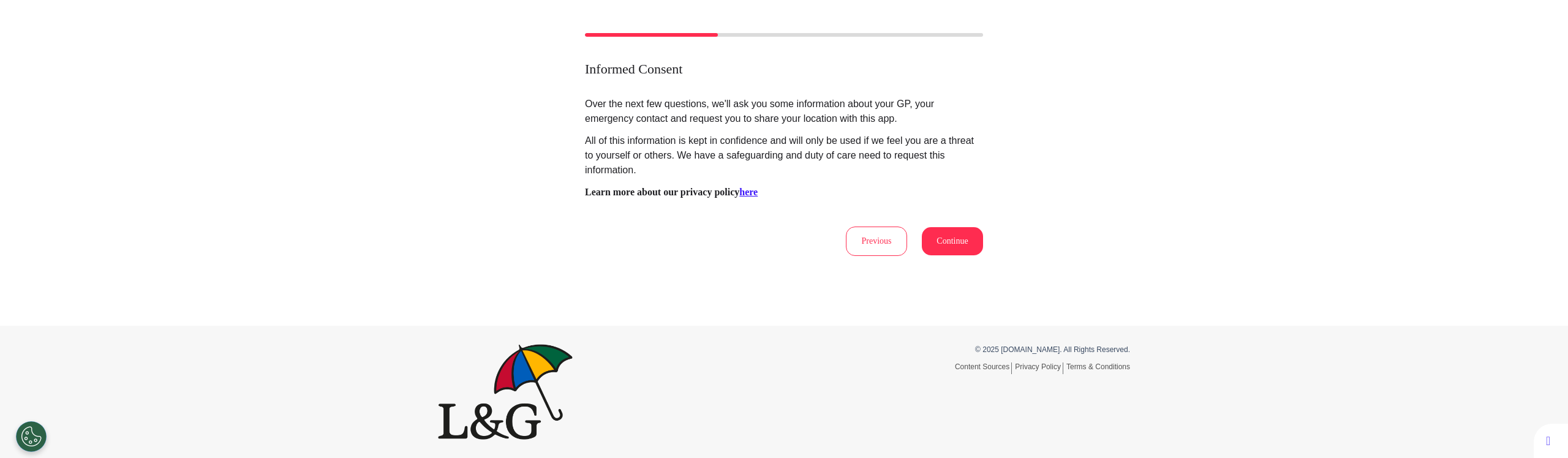
scroll to position [0, 0]
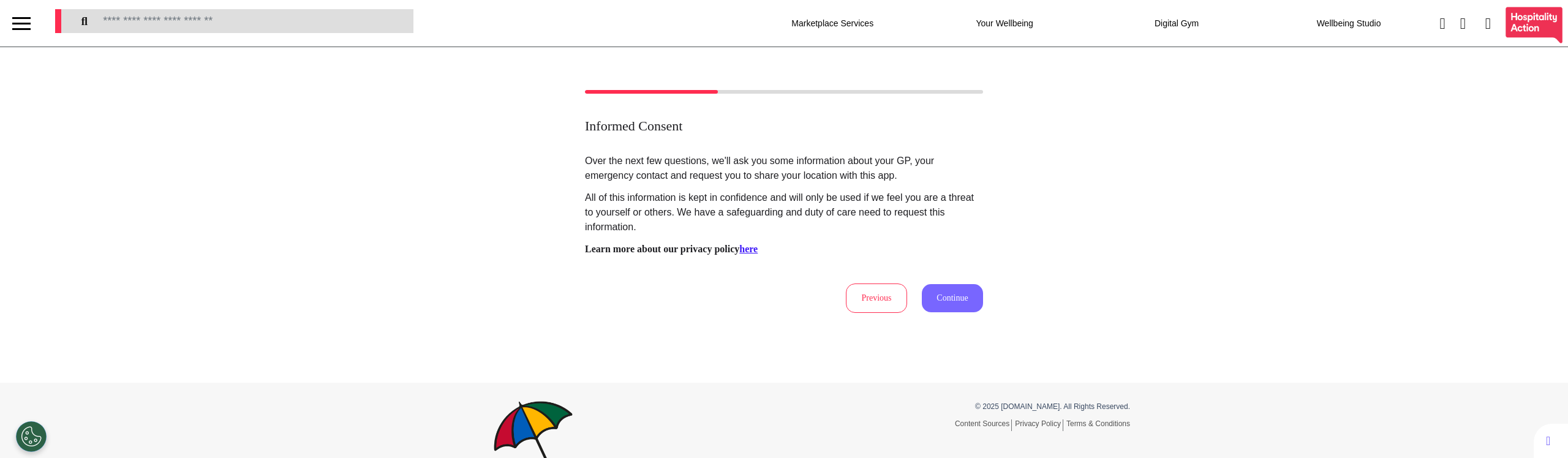
click at [937, 304] on button "Continue" at bounding box center [952, 298] width 61 height 28
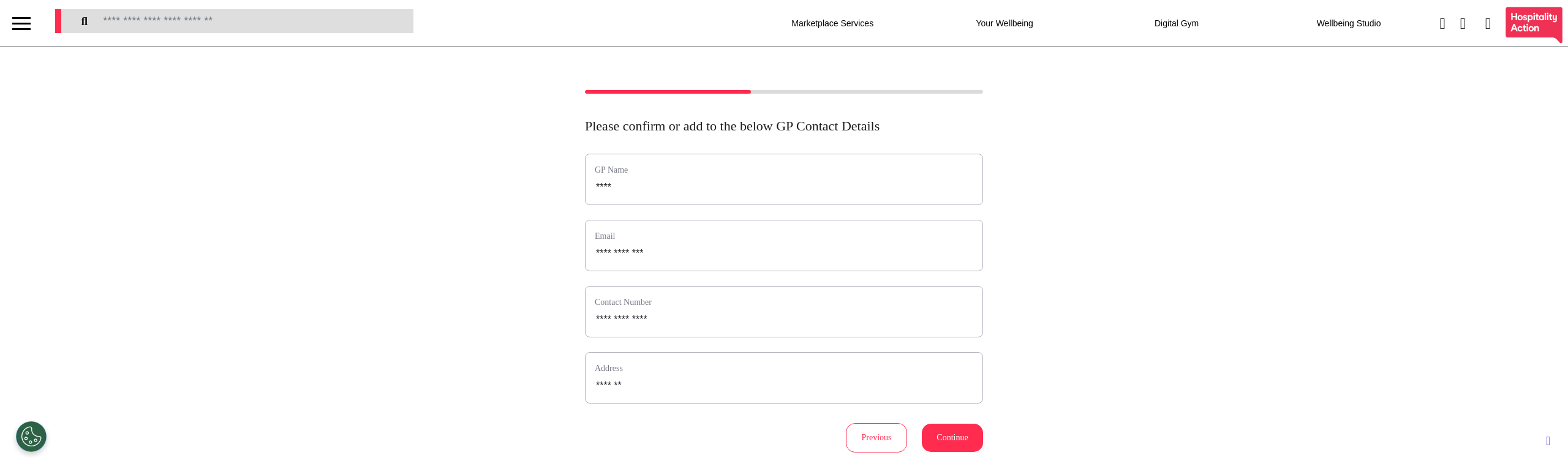
scroll to position [144, 0]
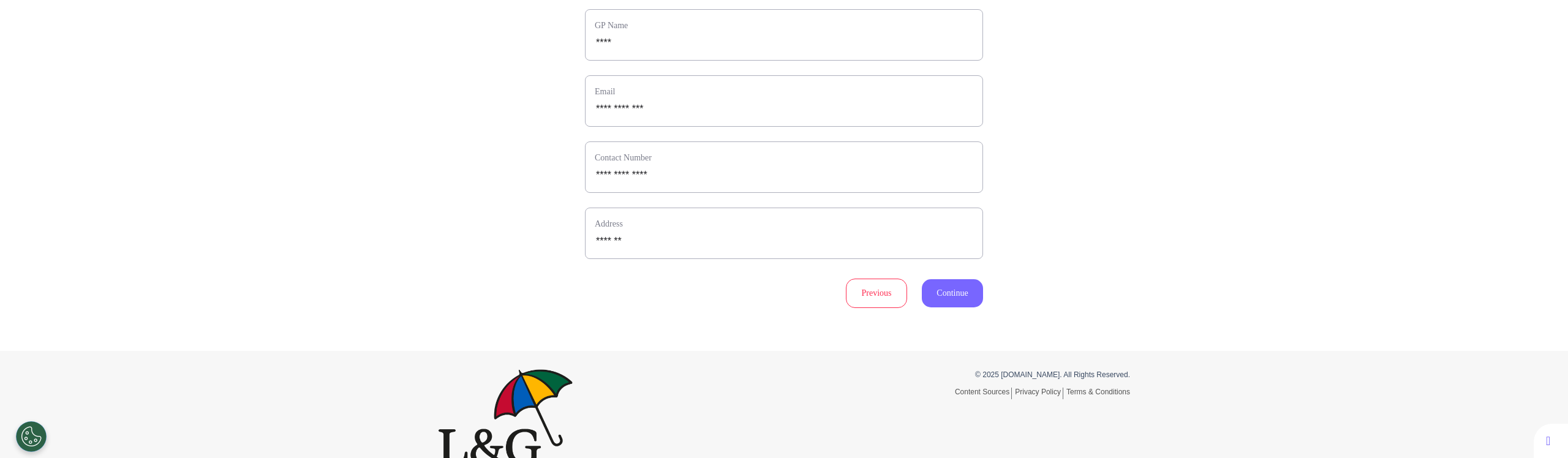
click at [945, 288] on button "Continue" at bounding box center [952, 293] width 61 height 28
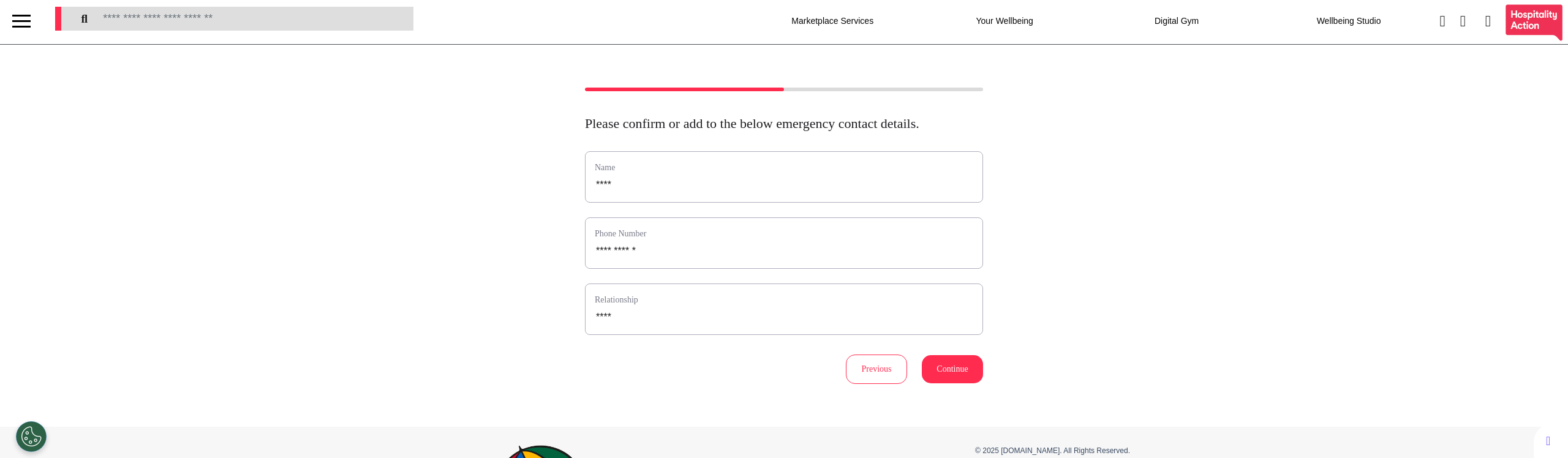
scroll to position [0, 0]
click at [37, 20] on div at bounding box center [21, 23] width 43 height 47
click at [23, 21] on div at bounding box center [21, 23] width 19 height 20
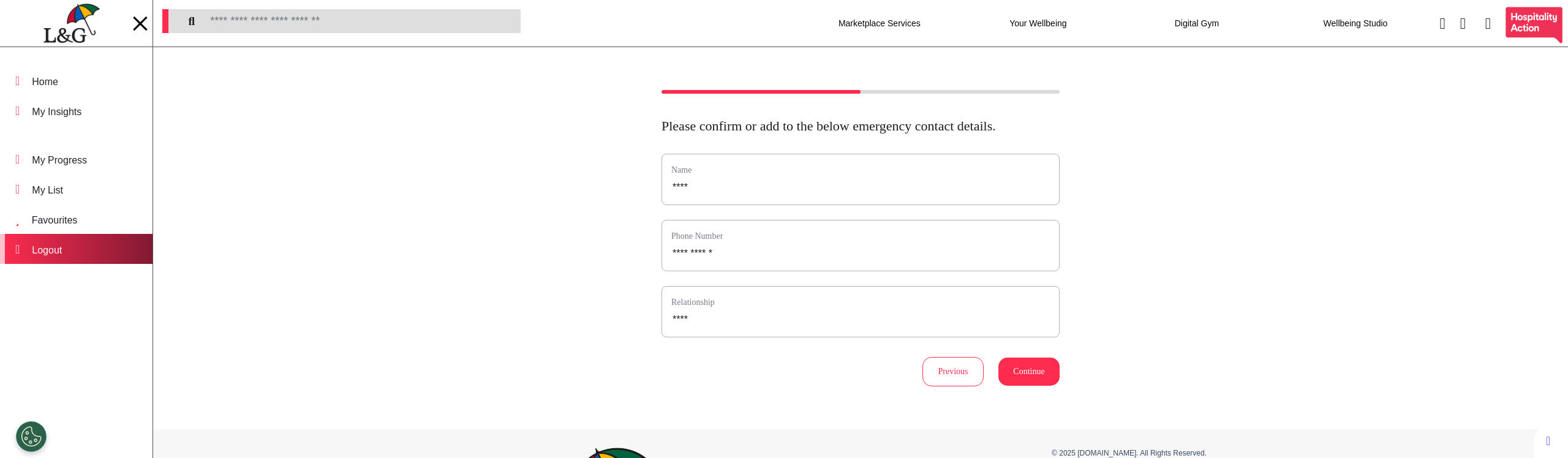
click at [62, 243] on div "Logout" at bounding box center [47, 250] width 30 height 15
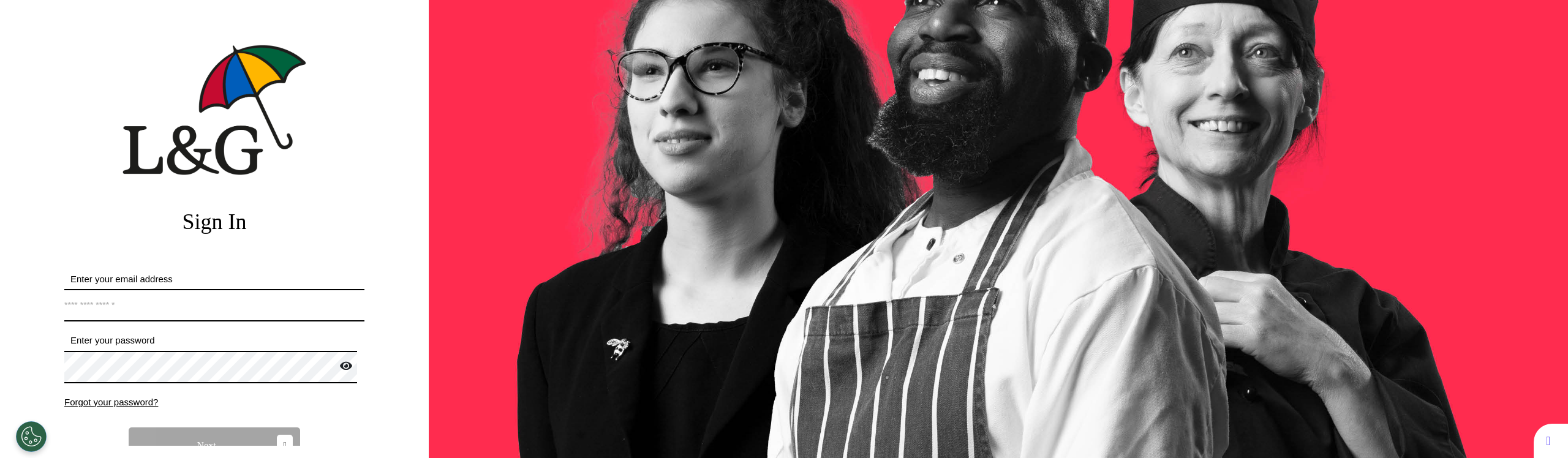
click at [158, 304] on input "Enter your email address" at bounding box center [214, 305] width 300 height 33
type input "**********"
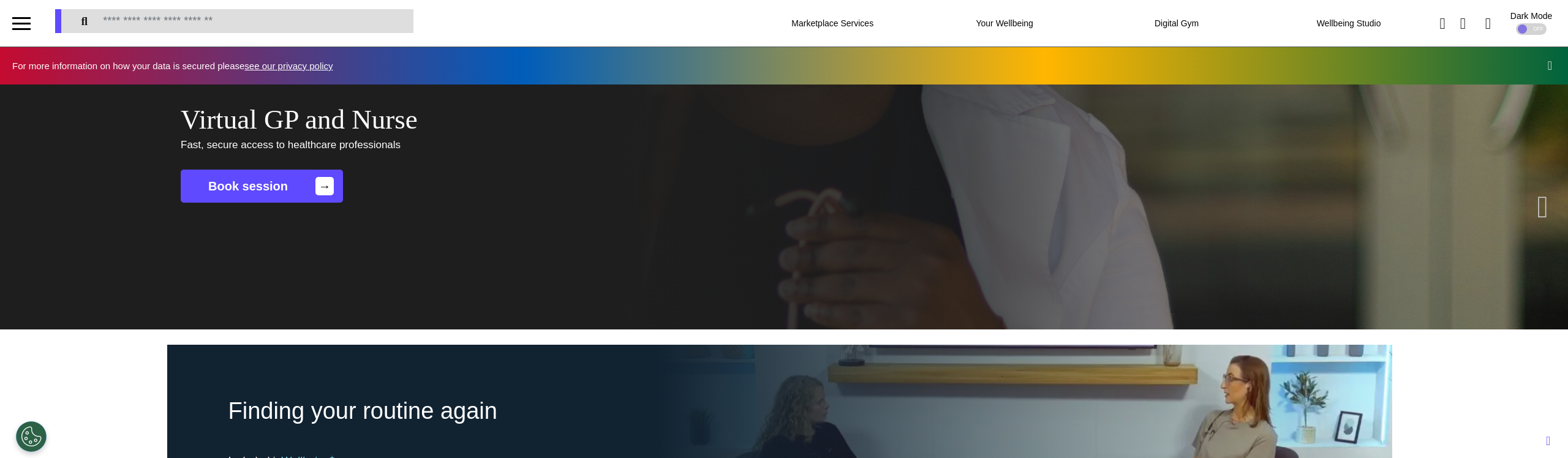
scroll to position [0, 612]
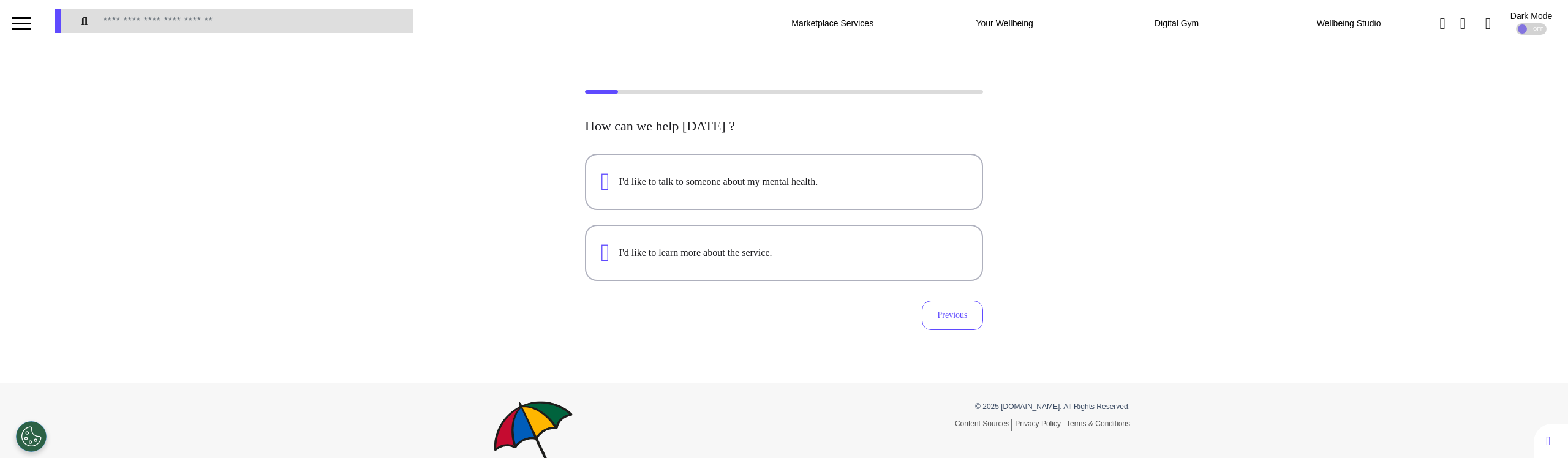
click at [26, 23] on div at bounding box center [21, 24] width 19 height 1
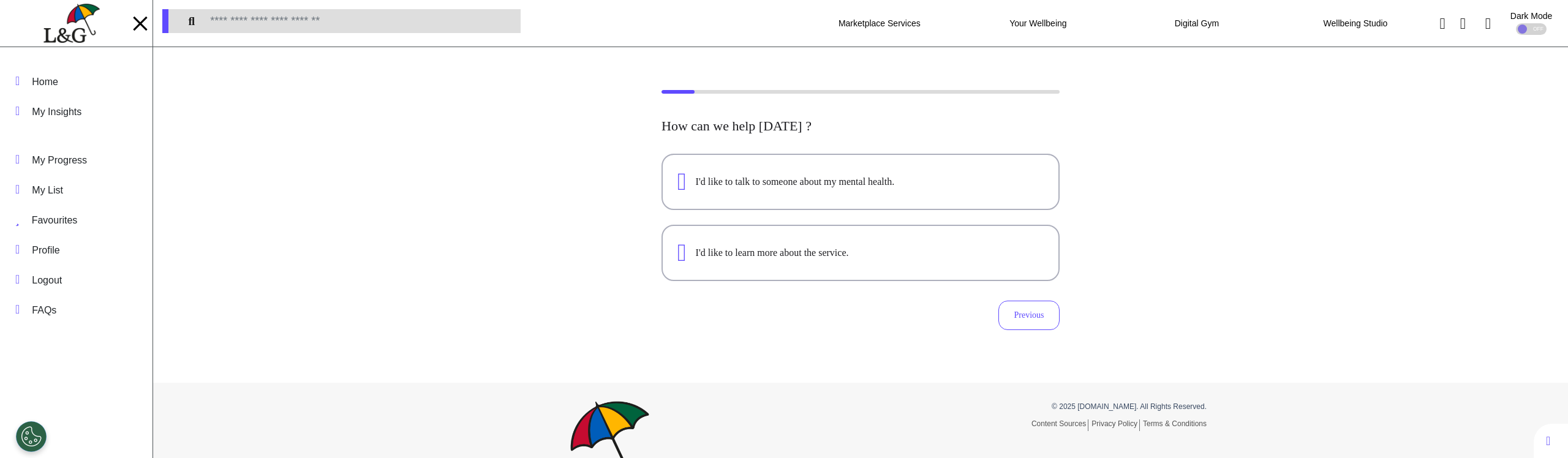
click at [137, 27] on div at bounding box center [140, 23] width 14 height 14
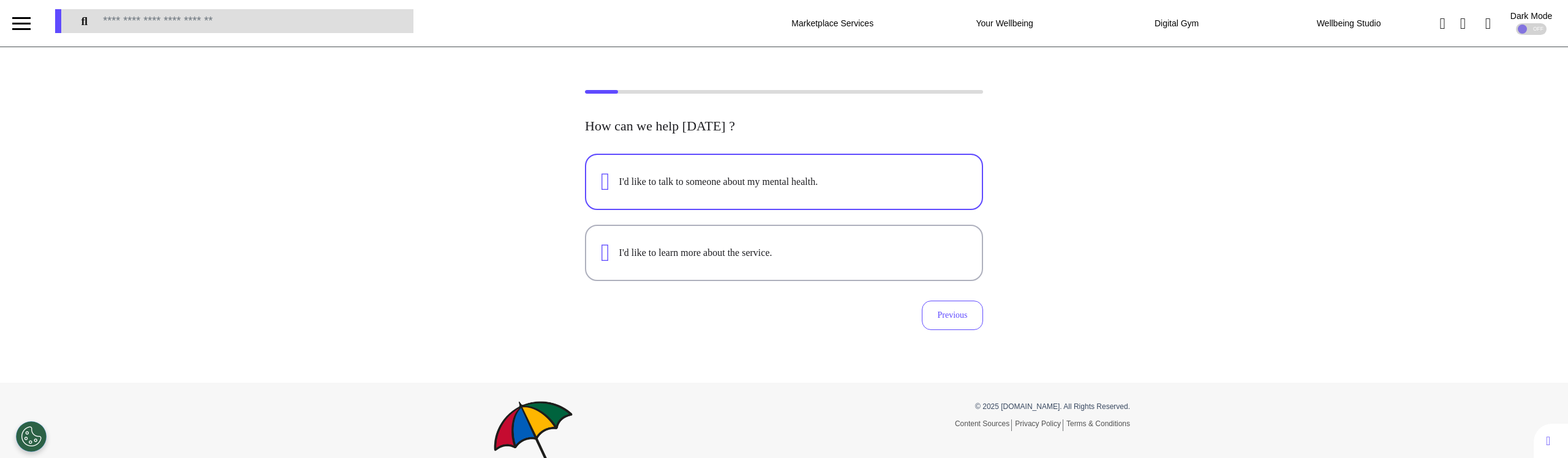
click at [865, 201] on button "I'd like to talk to someone about my mental health." at bounding box center [784, 182] width 398 height 56
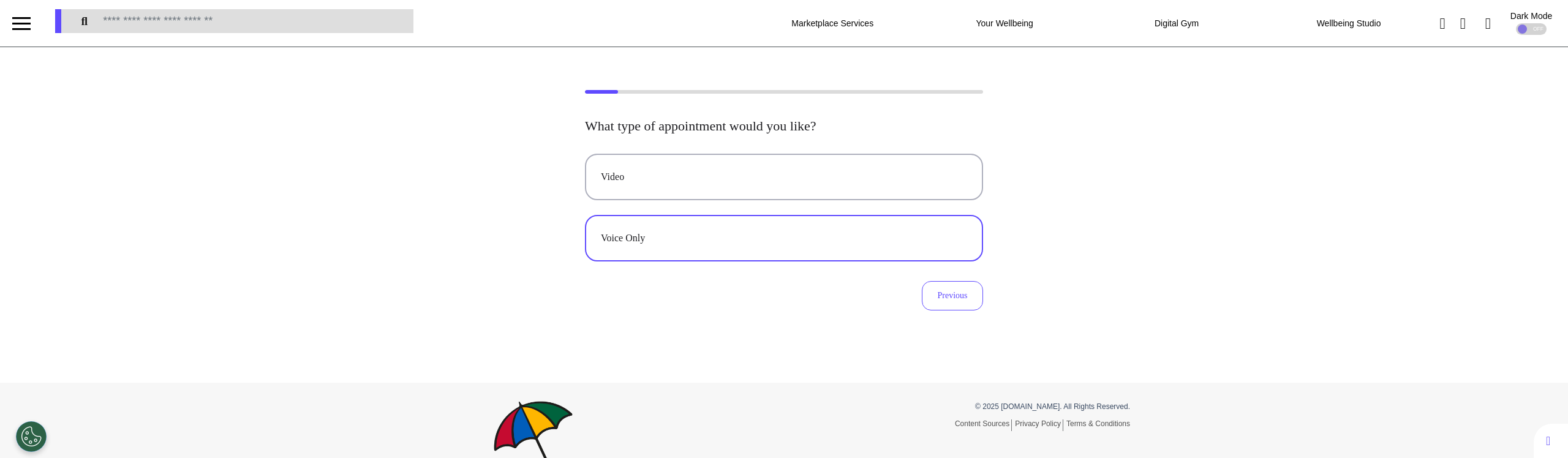
click at [718, 254] on button "Voice Only" at bounding box center [784, 238] width 398 height 47
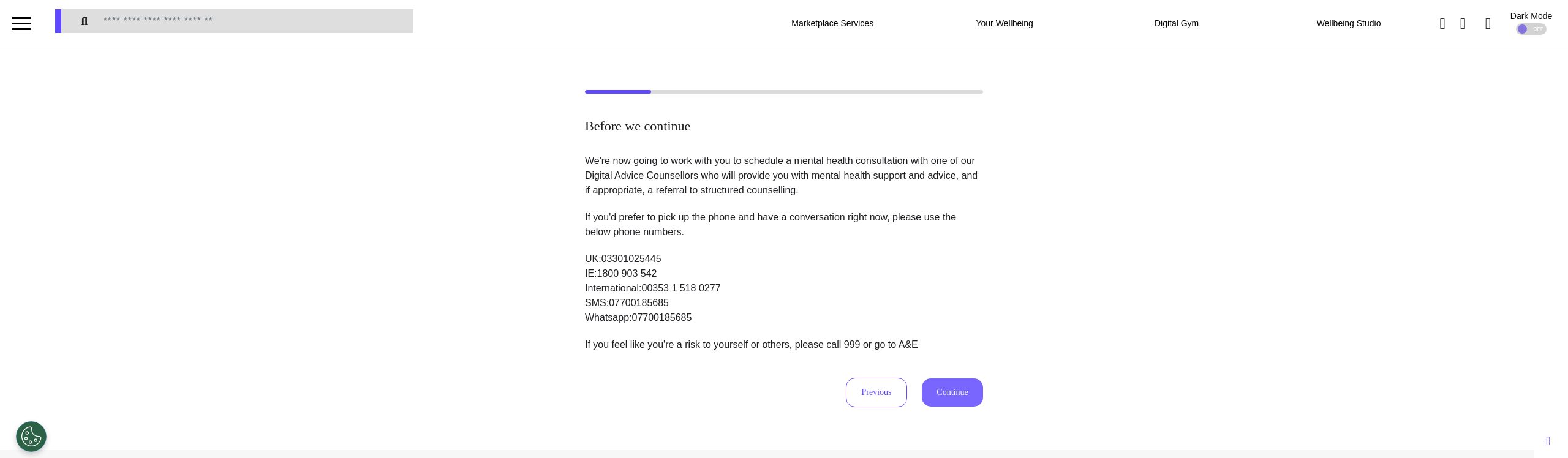
click at [959, 394] on button "Continue" at bounding box center [952, 392] width 61 height 28
select select "****"
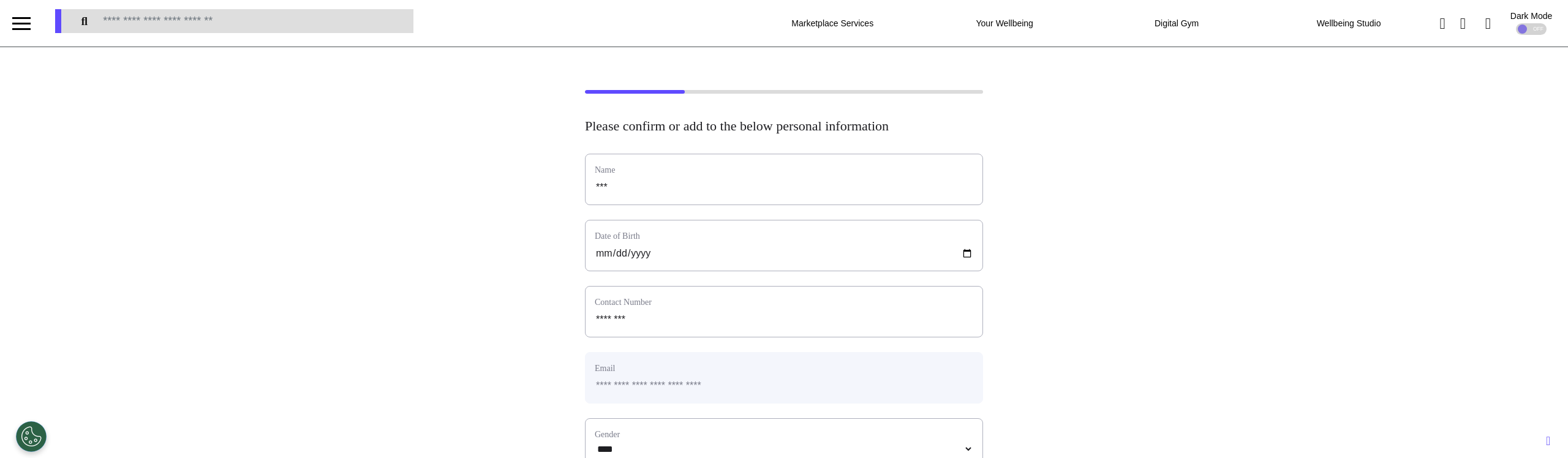
scroll to position [235, 0]
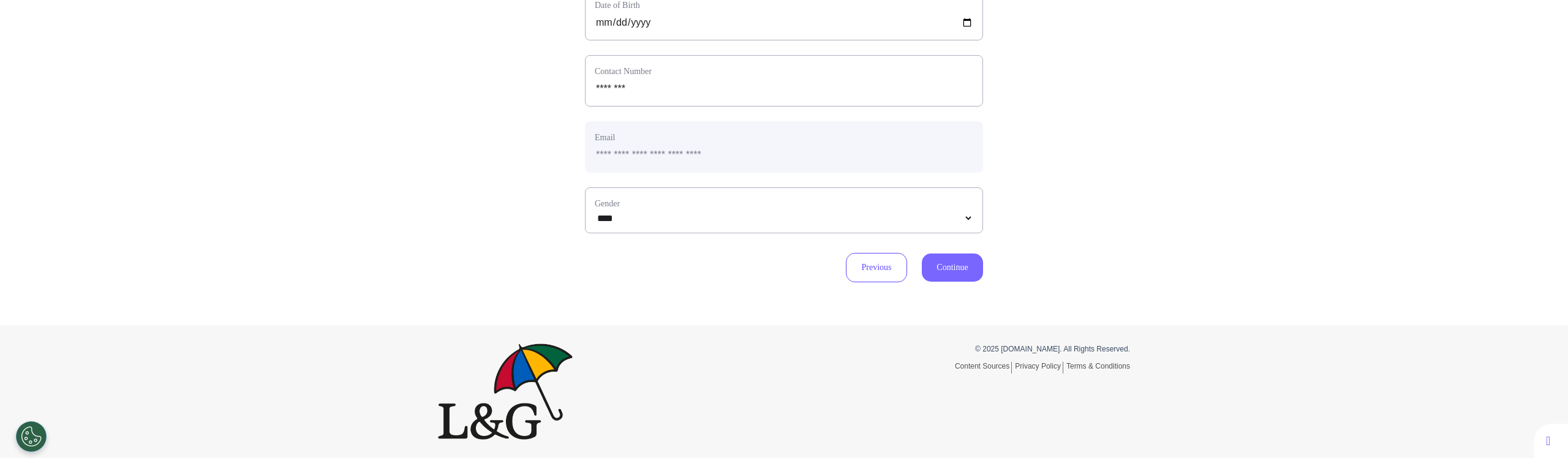
click at [951, 276] on button "Continue" at bounding box center [952, 267] width 61 height 28
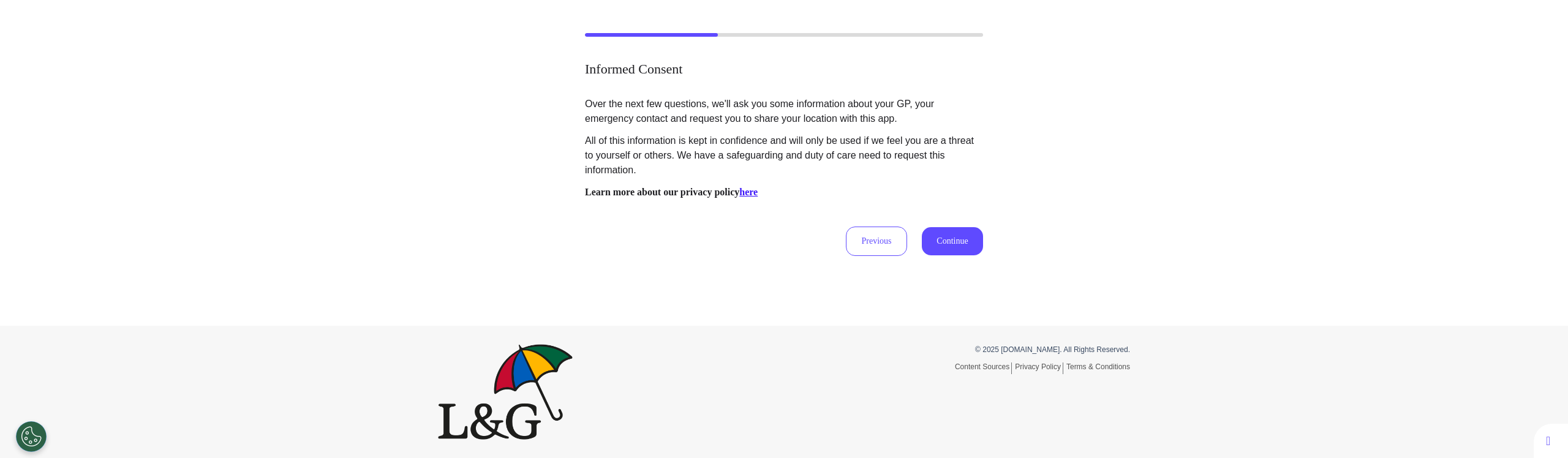
scroll to position [0, 0]
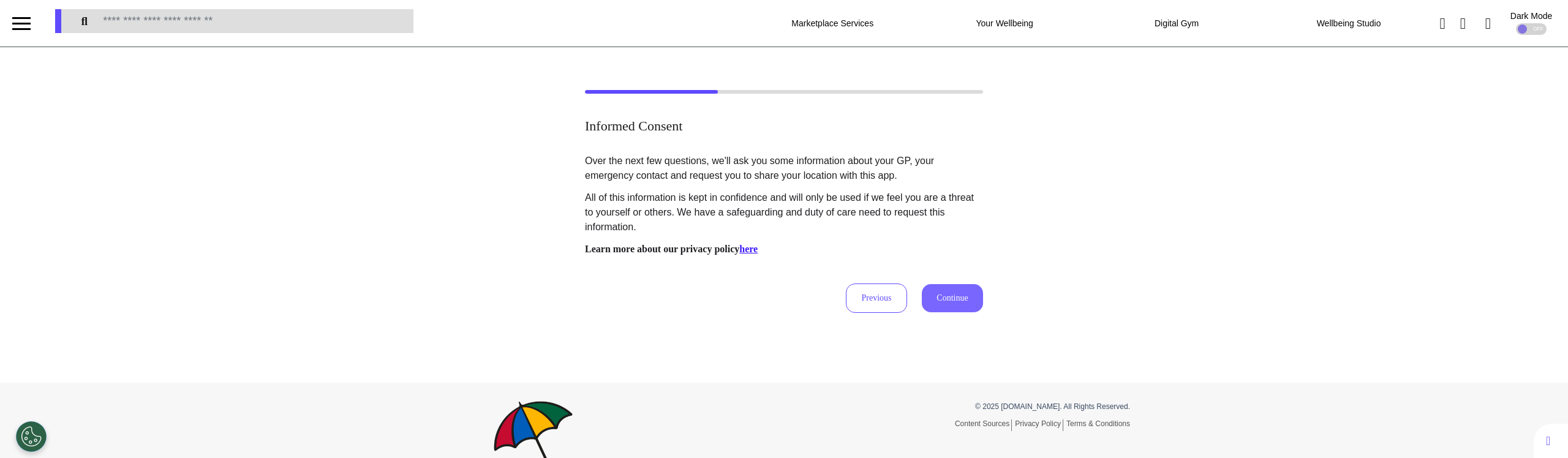
click at [935, 294] on button "Continue" at bounding box center [952, 298] width 61 height 28
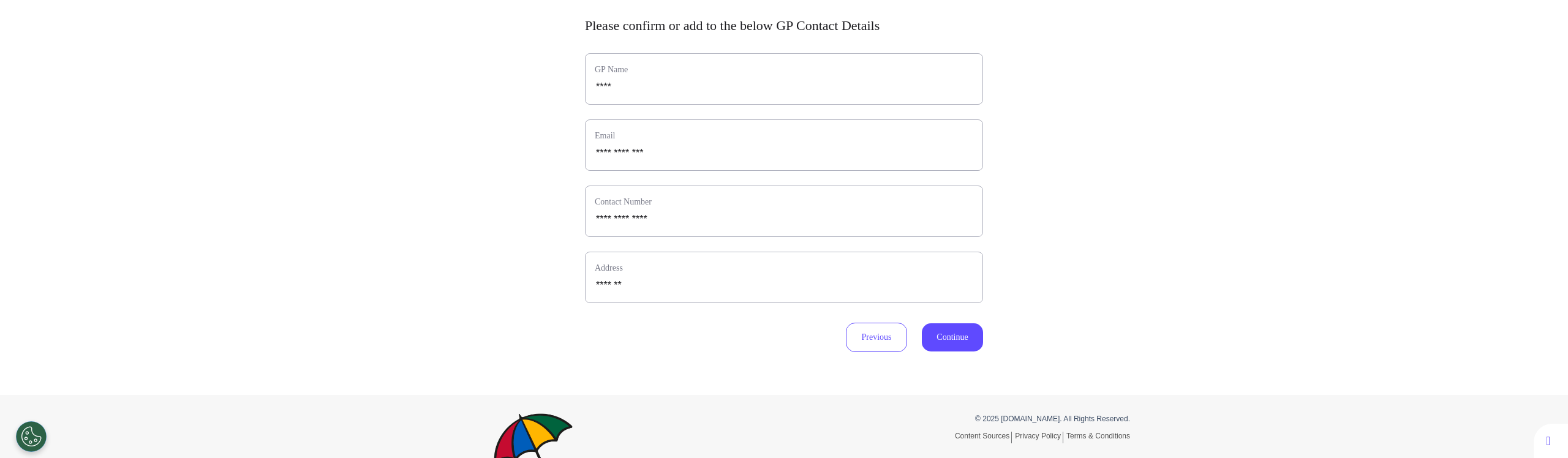
scroll to position [170, 0]
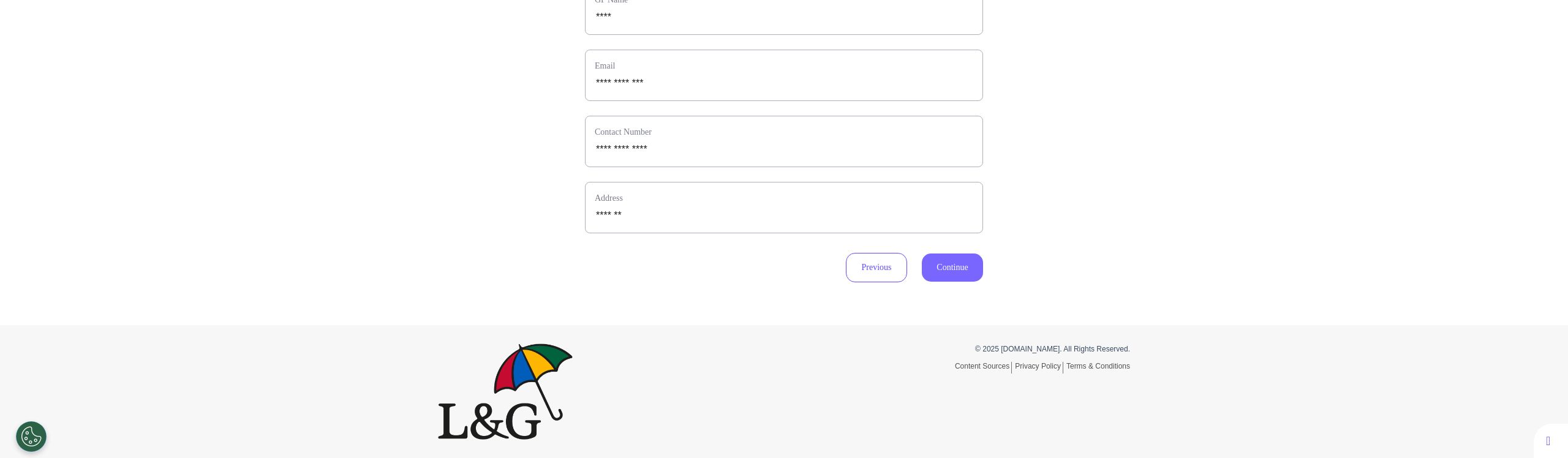
click at [937, 268] on button "Continue" at bounding box center [952, 267] width 61 height 28
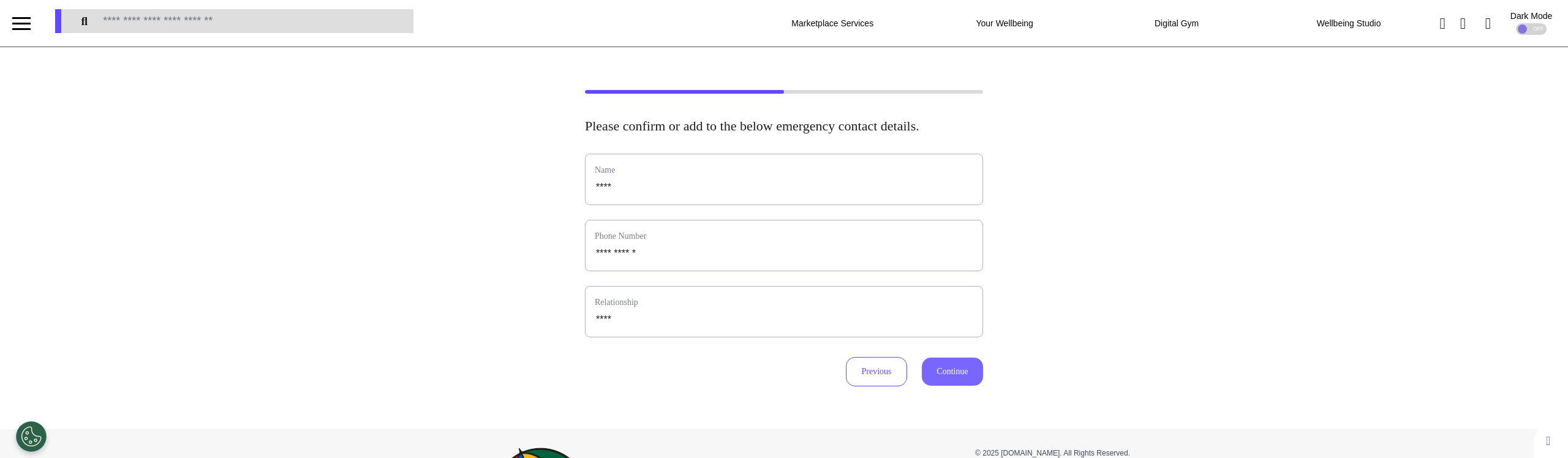
click at [941, 385] on button "Continue" at bounding box center [952, 371] width 61 height 28
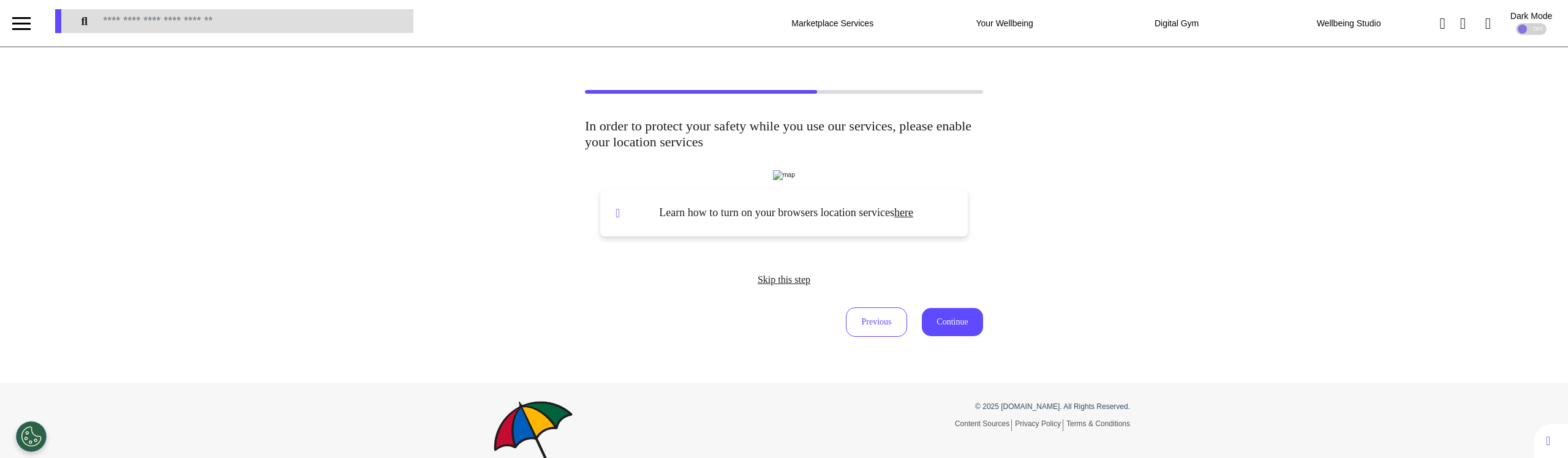
click at [25, 24] on div at bounding box center [21, 24] width 19 height 1
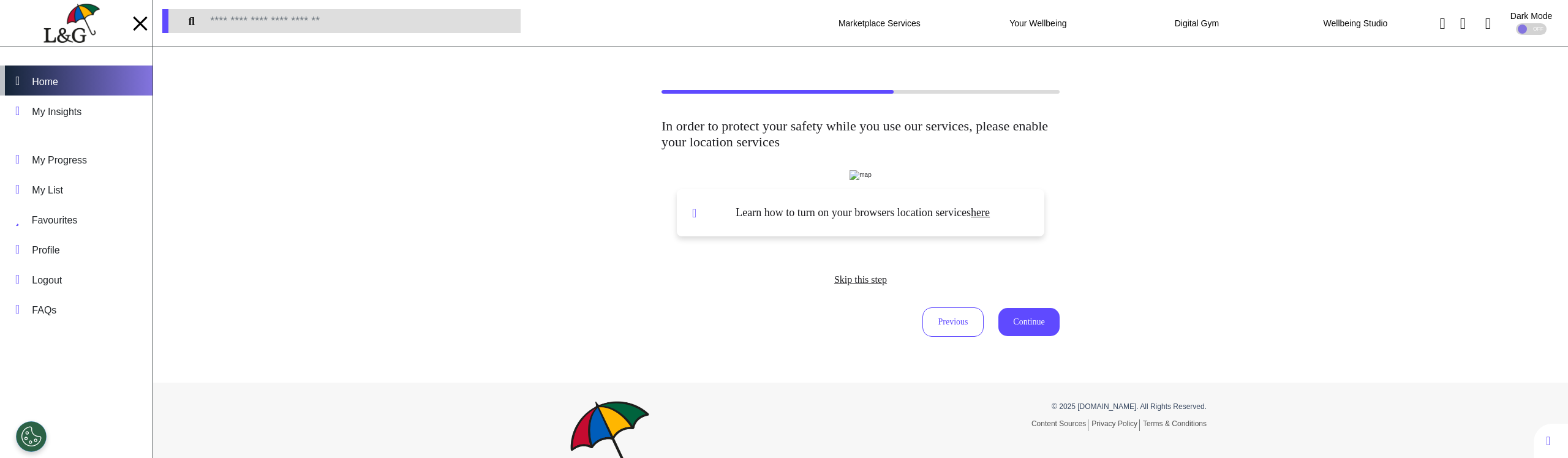
click at [58, 84] on div "Home" at bounding box center [45, 82] width 27 height 15
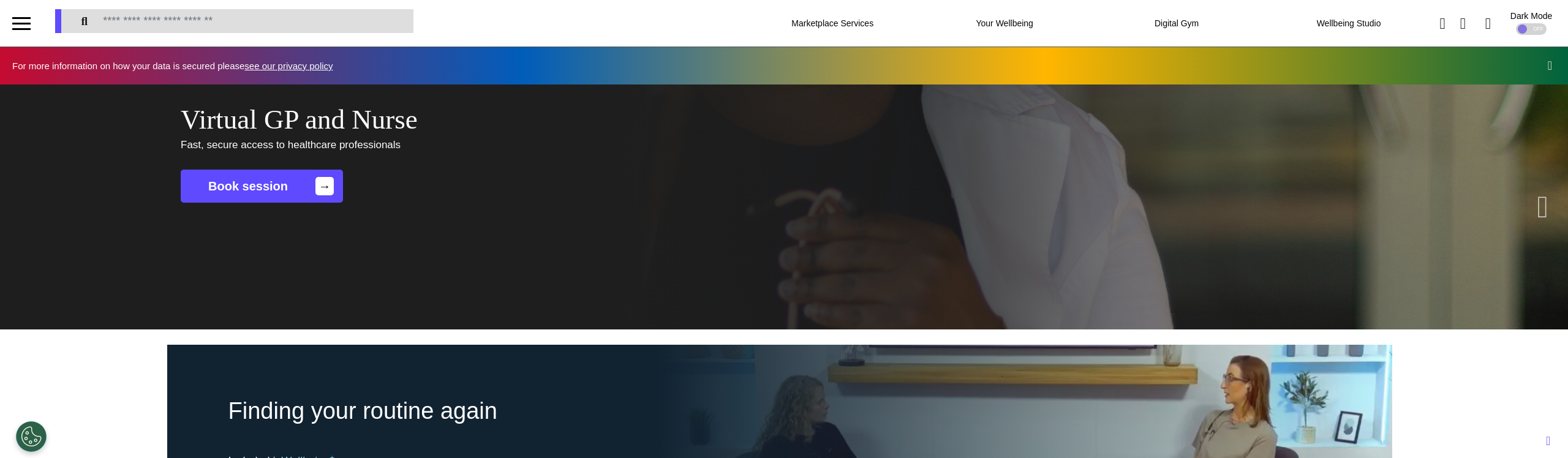
scroll to position [0, 612]
click at [26, 28] on div at bounding box center [21, 29] width 19 height 1
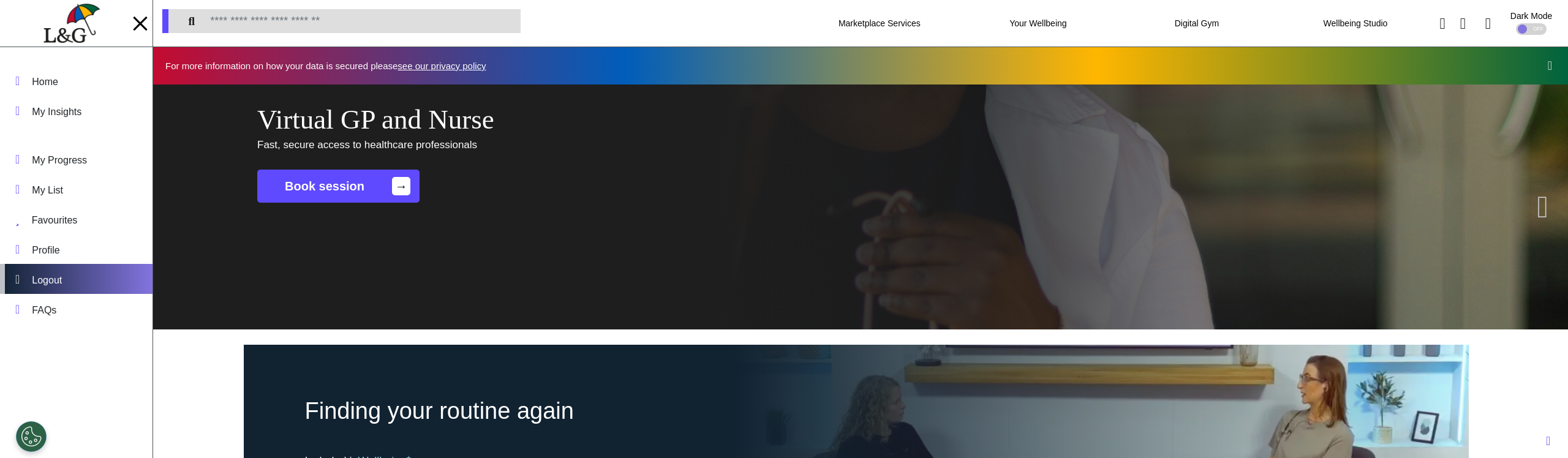
click at [61, 282] on div "Logout" at bounding box center [47, 280] width 30 height 15
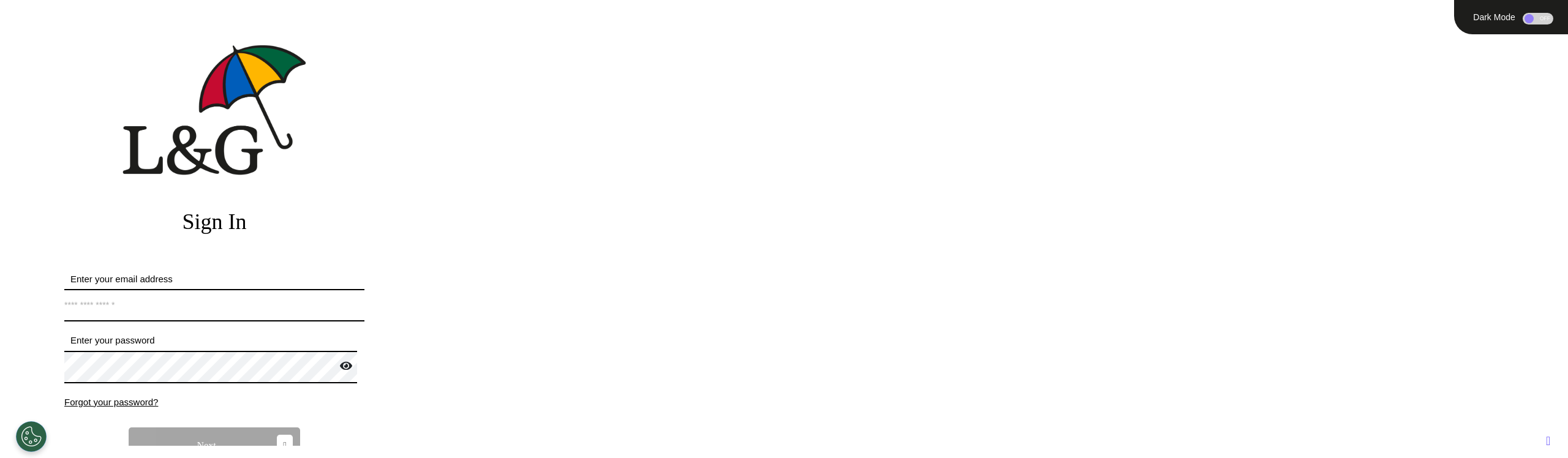
click at [211, 312] on input "Enter your email address" at bounding box center [214, 305] width 300 height 33
type input "**********"
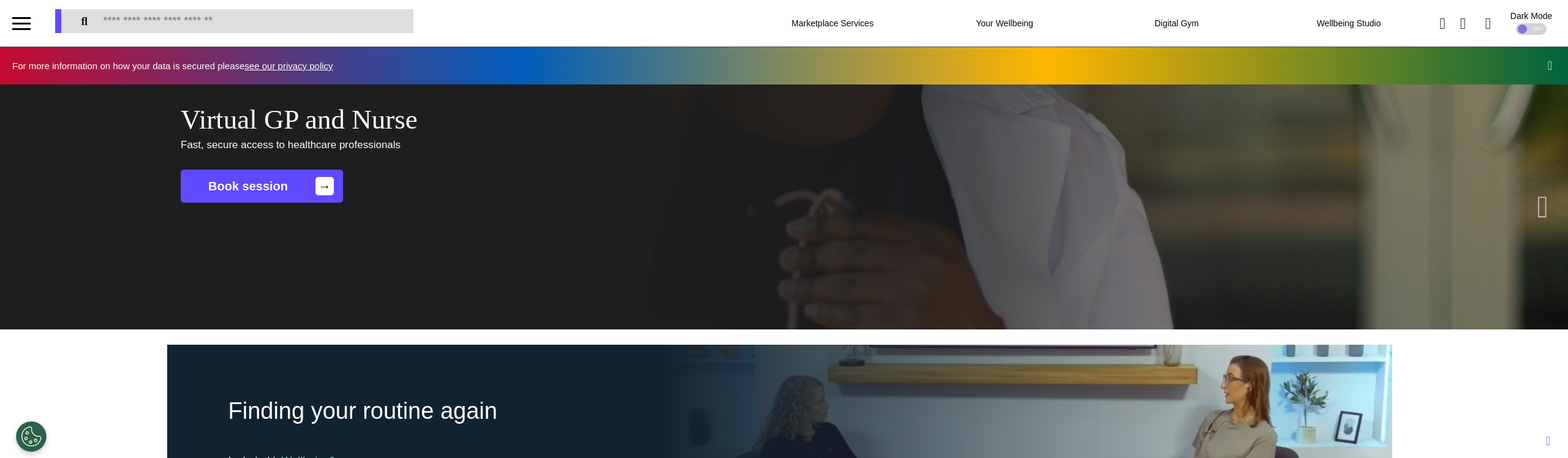
click at [22, 20] on div at bounding box center [21, 23] width 19 height 20
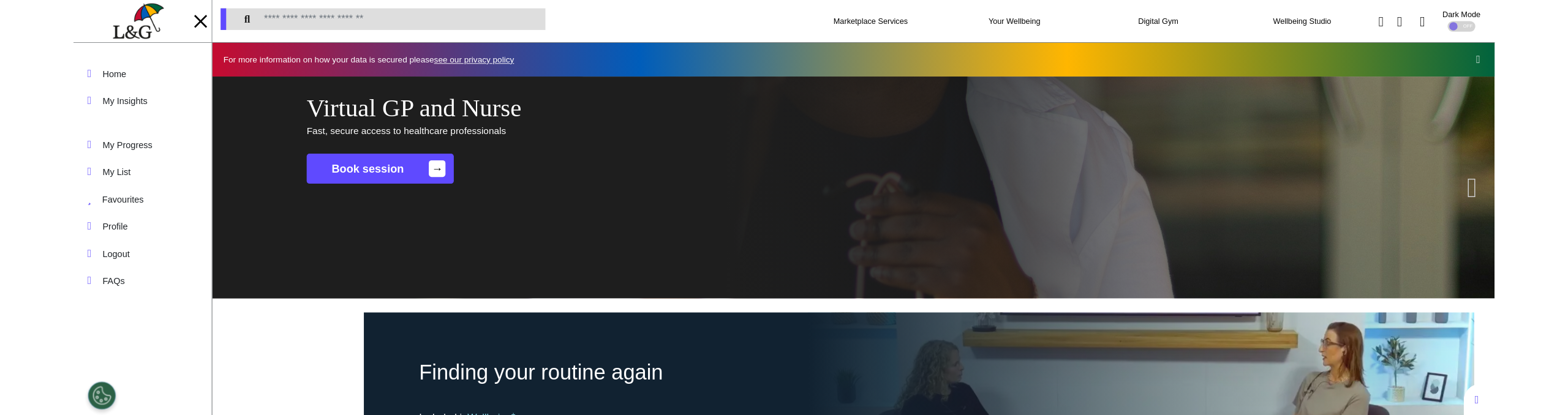
scroll to position [0, 612]
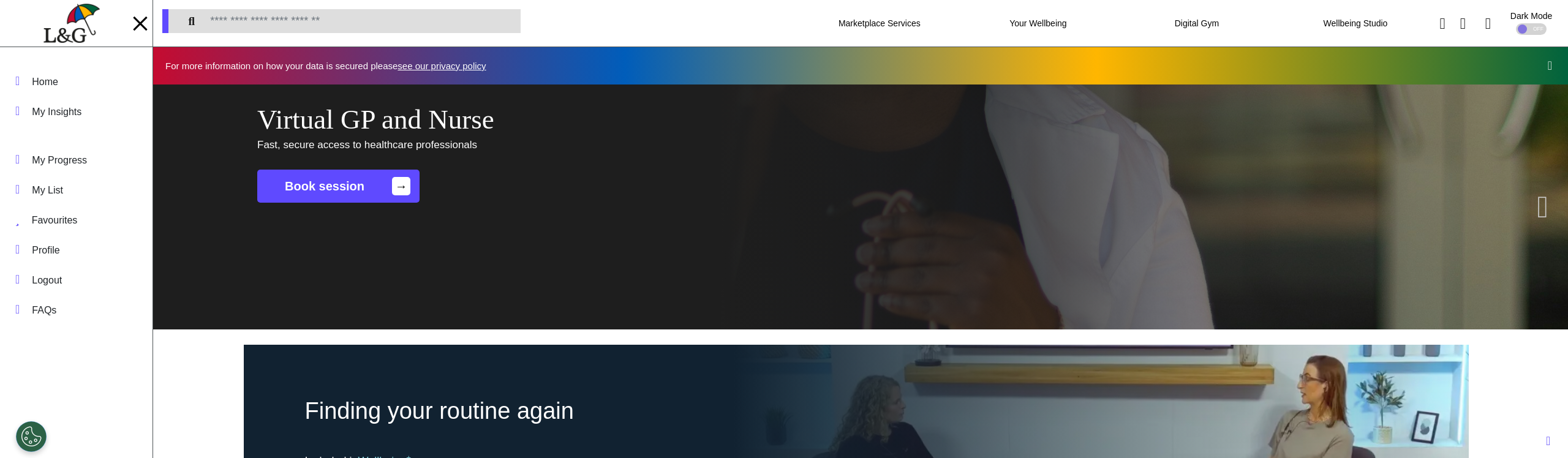
click at [136, 21] on div at bounding box center [140, 23] width 14 height 14
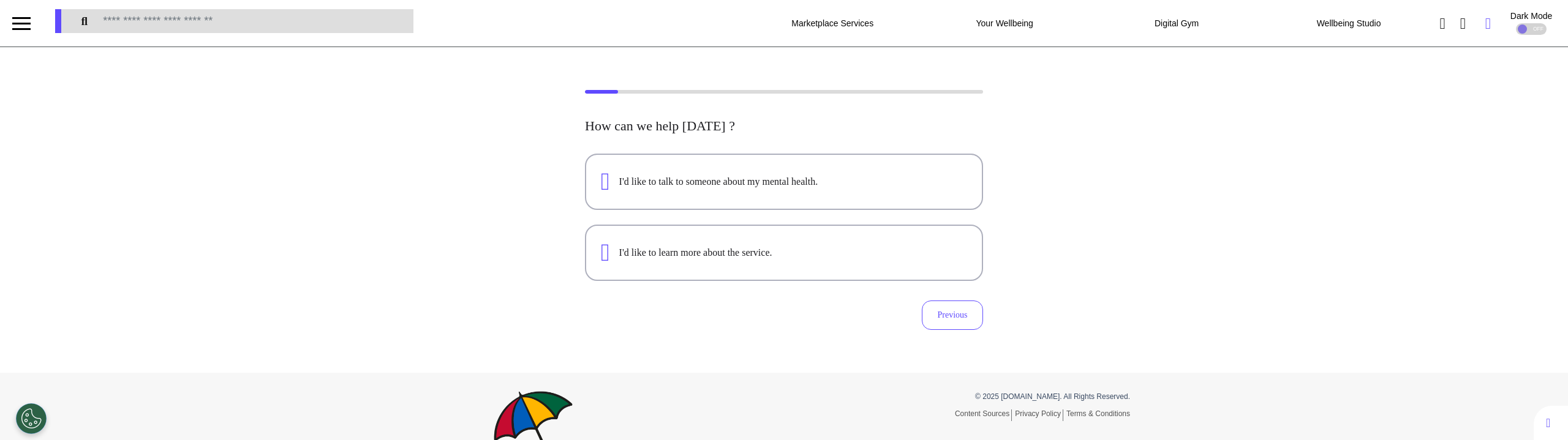
click at [1485, 24] on icon at bounding box center [1487, 24] width 5 height 16
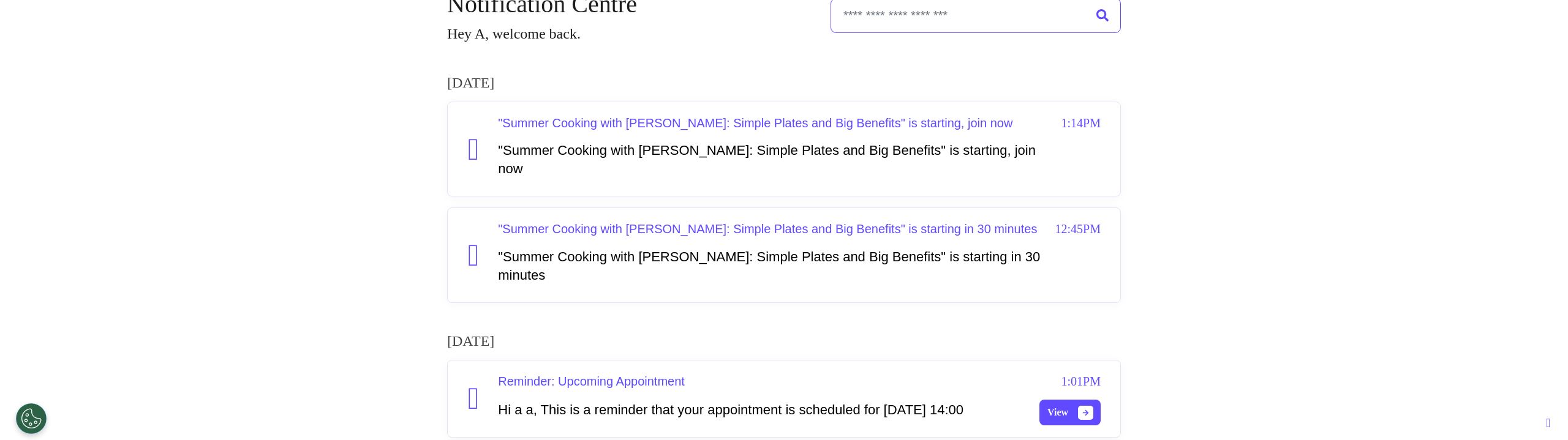
scroll to position [313, 0]
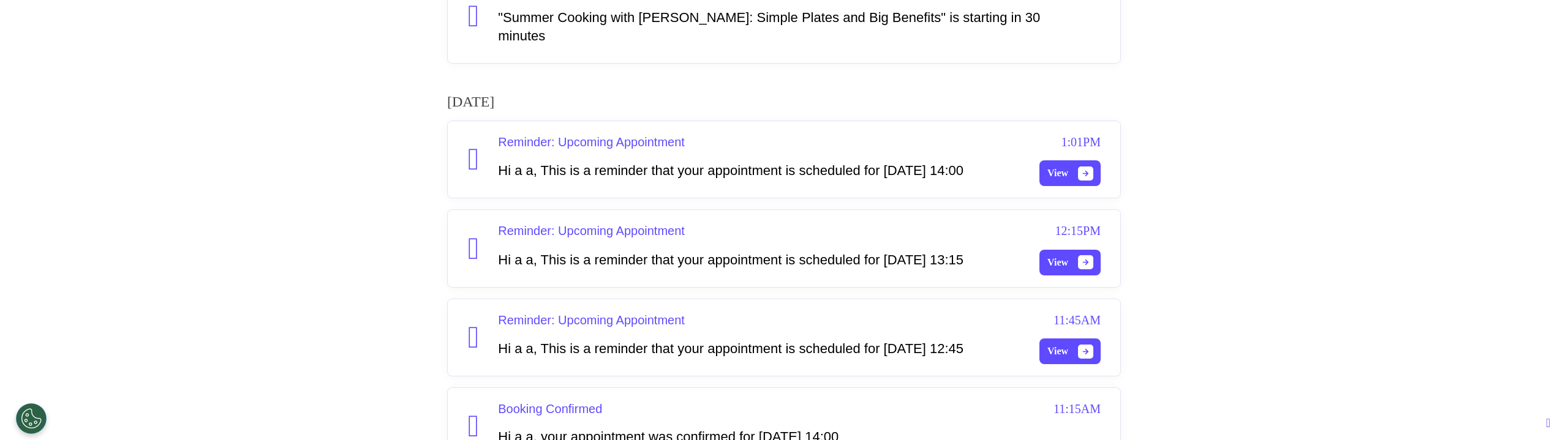
click at [1082, 177] on icon at bounding box center [1085, 173] width 7 height 7
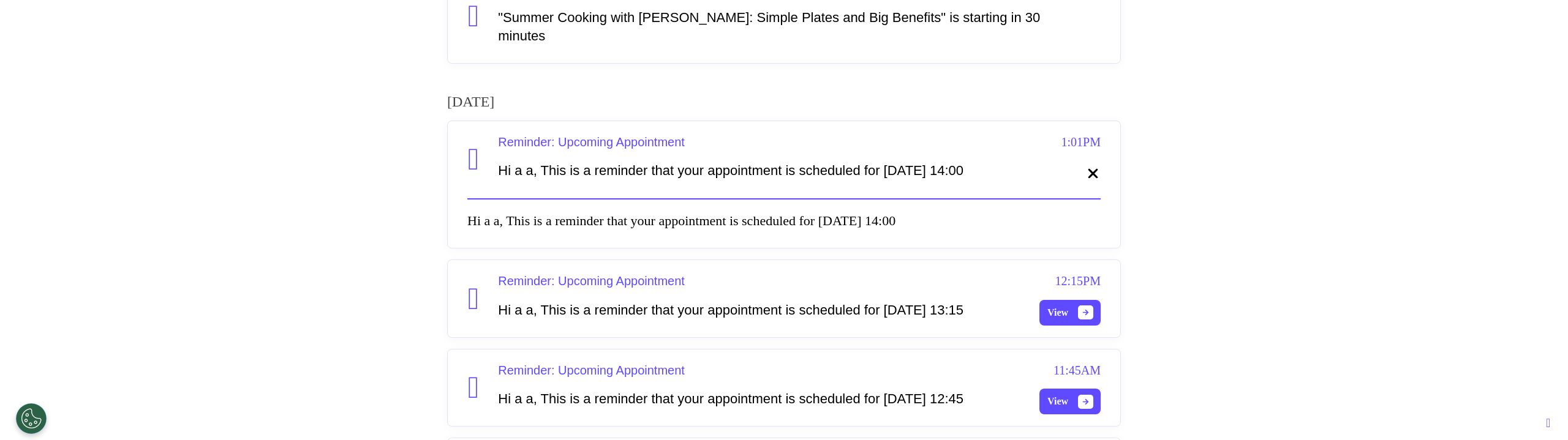
click at [1088, 178] on icon at bounding box center [1093, 172] width 10 height 10
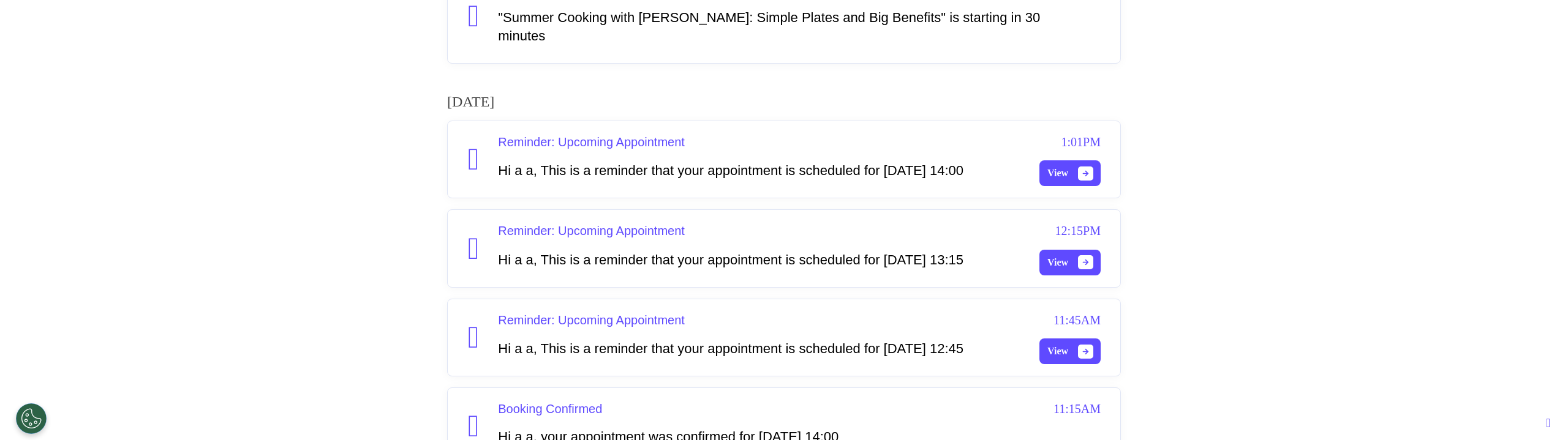
click at [1068, 275] on button "View" at bounding box center [1070, 263] width 61 height 26
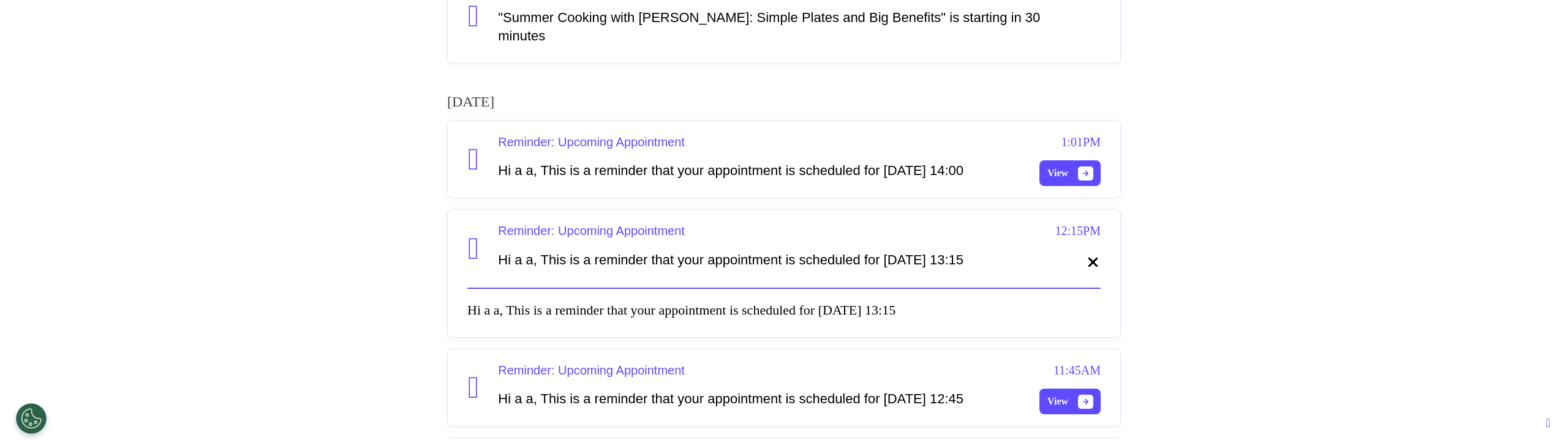
click at [1086, 270] on icon at bounding box center [1093, 262] width 16 height 16
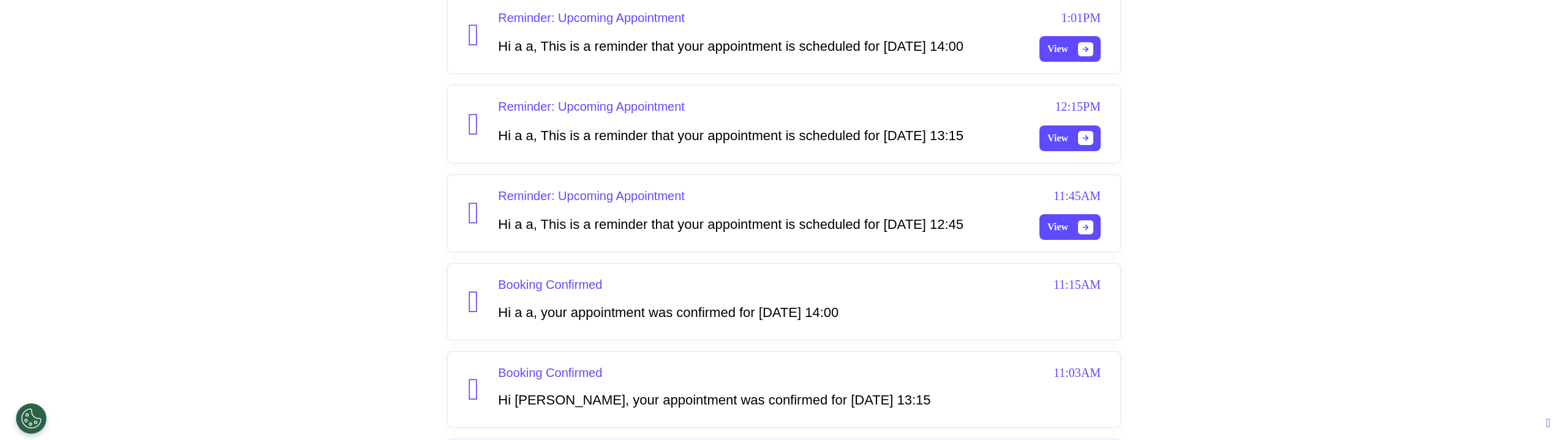
scroll to position [437, 0]
click at [1082, 230] on icon at bounding box center [1085, 226] width 7 height 7
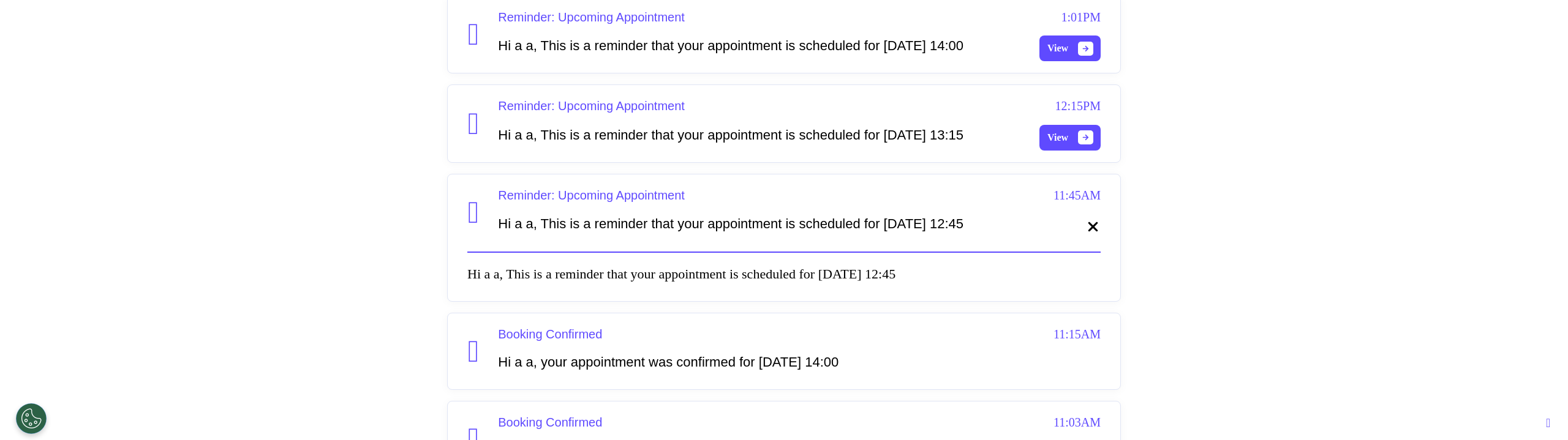
click at [1087, 234] on icon at bounding box center [1093, 226] width 16 height 16
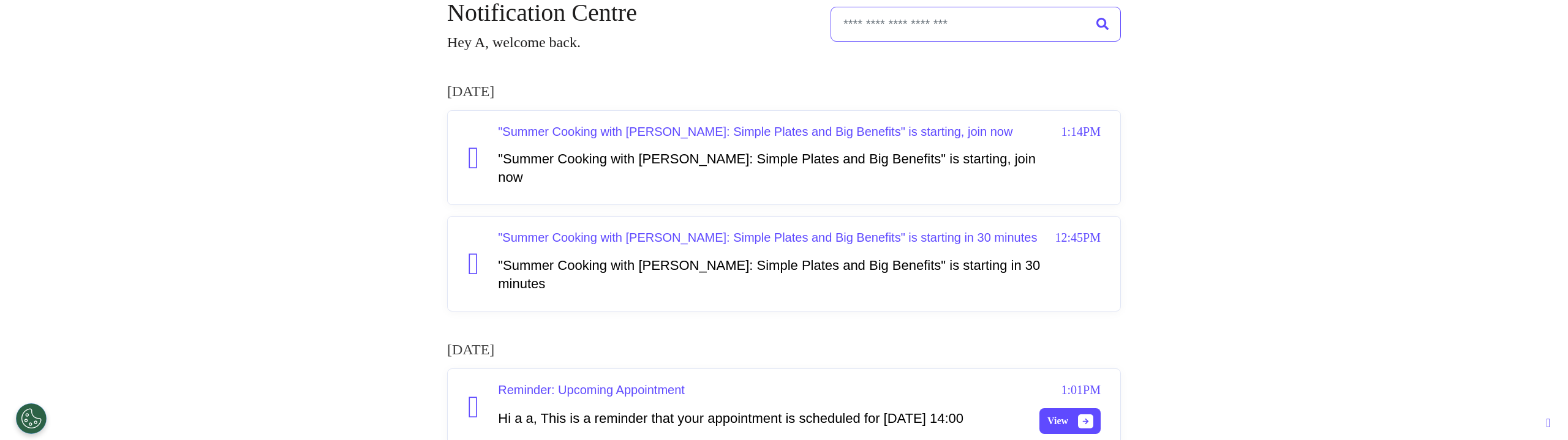
scroll to position [0, 0]
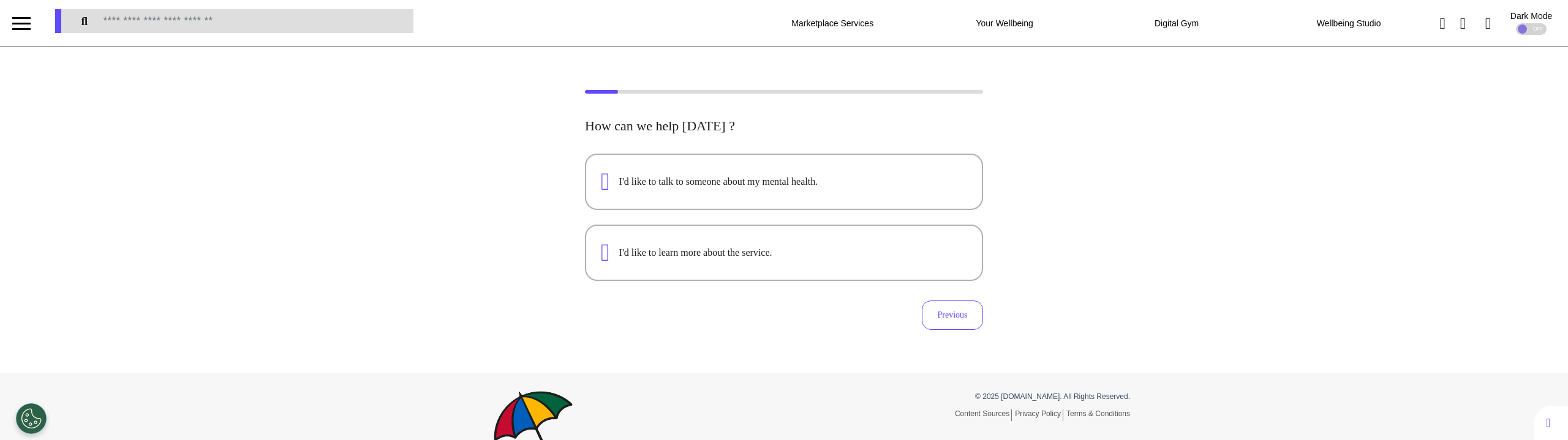
click at [30, 24] on div at bounding box center [21, 23] width 19 height 20
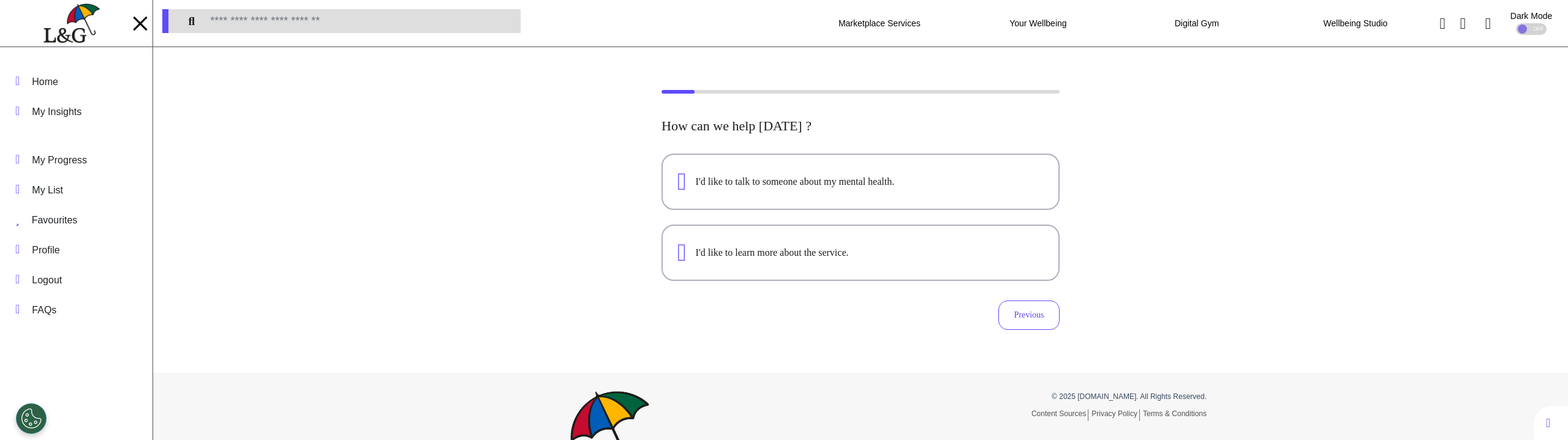
click at [306, 136] on div "How can we help [DATE] ? I'd like to talk to someone about my mental health. I'…" at bounding box center [860, 210] width 1415 height 240
click at [142, 30] on div at bounding box center [140, 23] width 19 height 20
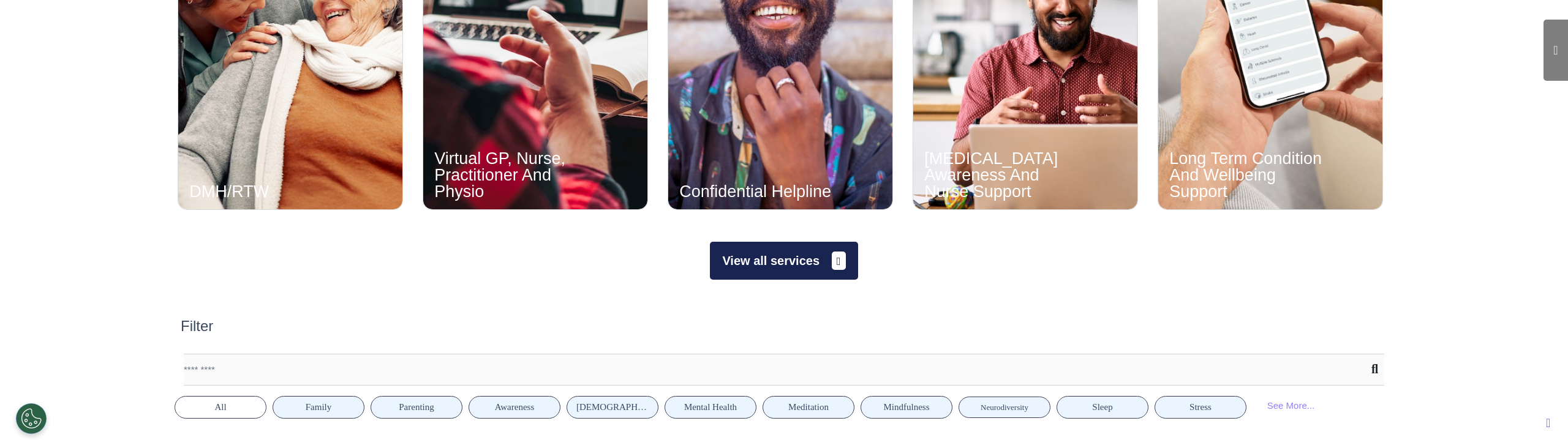
scroll to position [715, 0]
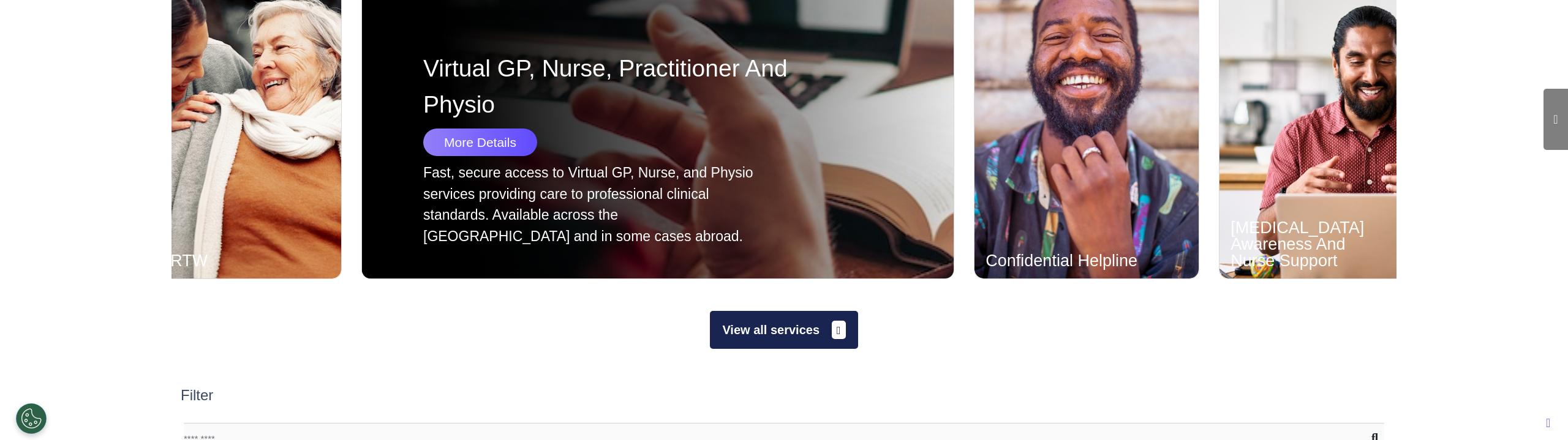
click at [568, 146] on div "More Details" at bounding box center [699, 142] width 552 height 27
click at [478, 142] on div "More Details" at bounding box center [480, 142] width 114 height 27
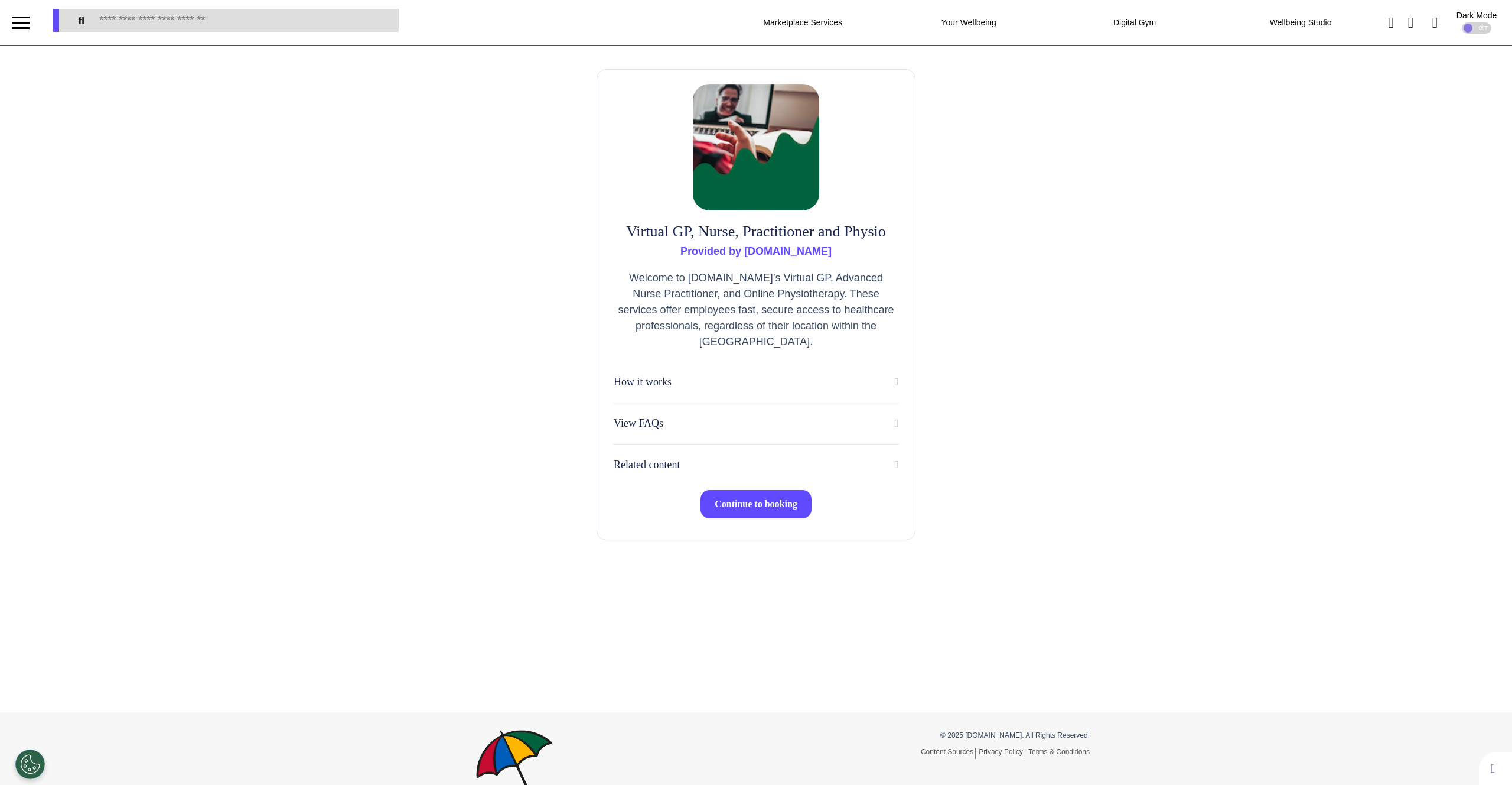
click at [750, 502] on span "Continue to booking" at bounding box center [756, 504] width 83 height 10
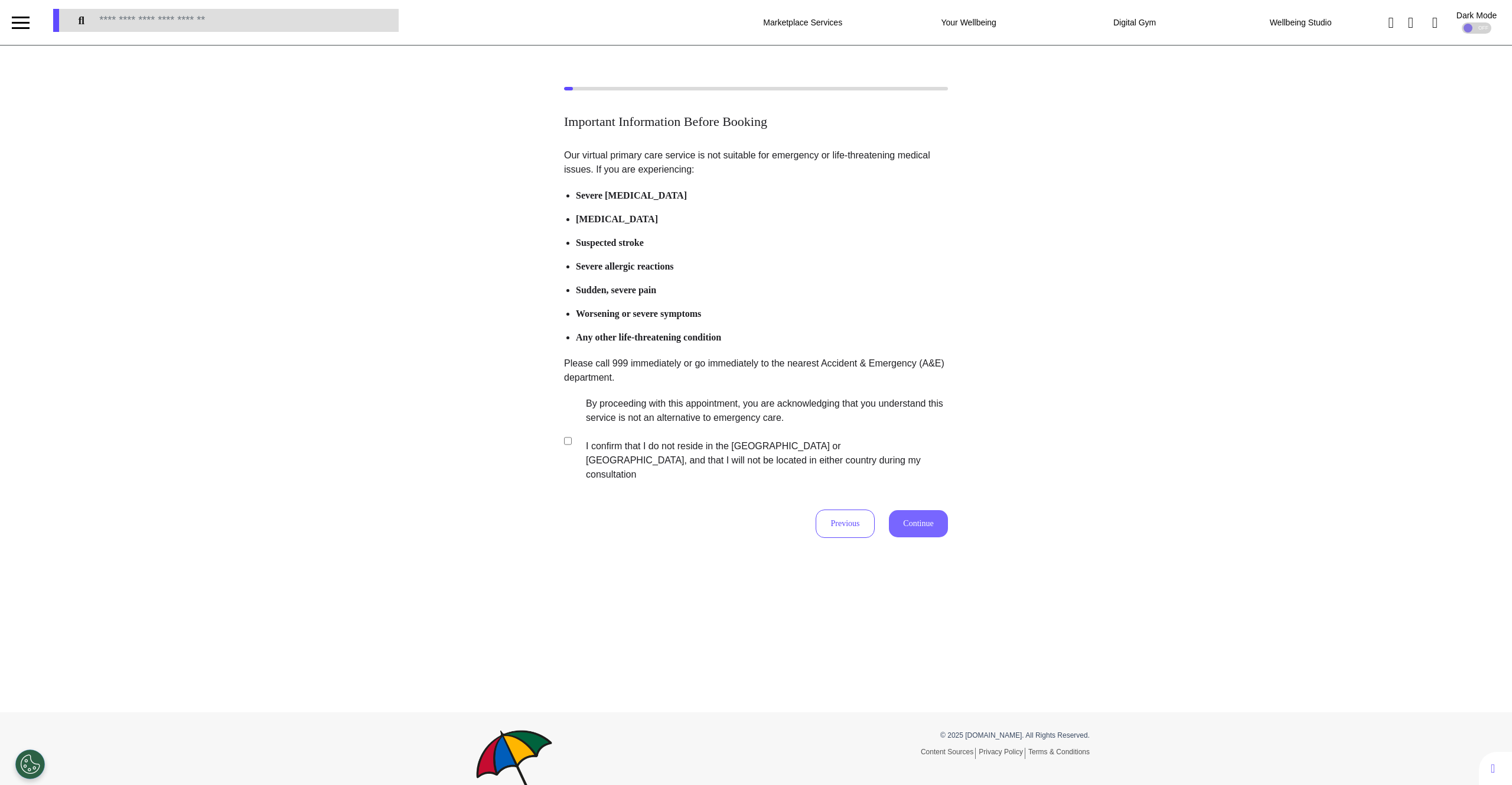
click at [902, 511] on button "Continue" at bounding box center [918, 524] width 59 height 27
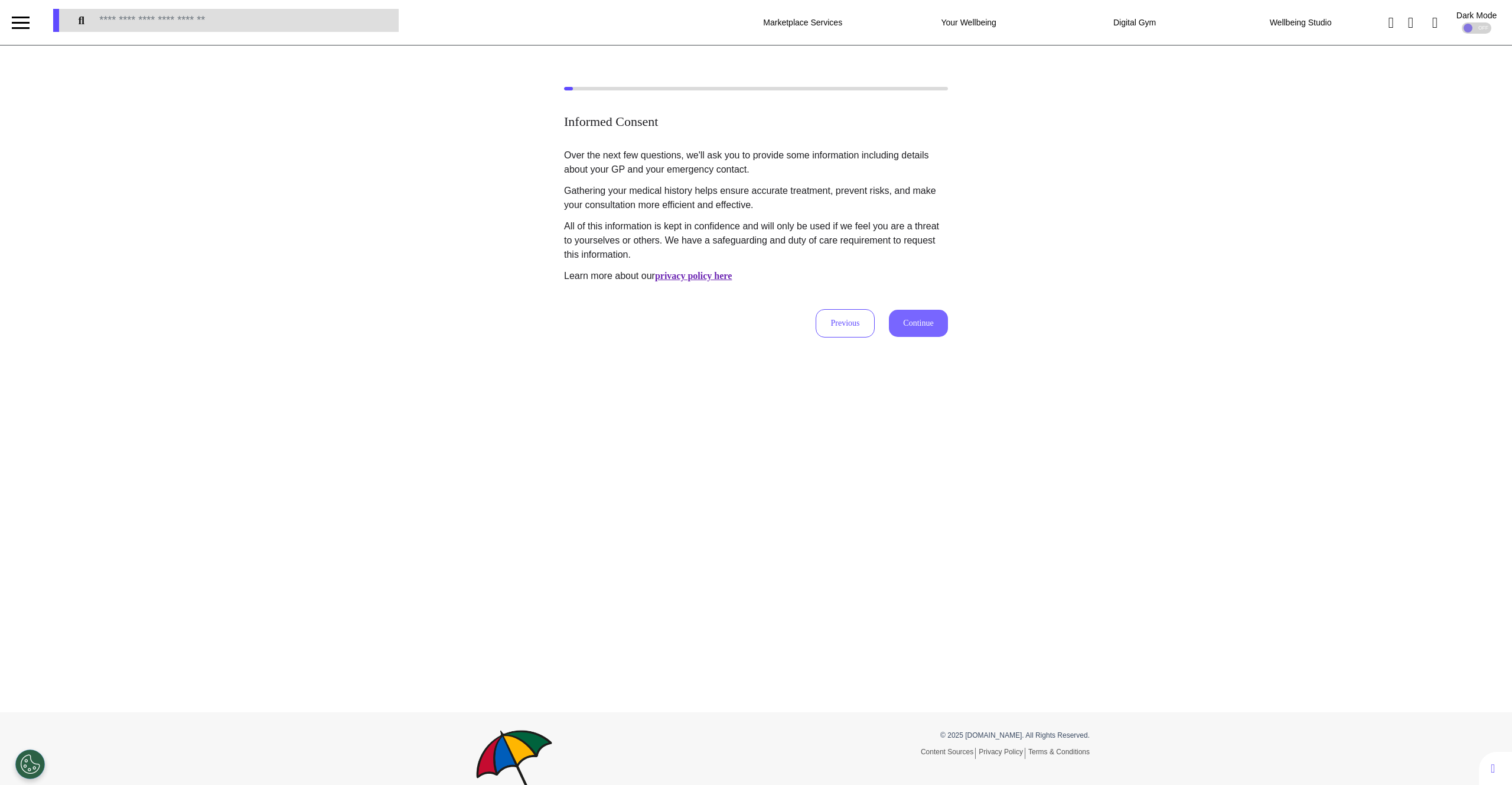
click at [911, 318] on button "Continue" at bounding box center [918, 323] width 59 height 27
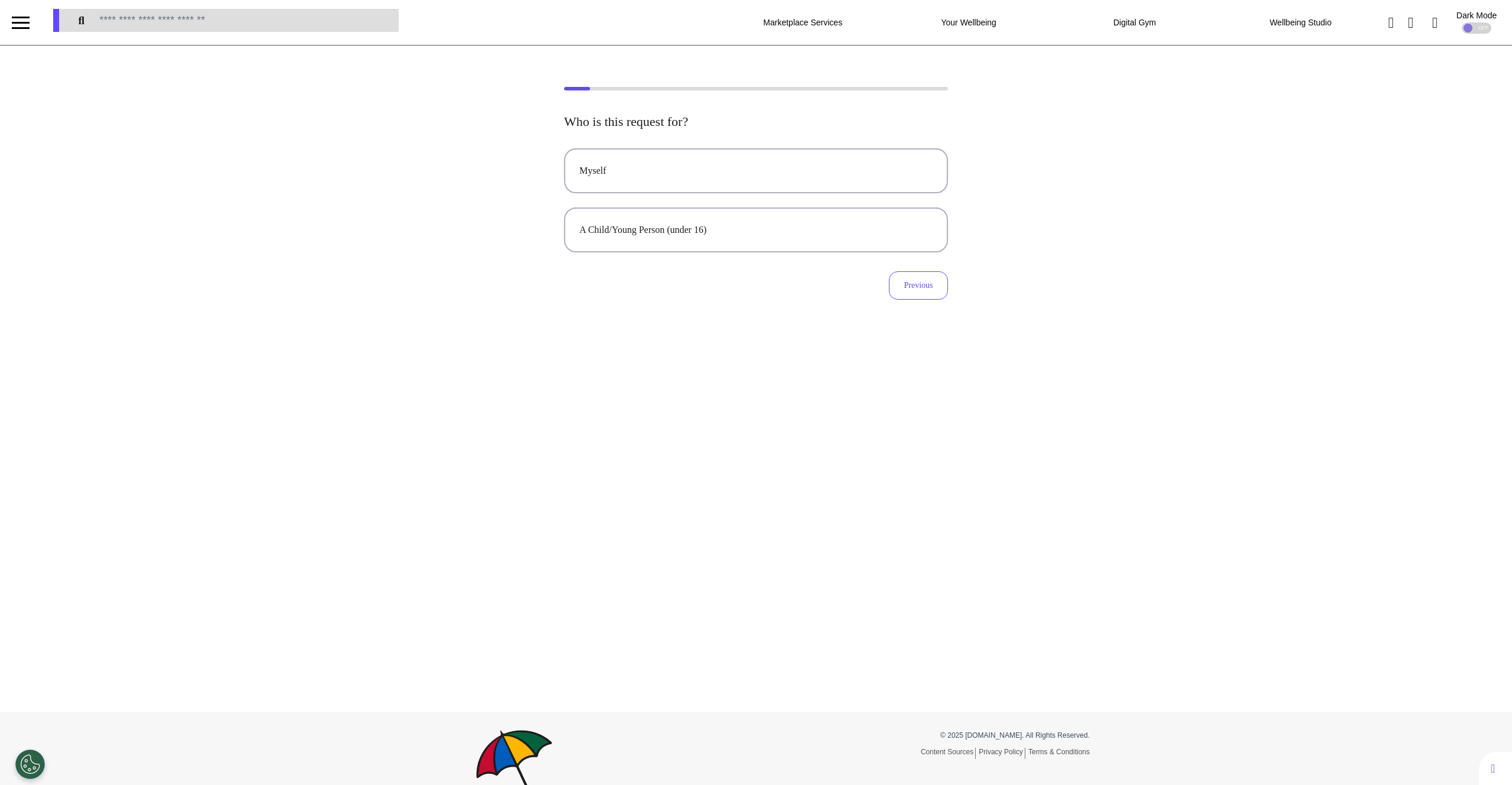
click at [550, 387] on div "Who is this request for? Myself A Child/Young Person (under 16) Previous" at bounding box center [756, 379] width 1512 height 666
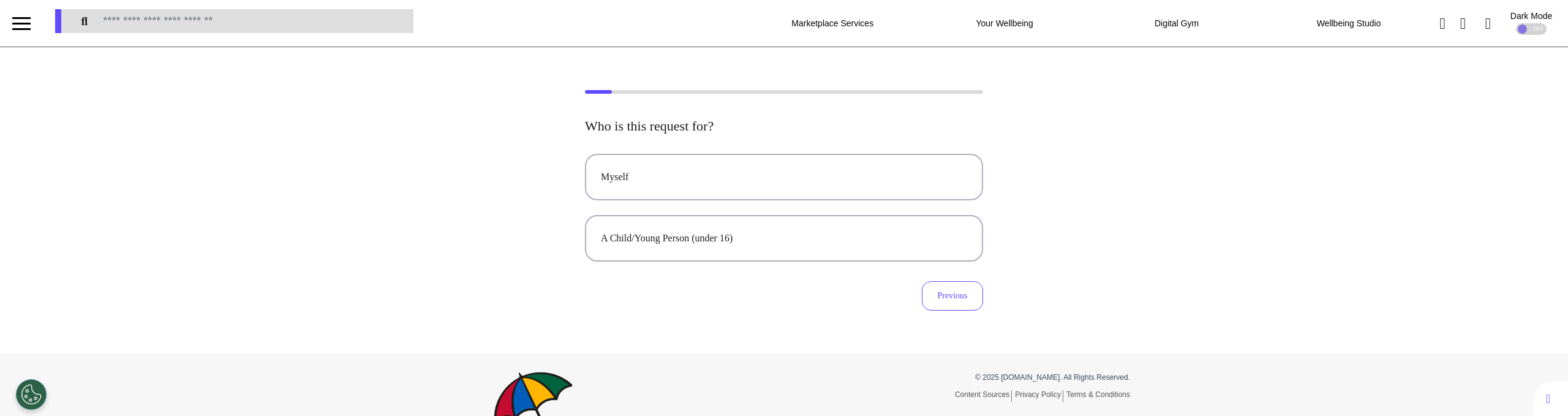
click at [262, 268] on div "Who is this request for? Myself A Child/Young Person (under 16) Previous" at bounding box center [784, 201] width 1568 height 221
click at [756, 189] on button "Myself" at bounding box center [784, 177] width 398 height 47
select select "****"
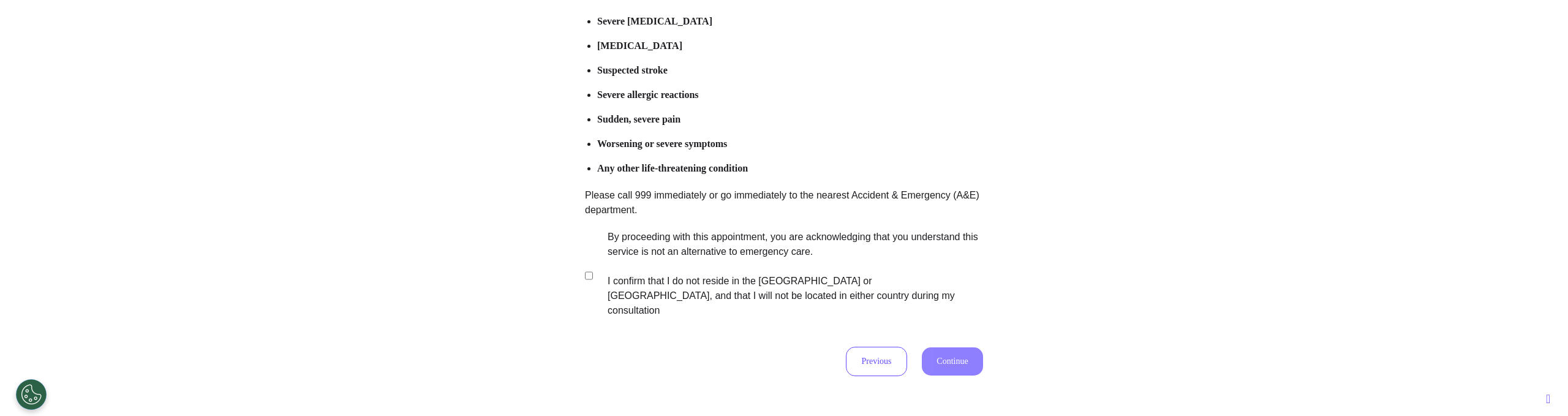
scroll to position [303, 0]
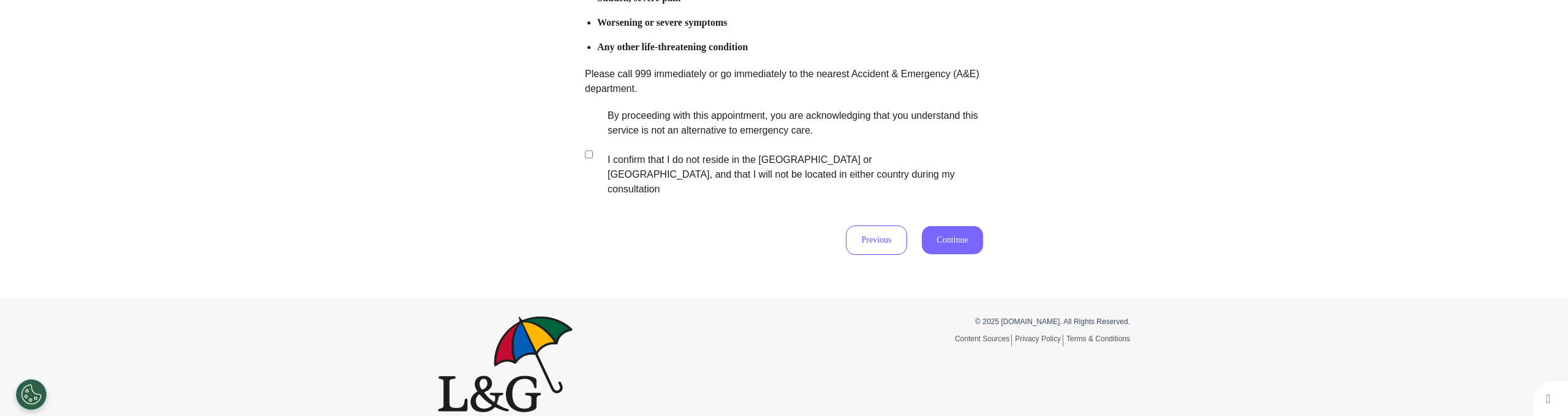
click at [942, 232] on button "Continue" at bounding box center [952, 240] width 61 height 28
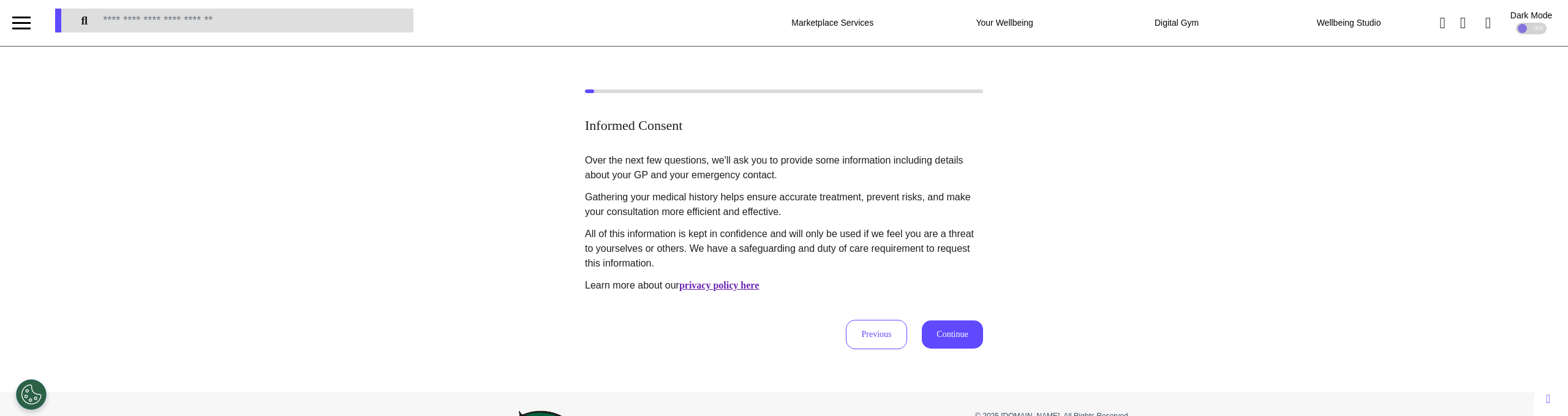
scroll to position [0, 0]
click at [954, 342] on button "Continue" at bounding box center [952, 335] width 61 height 28
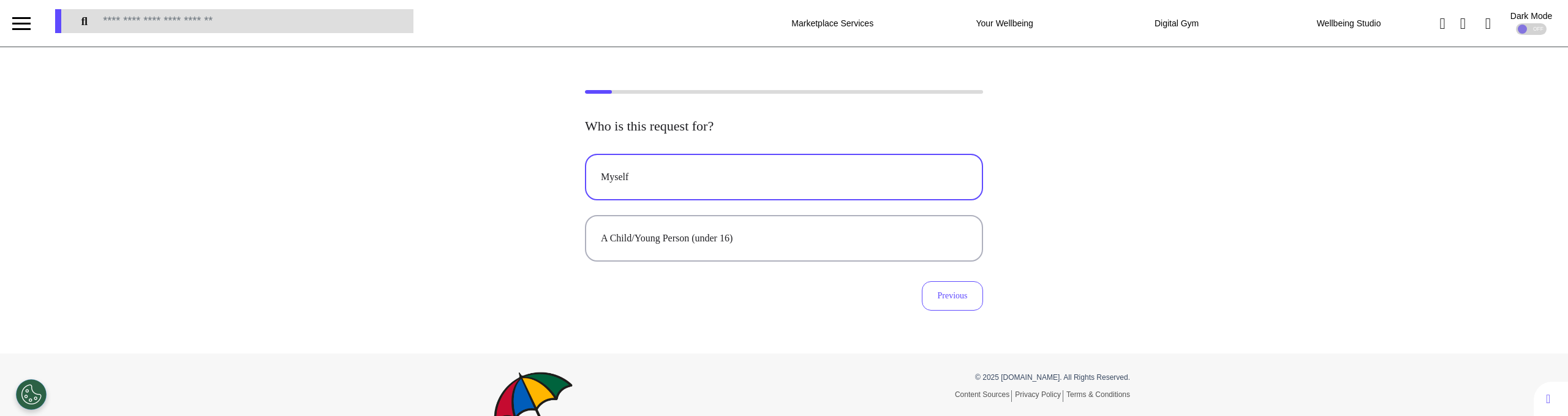
click at [744, 189] on button "Myself" at bounding box center [784, 177] width 398 height 47
select select "****"
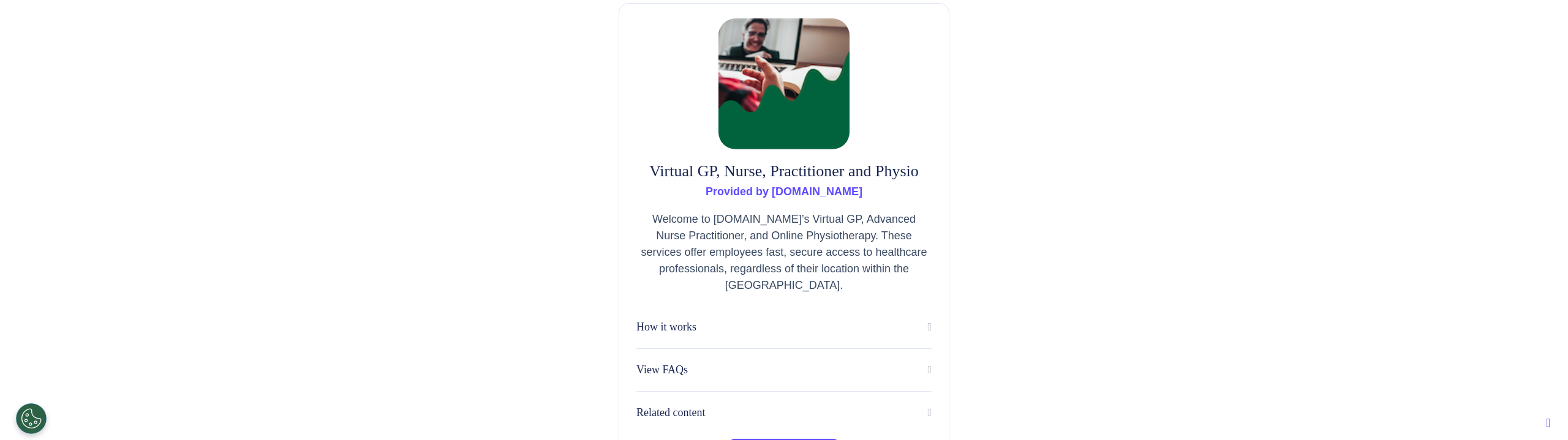
scroll to position [135, 0]
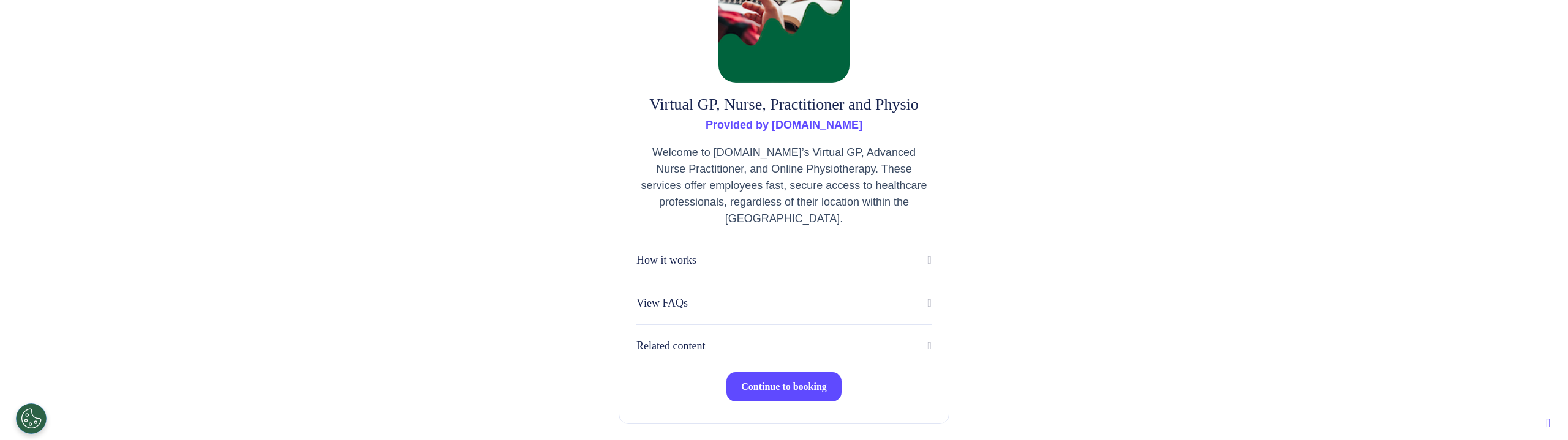
click at [797, 399] on button "Continue to booking" at bounding box center [784, 387] width 115 height 30
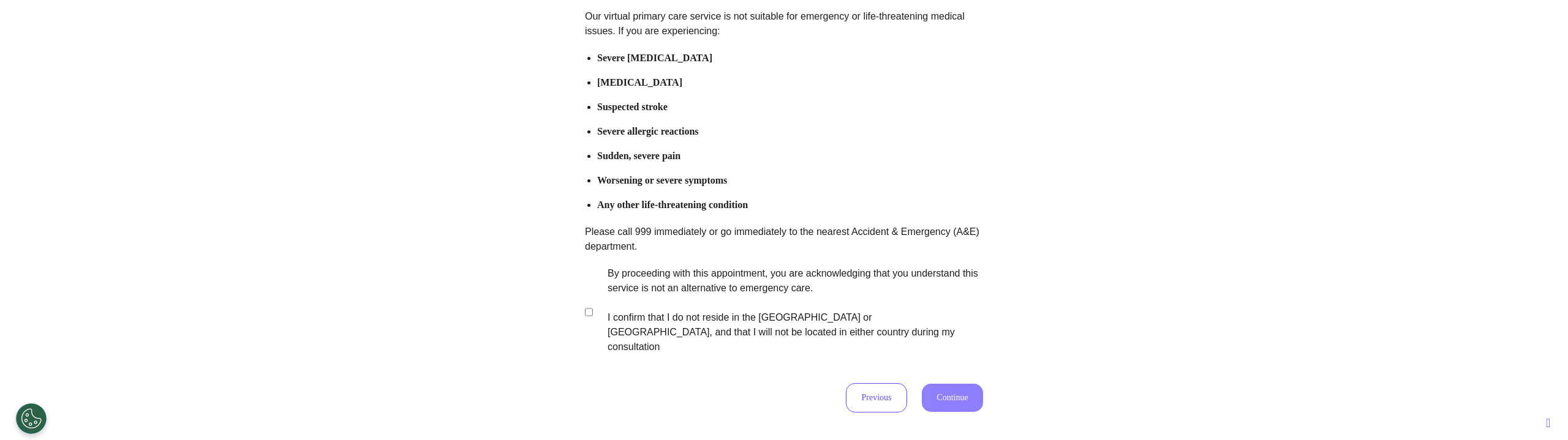
scroll to position [152, 0]
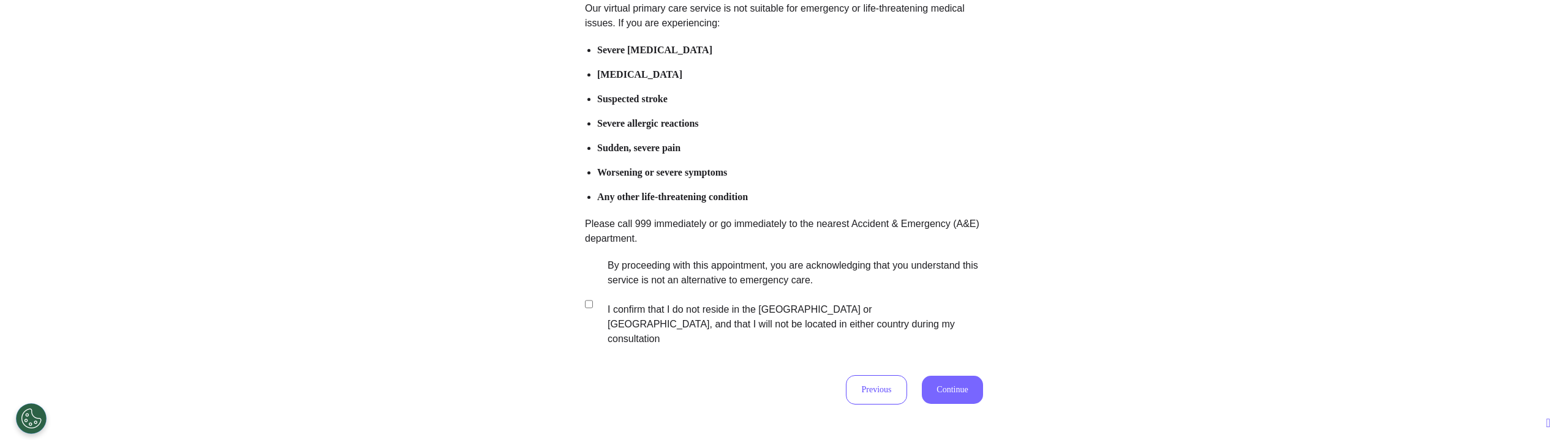
click at [941, 383] on button "Continue" at bounding box center [952, 390] width 61 height 28
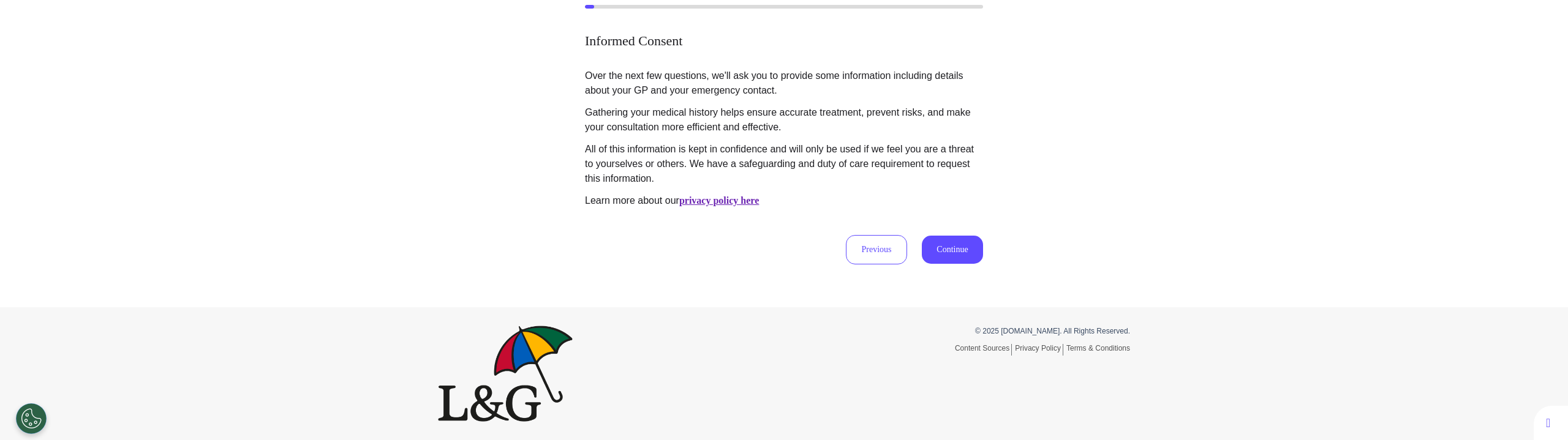
scroll to position [0, 0]
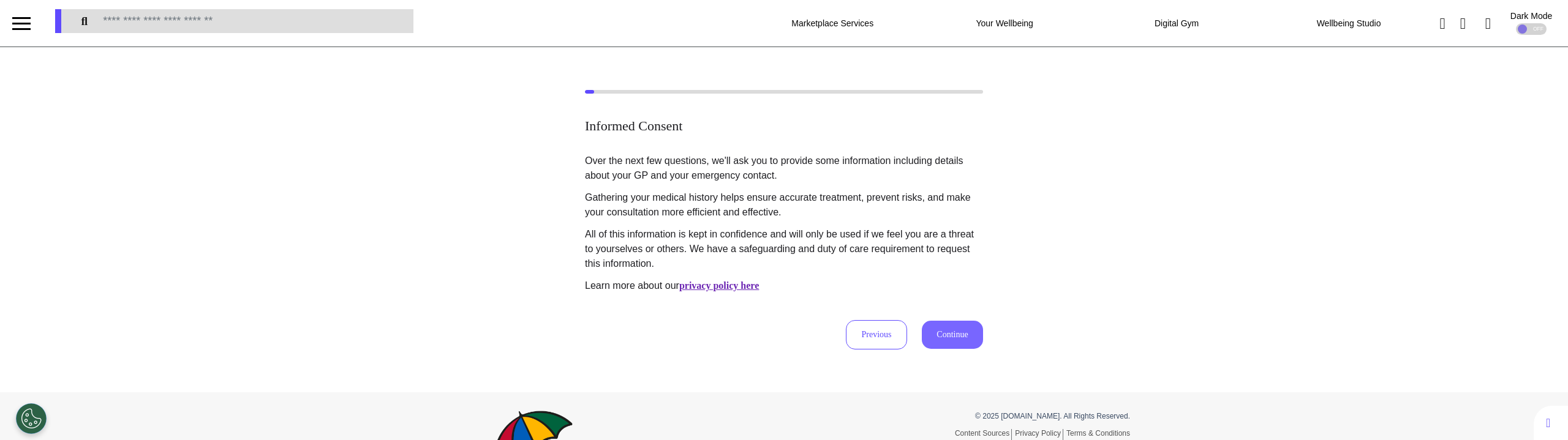
click at [939, 334] on button "Continue" at bounding box center [952, 334] width 61 height 28
